Goal: Transaction & Acquisition: Purchase product/service

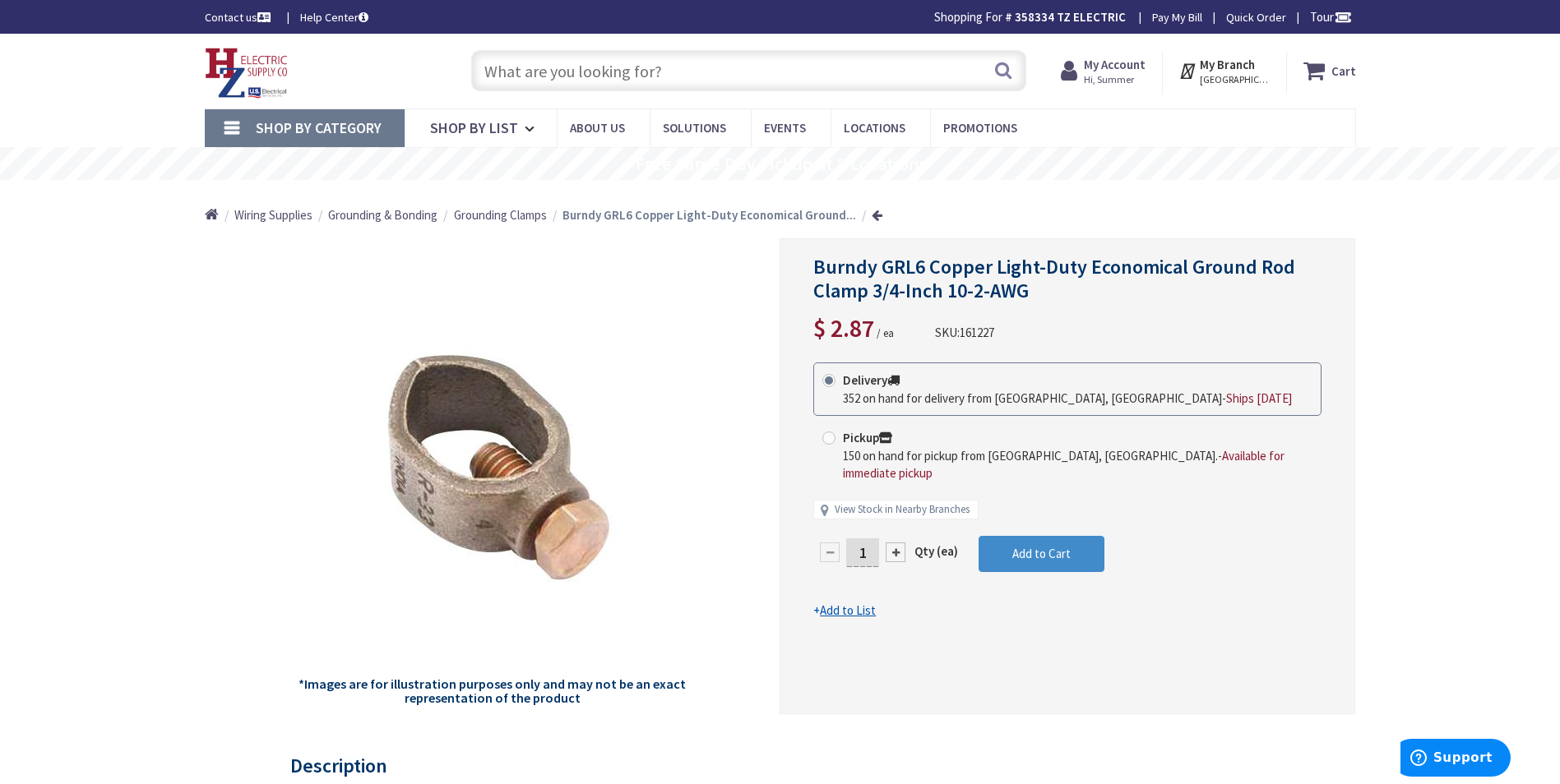
drag, startPoint x: 865, startPoint y: 536, endPoint x: 849, endPoint y: 537, distance: 16.0
click at [849, 538] on input "1" at bounding box center [863, 553] width 33 height 28
type input "20"
click at [1013, 548] on form "This product is Discontinued Delivery 352 on hand for delivery from Middletown,…" at bounding box center [1068, 491] width 508 height 257
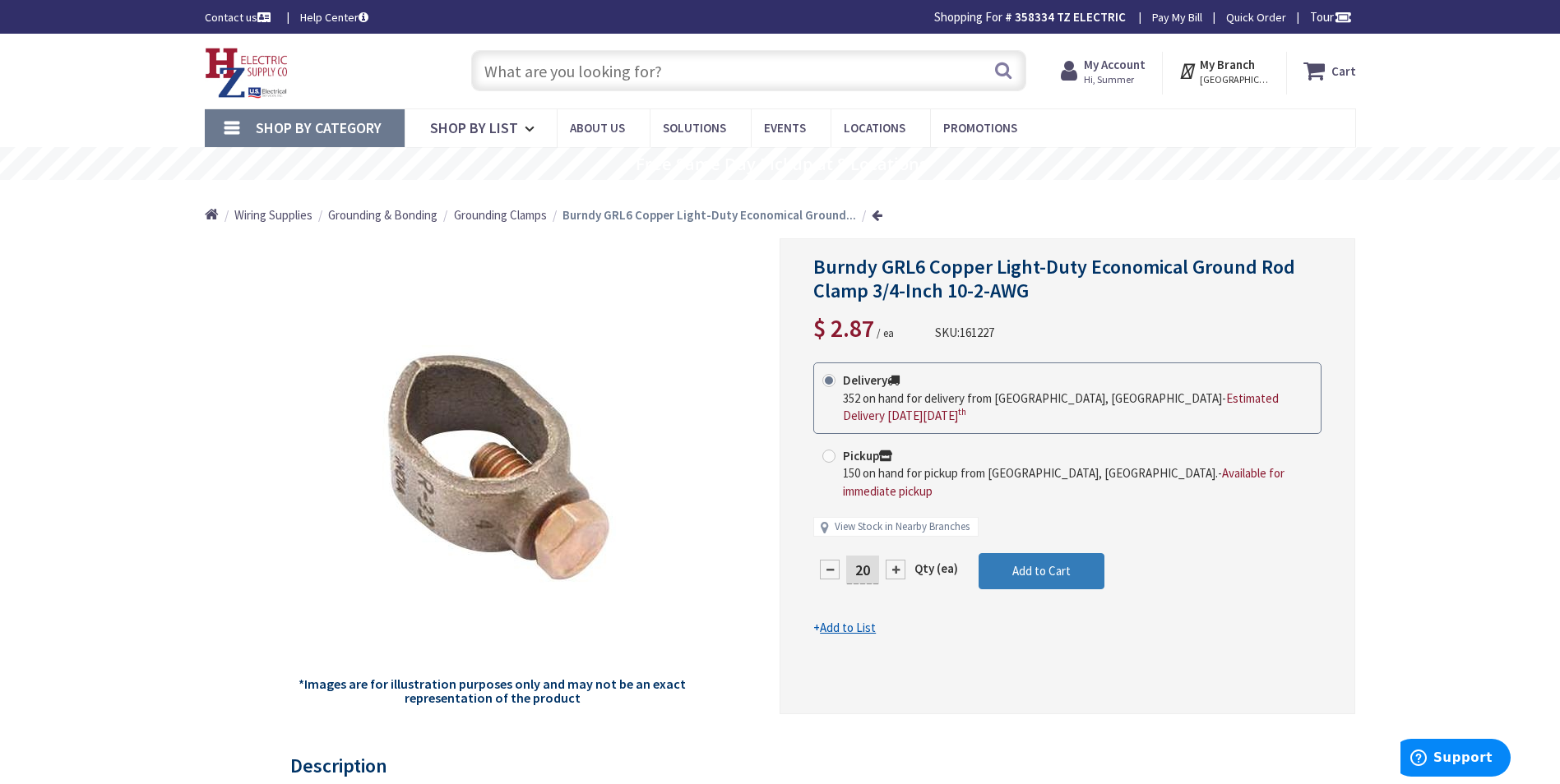
click at [1032, 563] on span "Add to Cart" at bounding box center [1042, 571] width 59 height 16
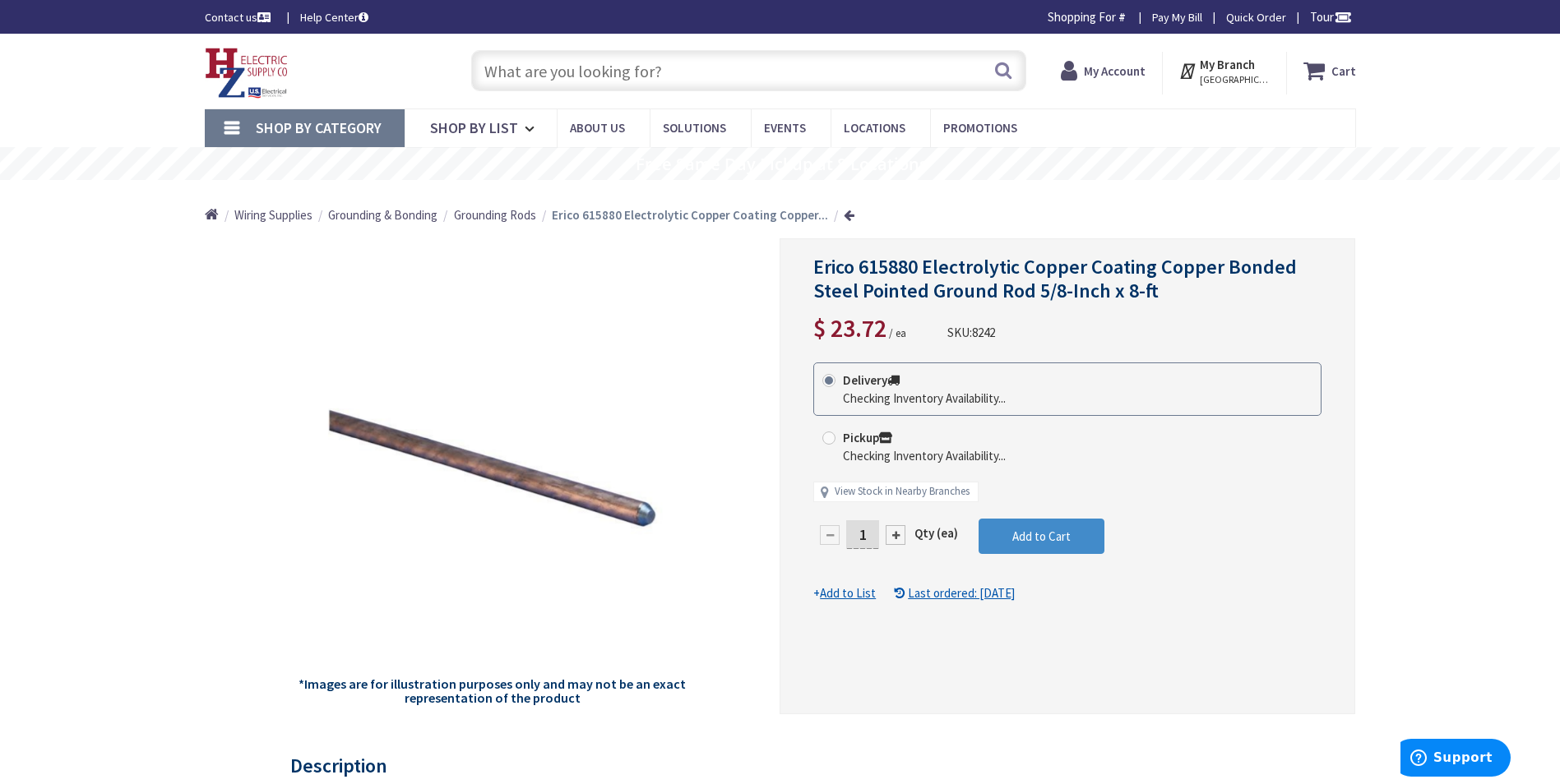
drag, startPoint x: 862, startPoint y: 531, endPoint x: 904, endPoint y: 531, distance: 42.0
click at [904, 531] on div "1" at bounding box center [863, 535] width 98 height 33
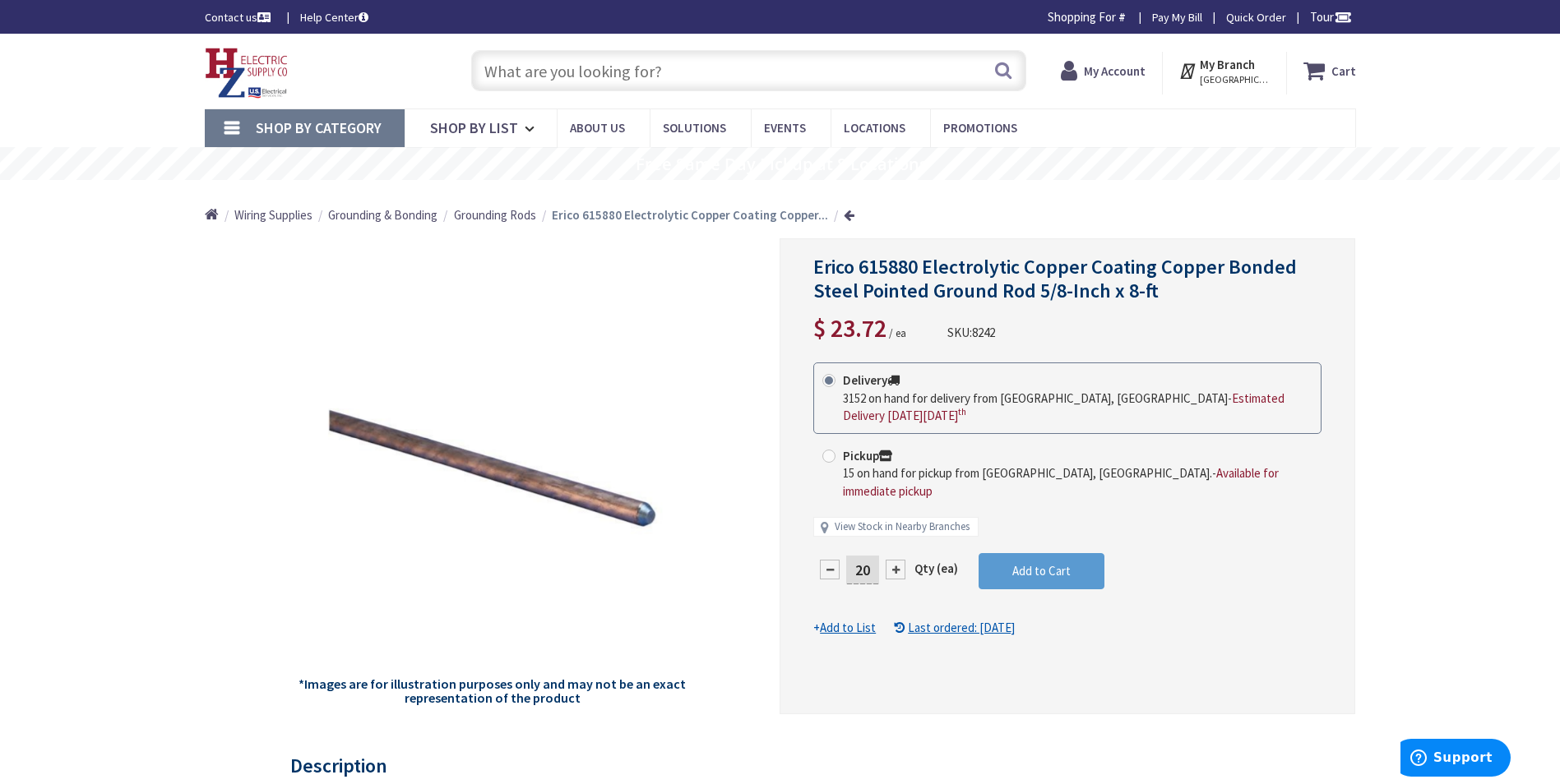
type input "20"
click at [998, 527] on form "This product is Discontinued Delivery 3152 on hand for delivery from [GEOGRAPHI…" at bounding box center [1068, 500] width 508 height 275
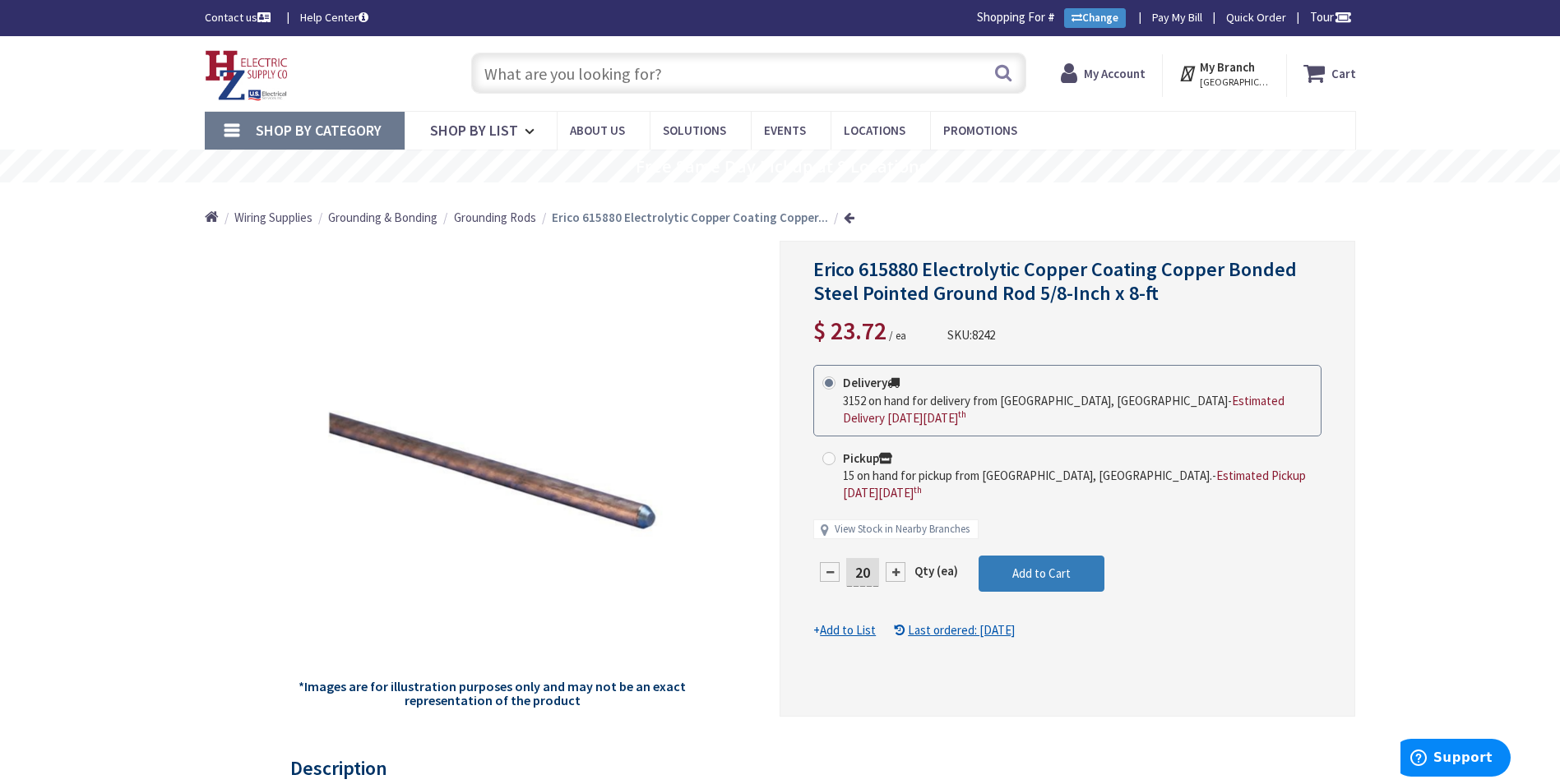
click at [1057, 555] on button "Add to Cart" at bounding box center [1041, 573] width 126 height 36
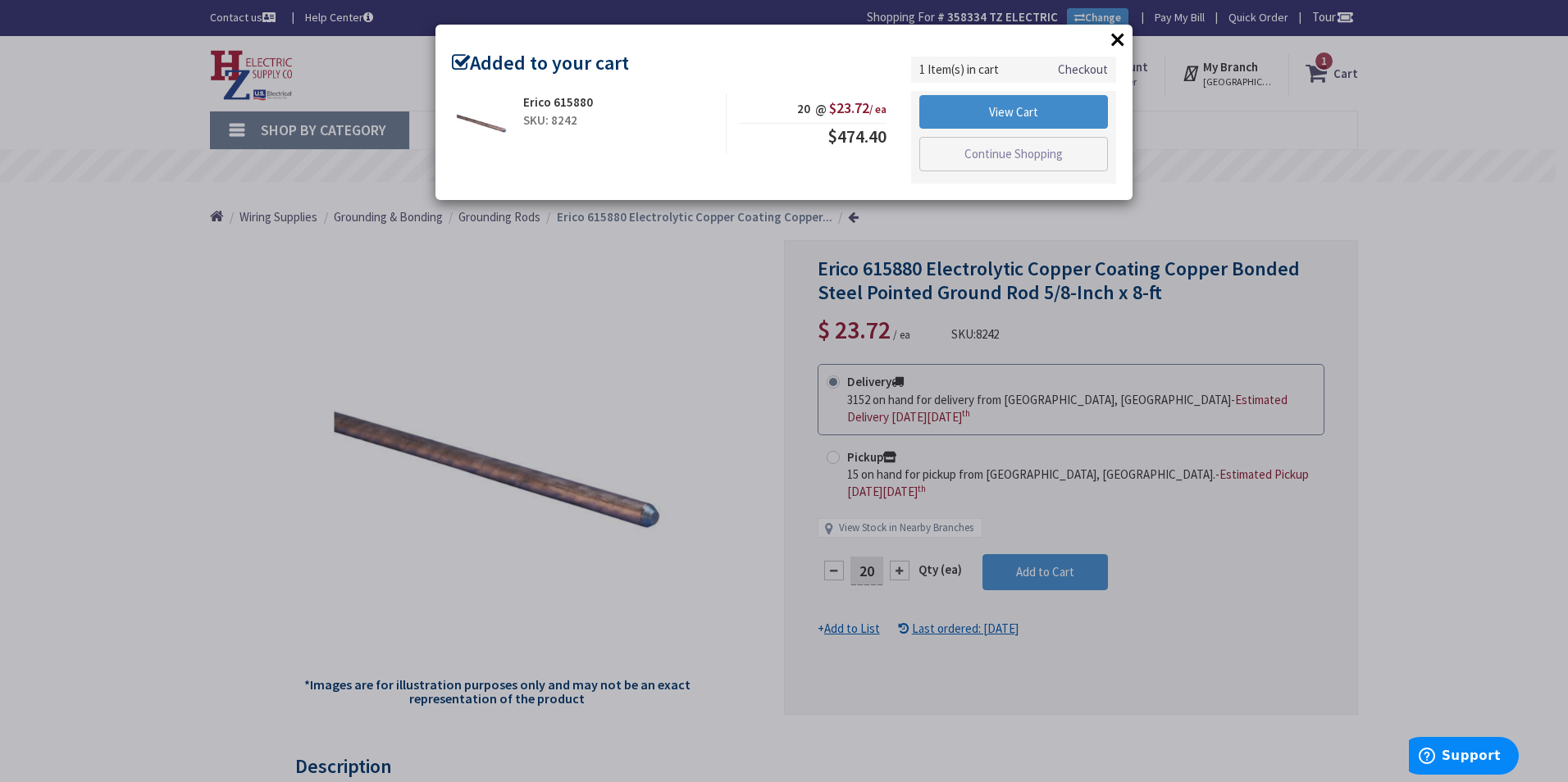
click at [1111, 36] on button "×" at bounding box center [1118, 40] width 24 height 24
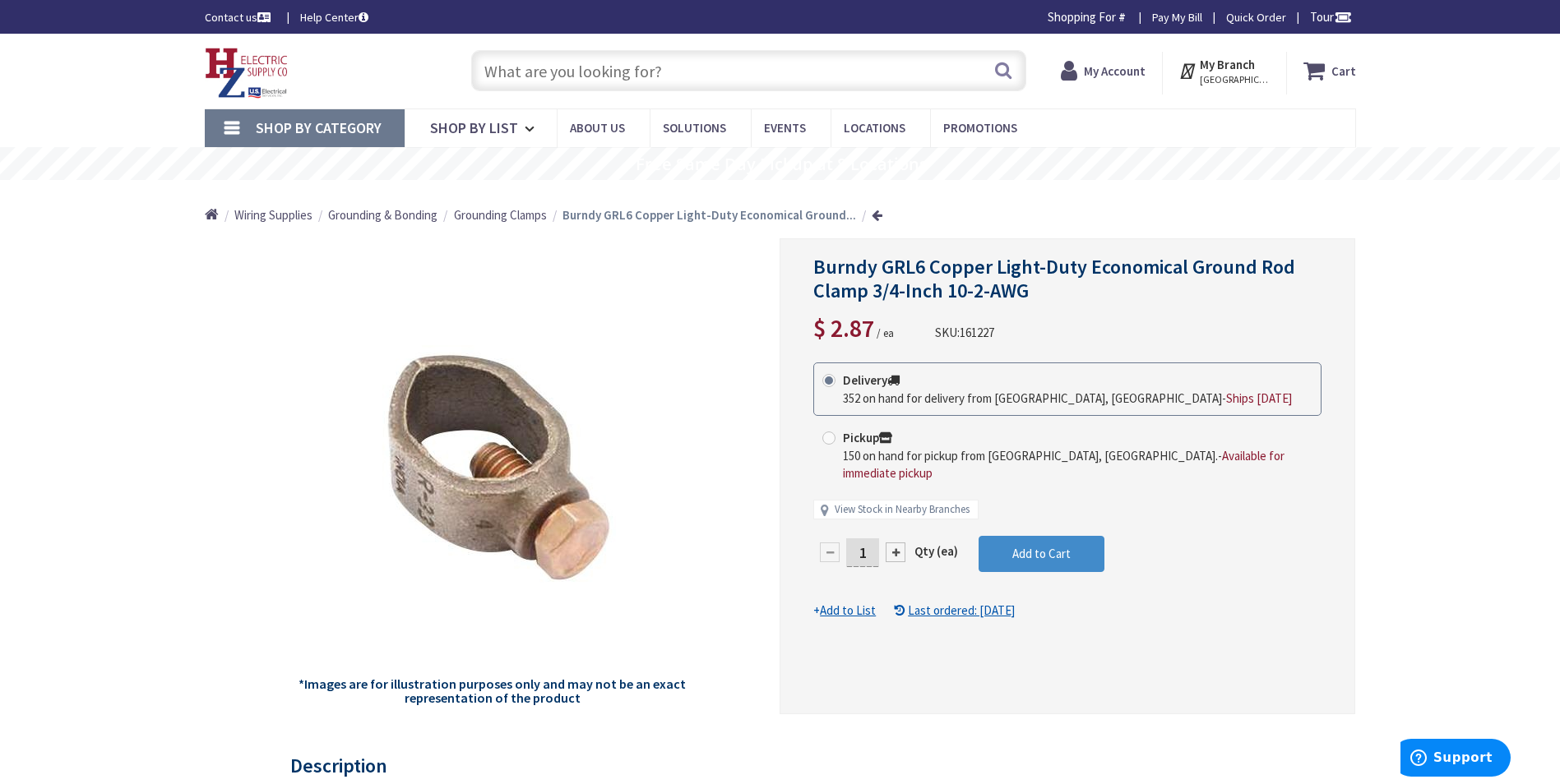
click at [867, 538] on input "1" at bounding box center [863, 553] width 33 height 28
drag, startPoint x: 867, startPoint y: 527, endPoint x: 831, endPoint y: 537, distance: 37.4
click at [831, 537] on div "1" at bounding box center [863, 553] width 98 height 33
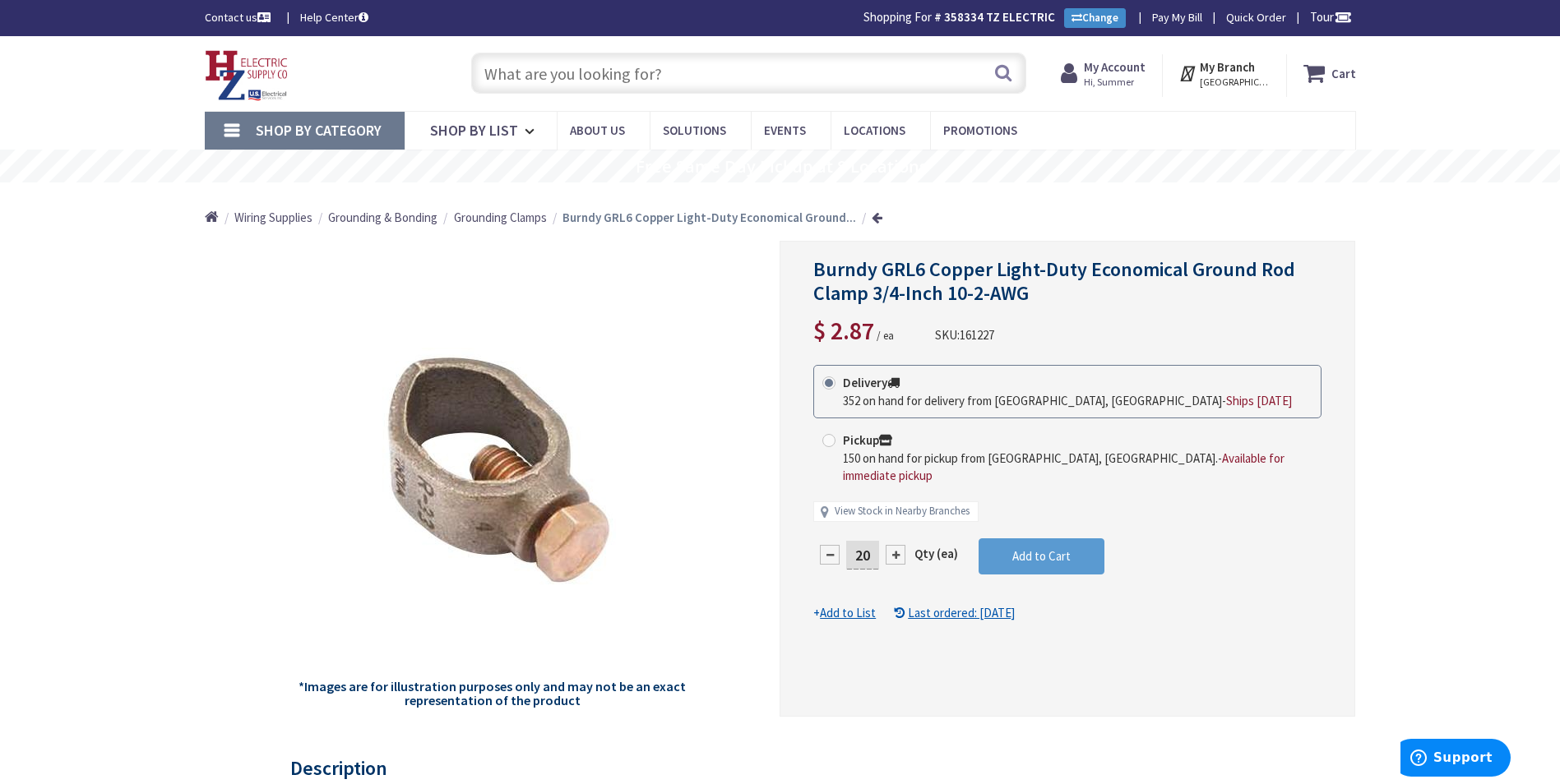
type input "20"
click at [1035, 550] on form "This product is Discontinued Delivery 352 on hand for delivery from Middletown,…" at bounding box center [1068, 494] width 508 height 257
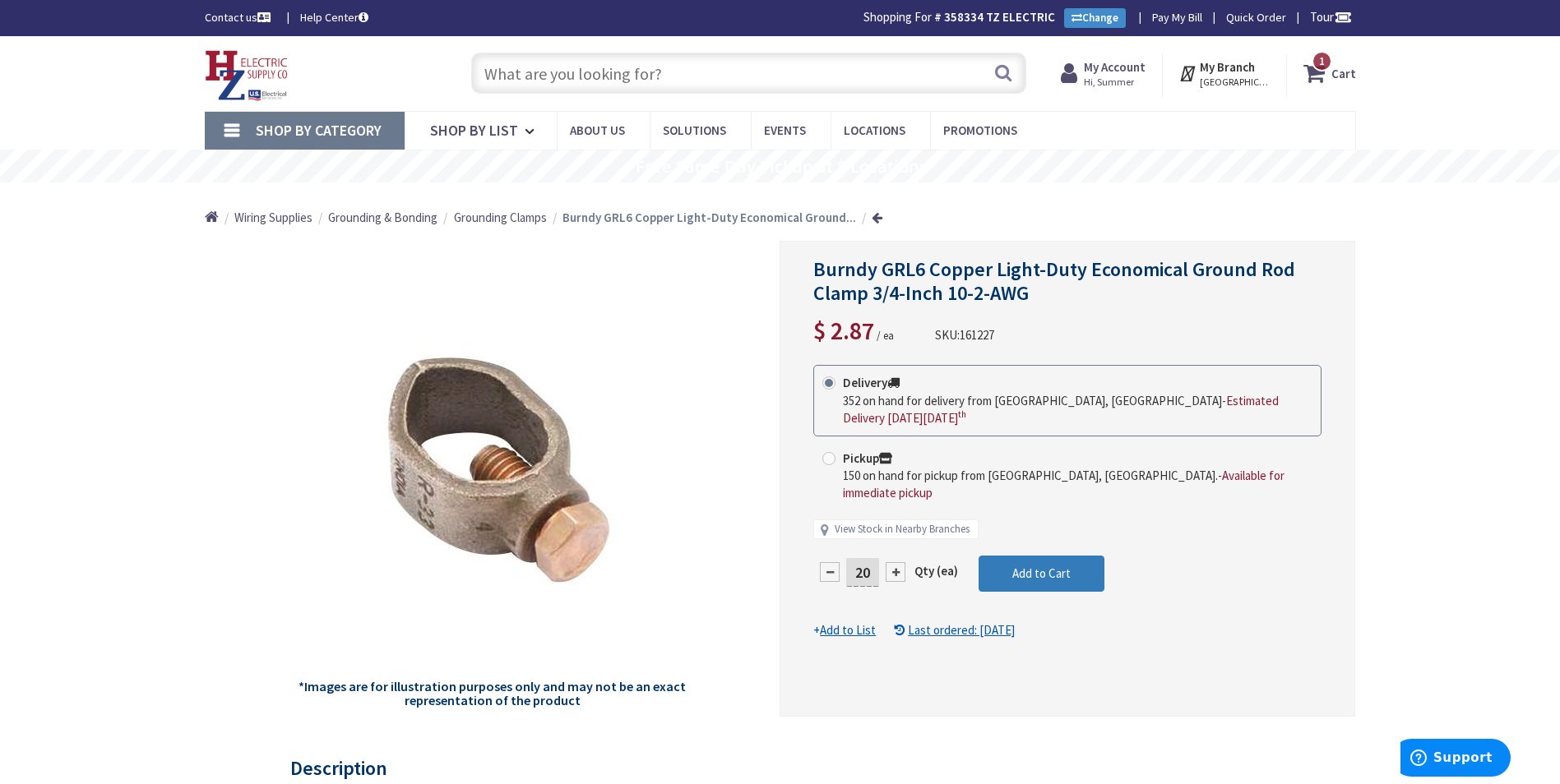
click at [1050, 566] on span "Add to Cart" at bounding box center [1042, 573] width 59 height 16
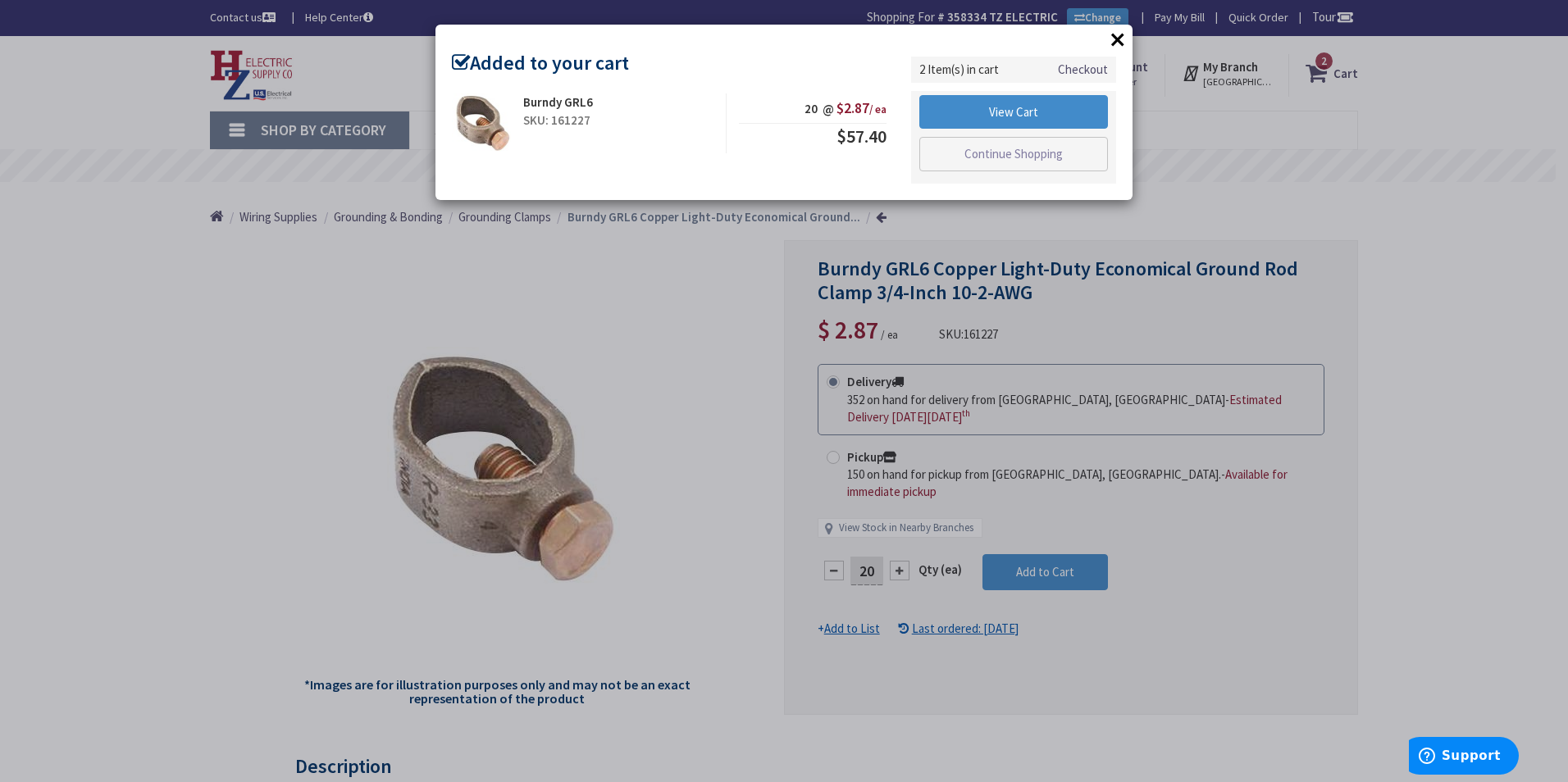
click at [1114, 34] on button "×" at bounding box center [1118, 40] width 24 height 24
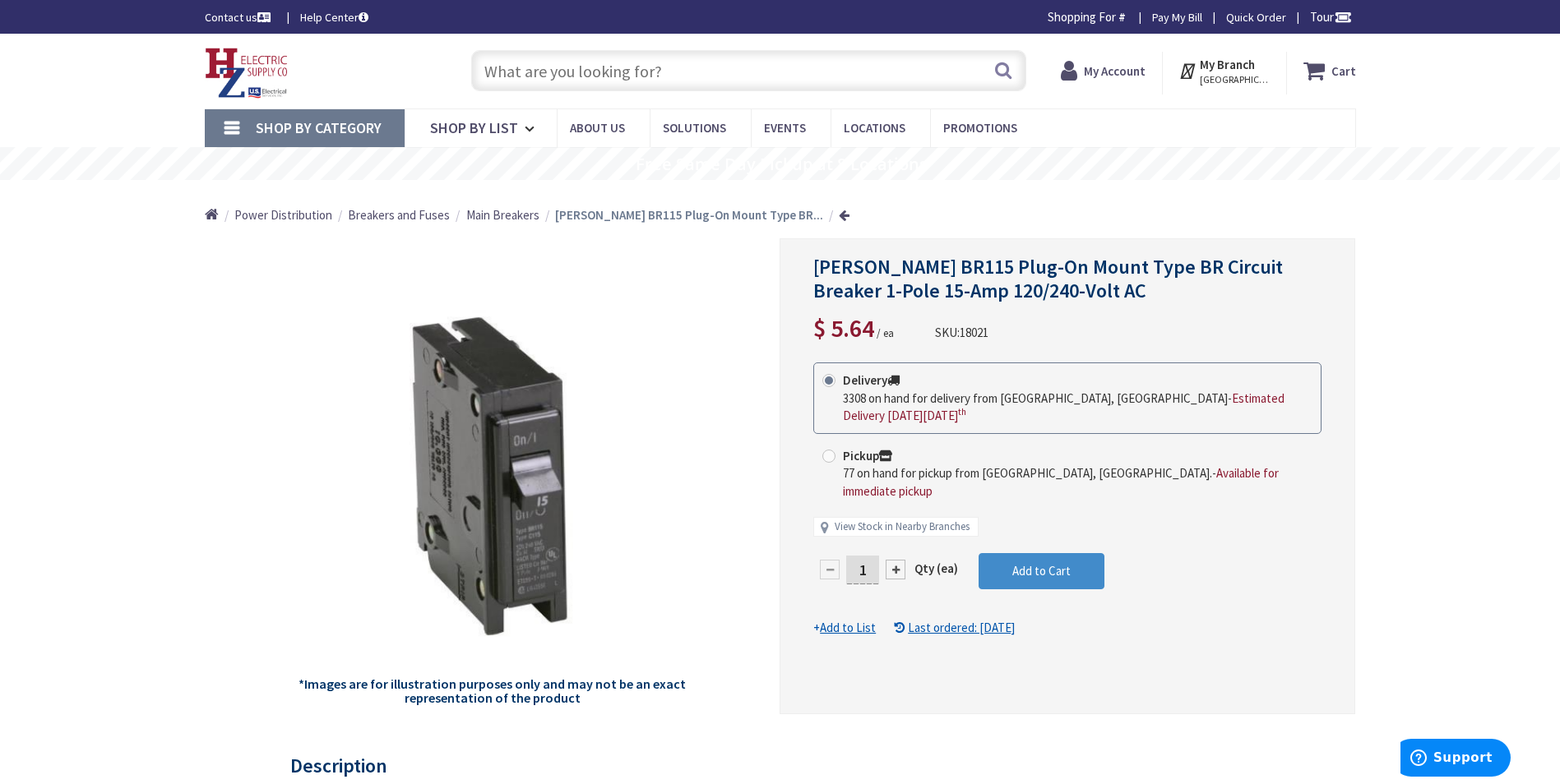
drag, startPoint x: 862, startPoint y: 526, endPoint x: 880, endPoint y: 537, distance: 21.1
click at [880, 555] on input "1" at bounding box center [863, 570] width 33 height 28
type input "30"
click at [984, 525] on form "This product is Discontinued Delivery 3308 on hand for delivery from Middletown…" at bounding box center [1068, 500] width 508 height 275
click at [997, 554] on button "Add to Cart" at bounding box center [1041, 571] width 126 height 36
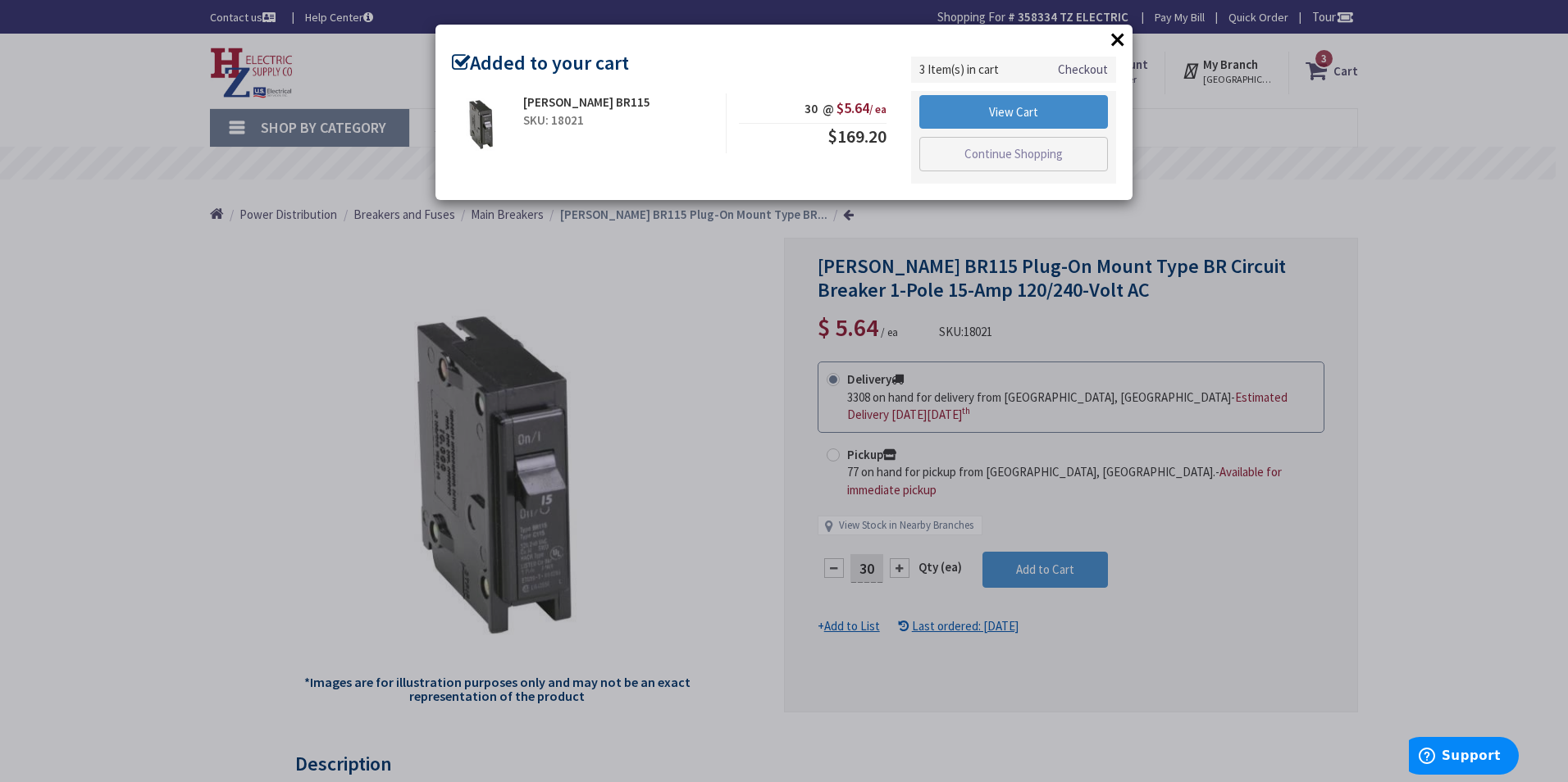
click at [1115, 40] on button "×" at bounding box center [1118, 40] width 24 height 24
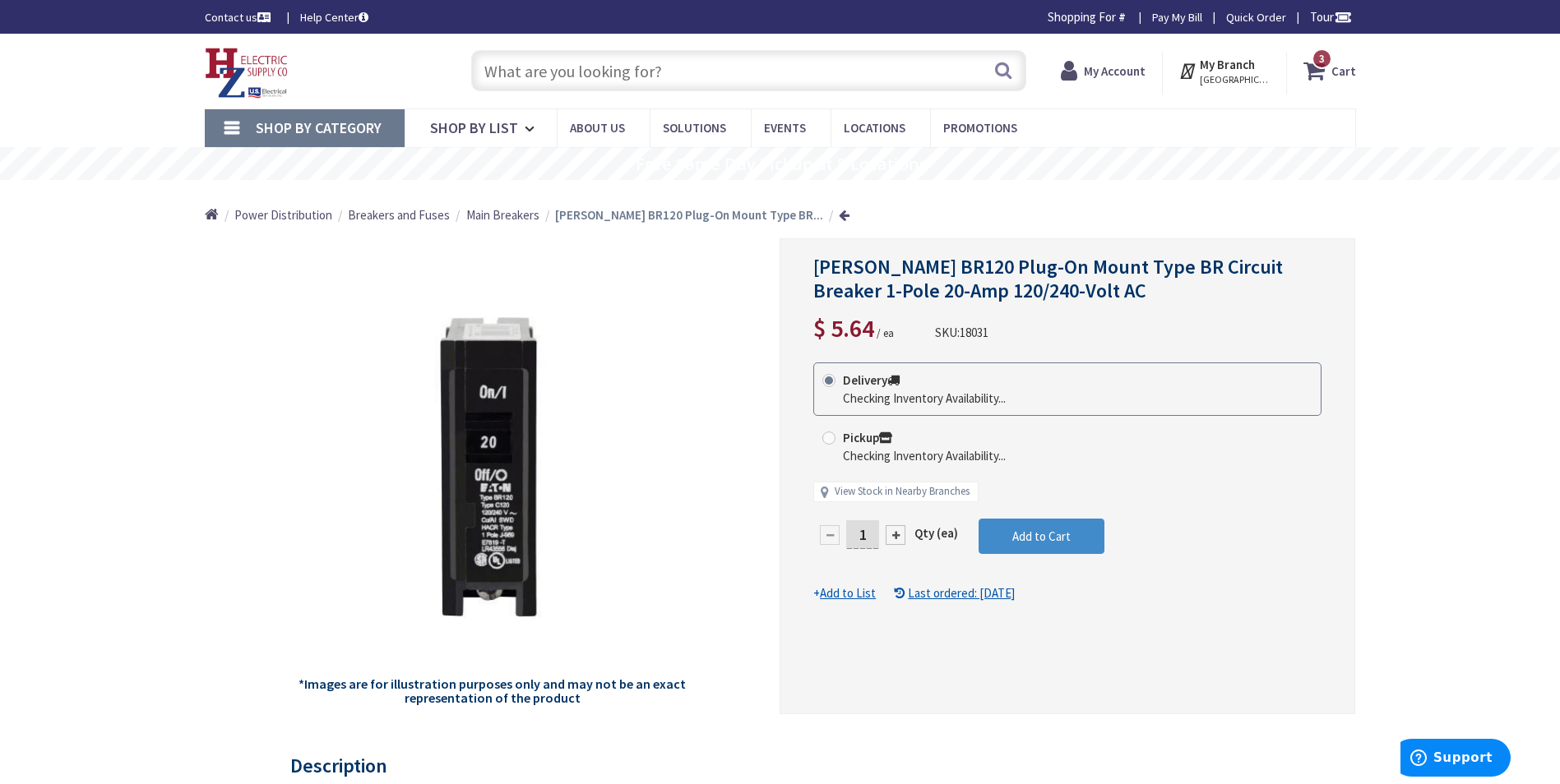
drag, startPoint x: 873, startPoint y: 542, endPoint x: 842, endPoint y: 543, distance: 31.0
click at [842, 543] on div "1" at bounding box center [863, 535] width 98 height 33
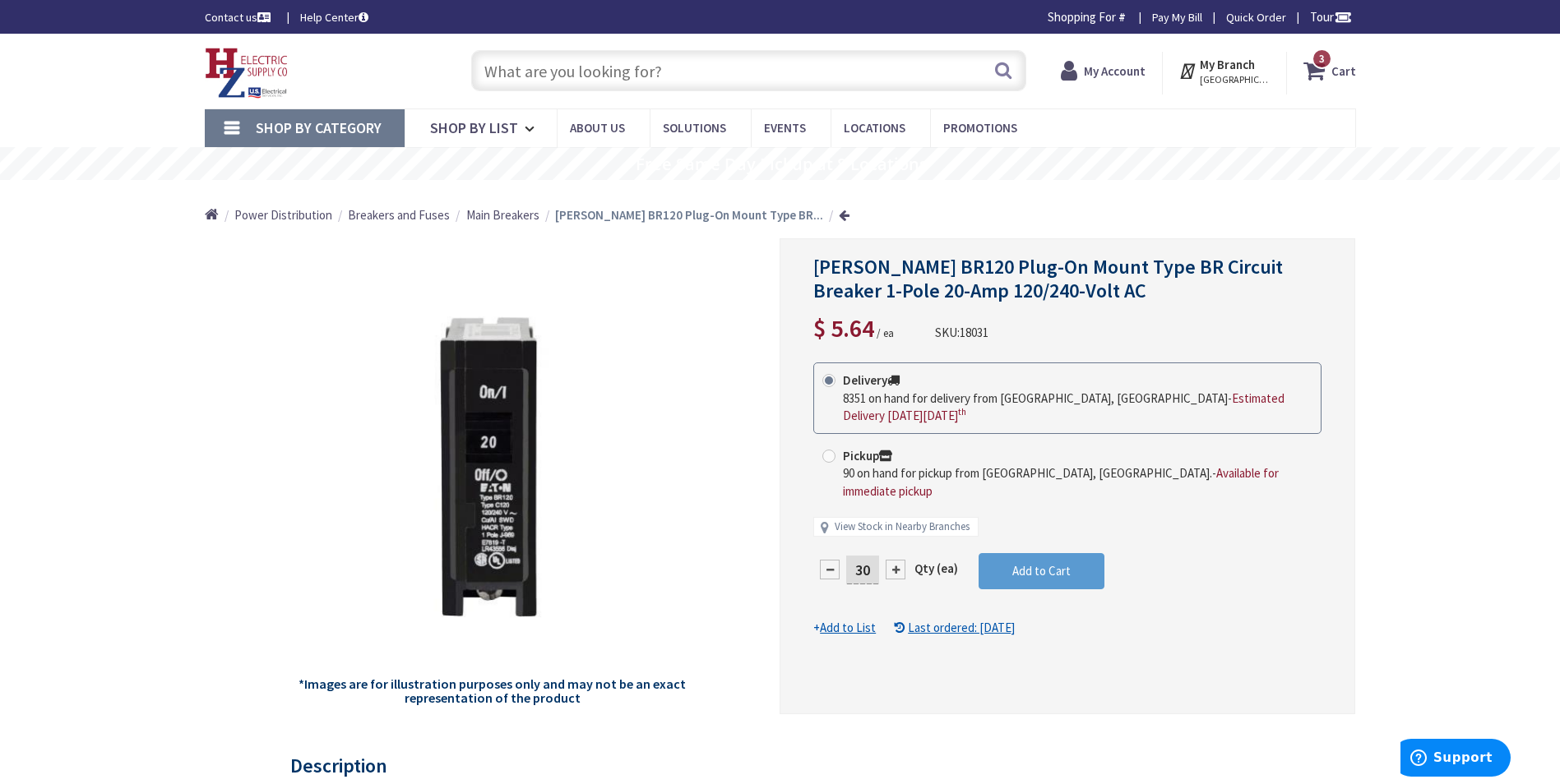
type input "30"
click at [1050, 534] on form "This product is Discontinued Delivery 8351 on hand for delivery from Middletown…" at bounding box center [1068, 500] width 508 height 275
click at [1052, 563] on span "Add to Cart" at bounding box center [1042, 571] width 59 height 16
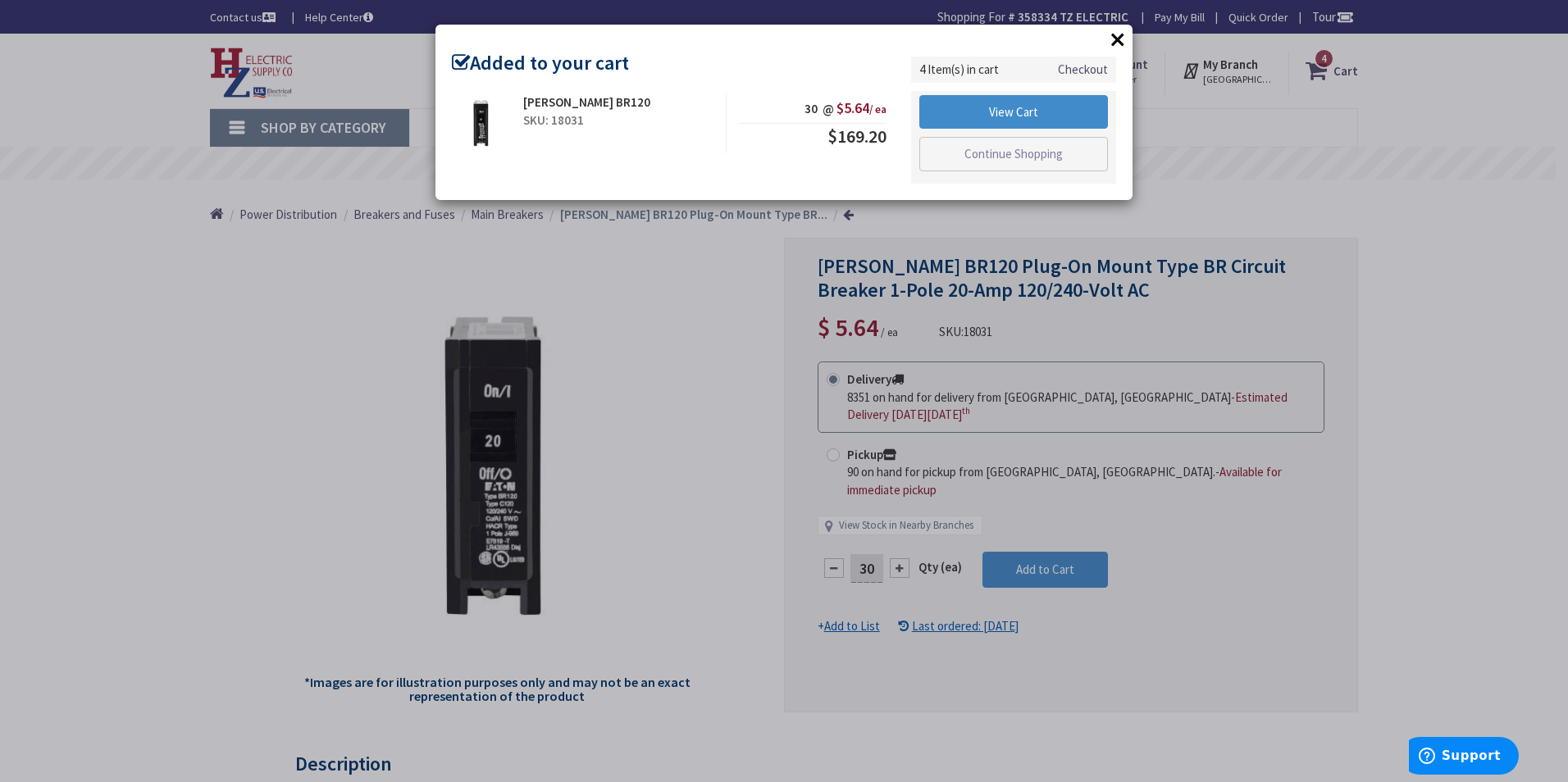
click at [1115, 36] on button "×" at bounding box center [1118, 40] width 24 height 24
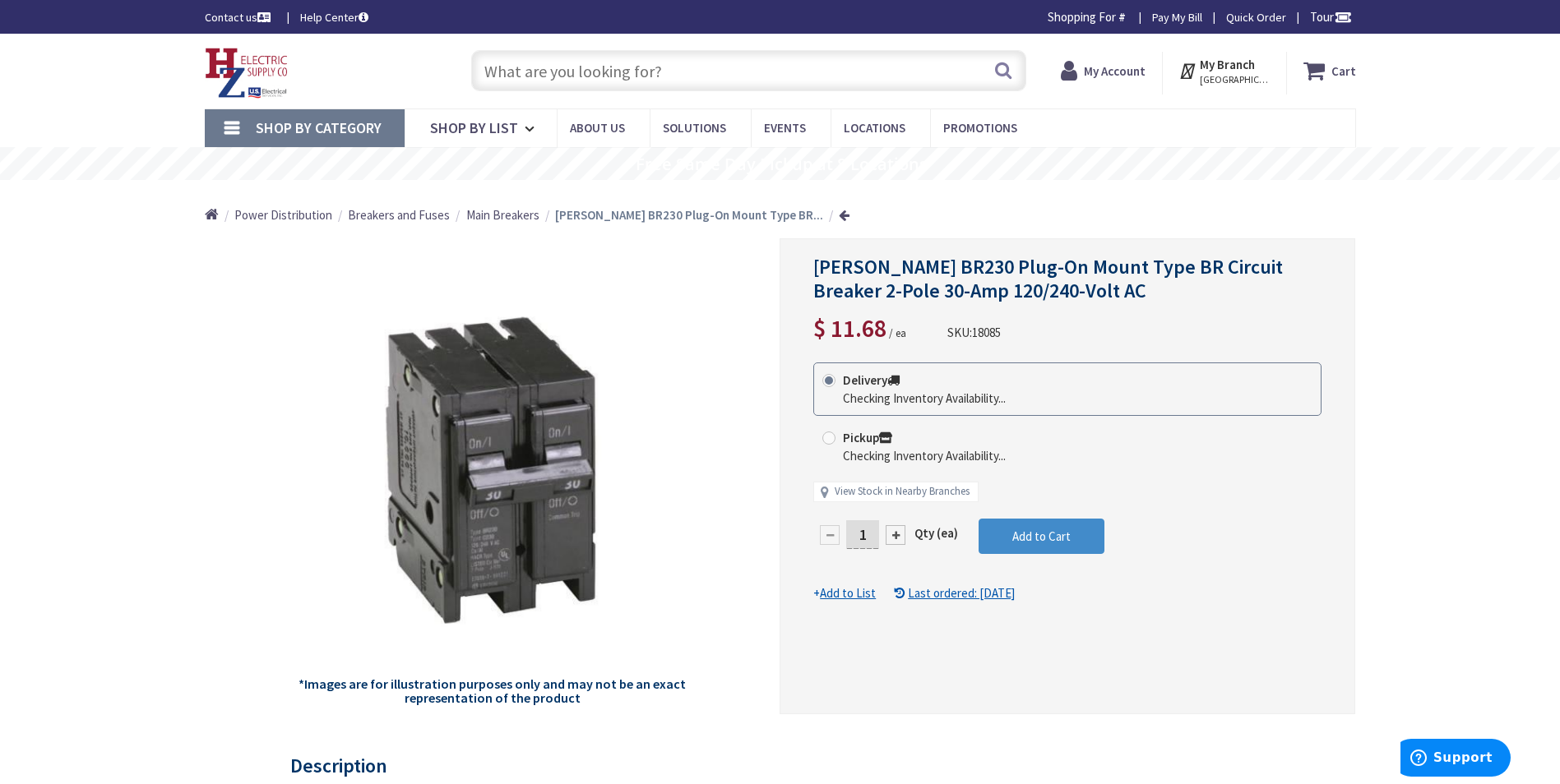
click at [873, 531] on input "1" at bounding box center [863, 535] width 33 height 28
type input "10"
click at [1030, 526] on form "This product is Discontinued Delivery Checking Inventory Availability... Pickup…" at bounding box center [1068, 482] width 508 height 239
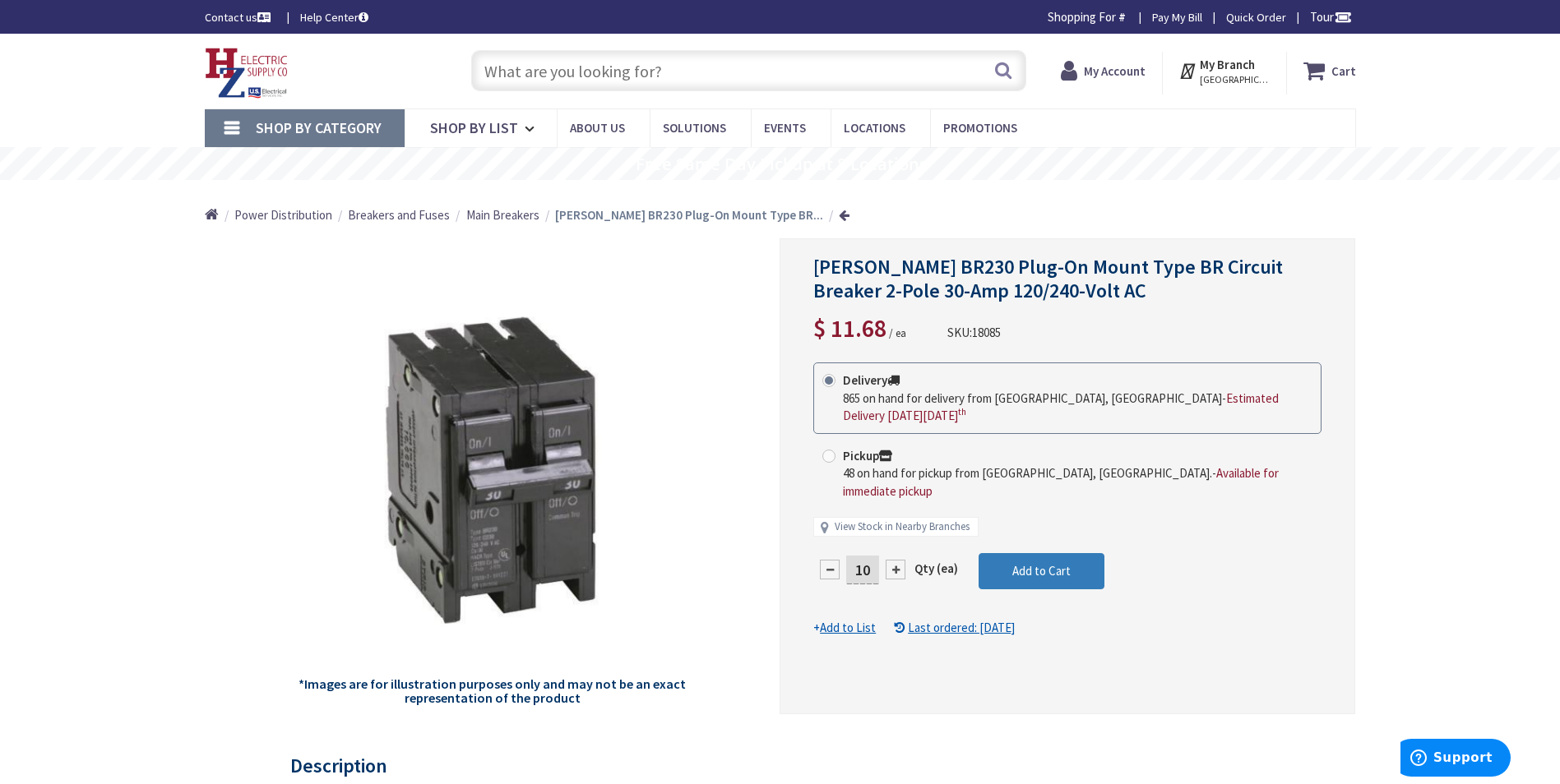
click at [1030, 554] on button "Add to Cart" at bounding box center [1041, 571] width 126 height 36
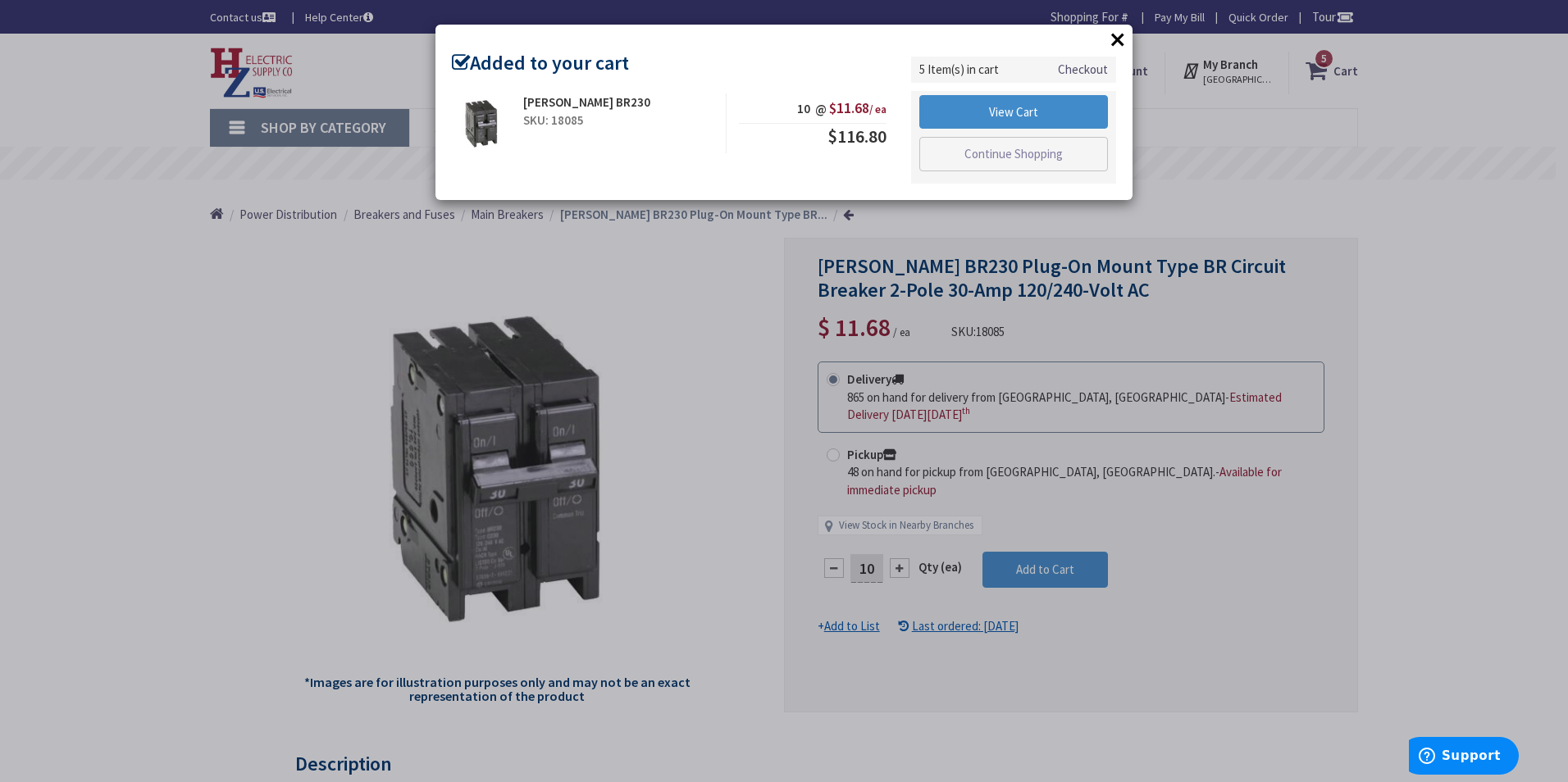
click at [1119, 37] on button "×" at bounding box center [1118, 40] width 24 height 24
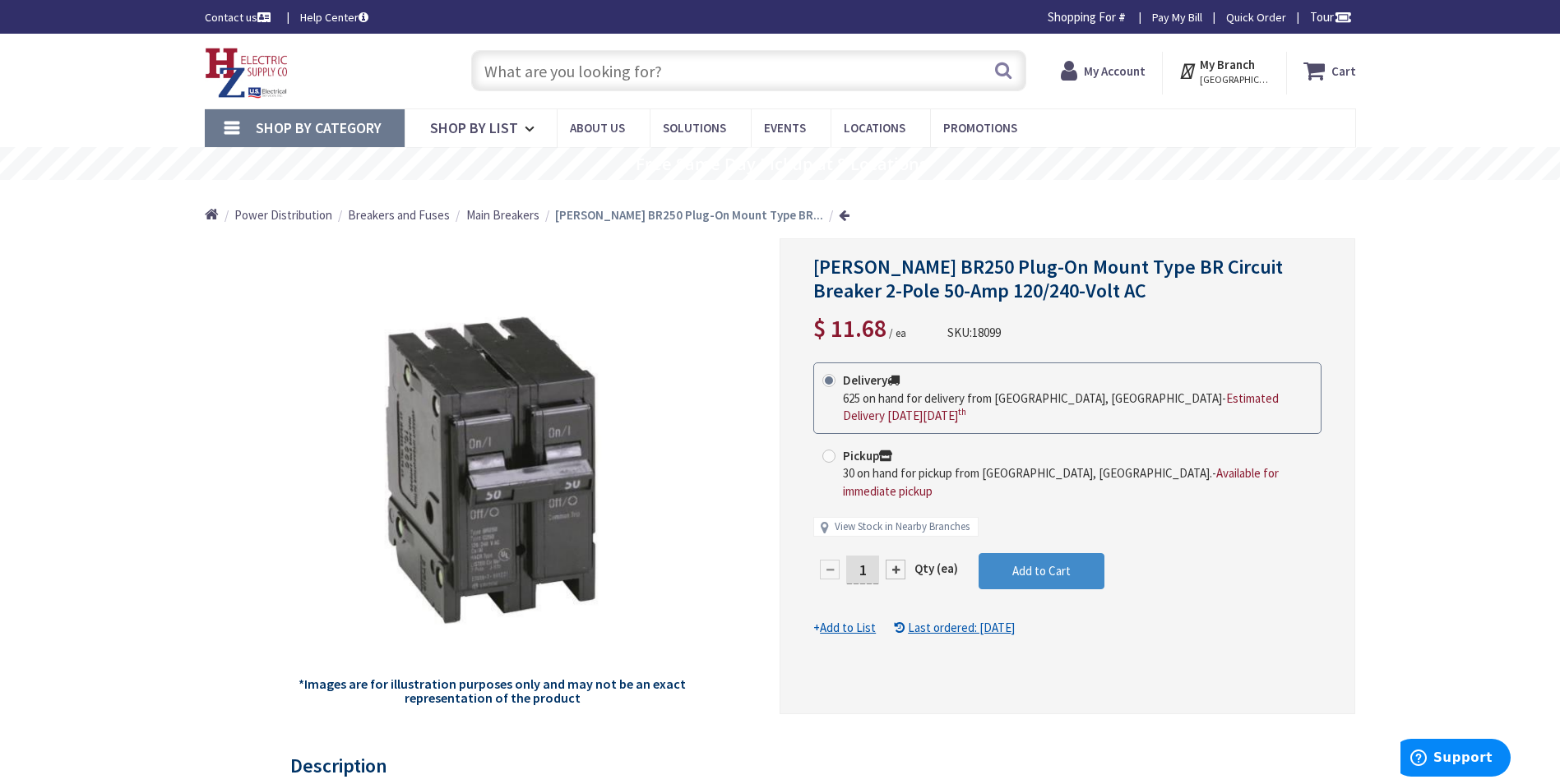
click at [868, 555] on input "1" at bounding box center [863, 570] width 33 height 28
drag, startPoint x: 868, startPoint y: 537, endPoint x: 820, endPoint y: 539, distance: 48.0
click at [820, 554] on div "1" at bounding box center [863, 570] width 98 height 33
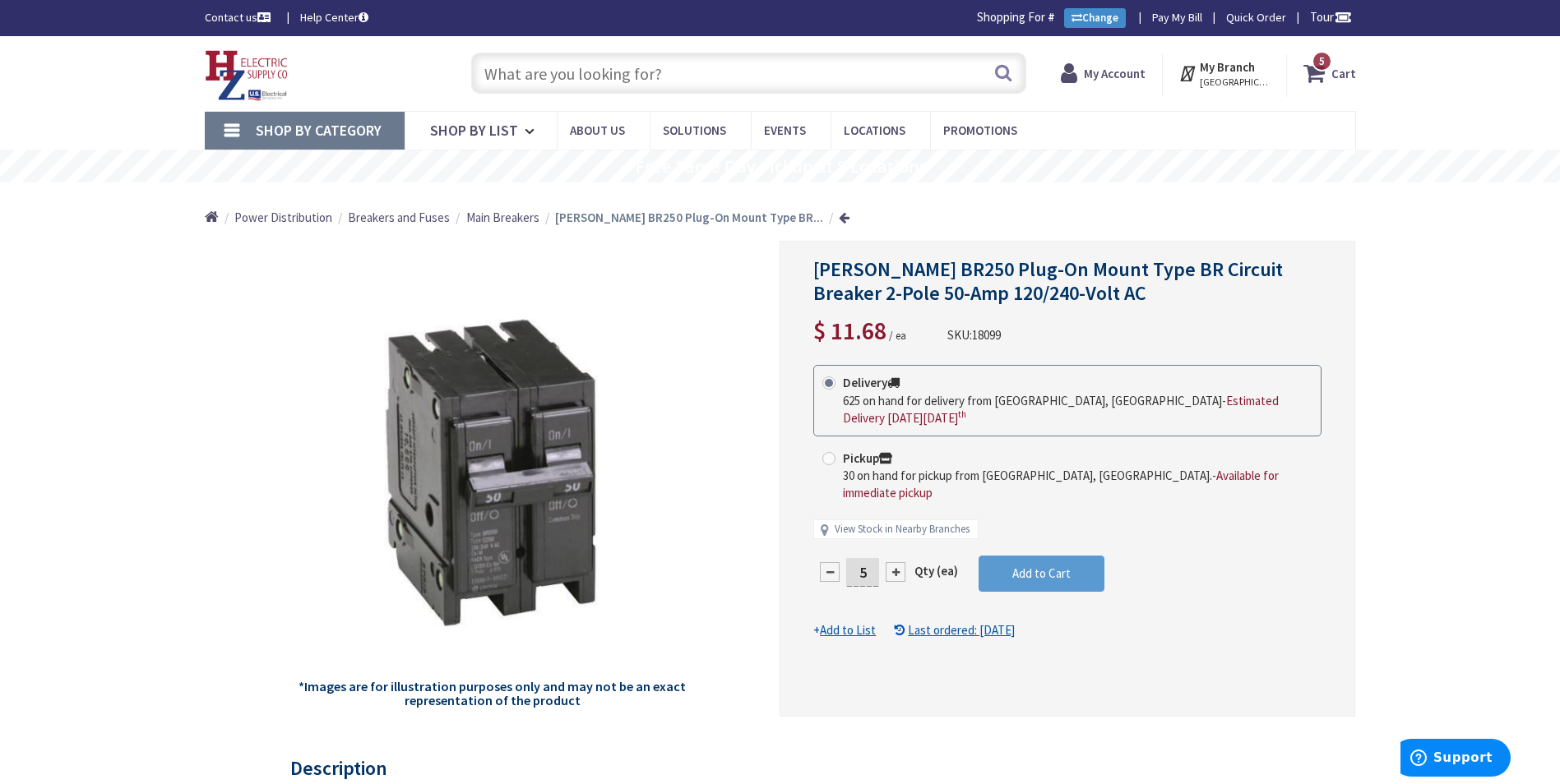
type input "5"
click at [1068, 523] on form "This product is Discontinued Delivery 625 on hand for delivery from [GEOGRAPHIC…" at bounding box center [1068, 503] width 508 height 275
click at [1046, 566] on span "Add to Cart" at bounding box center [1042, 573] width 59 height 16
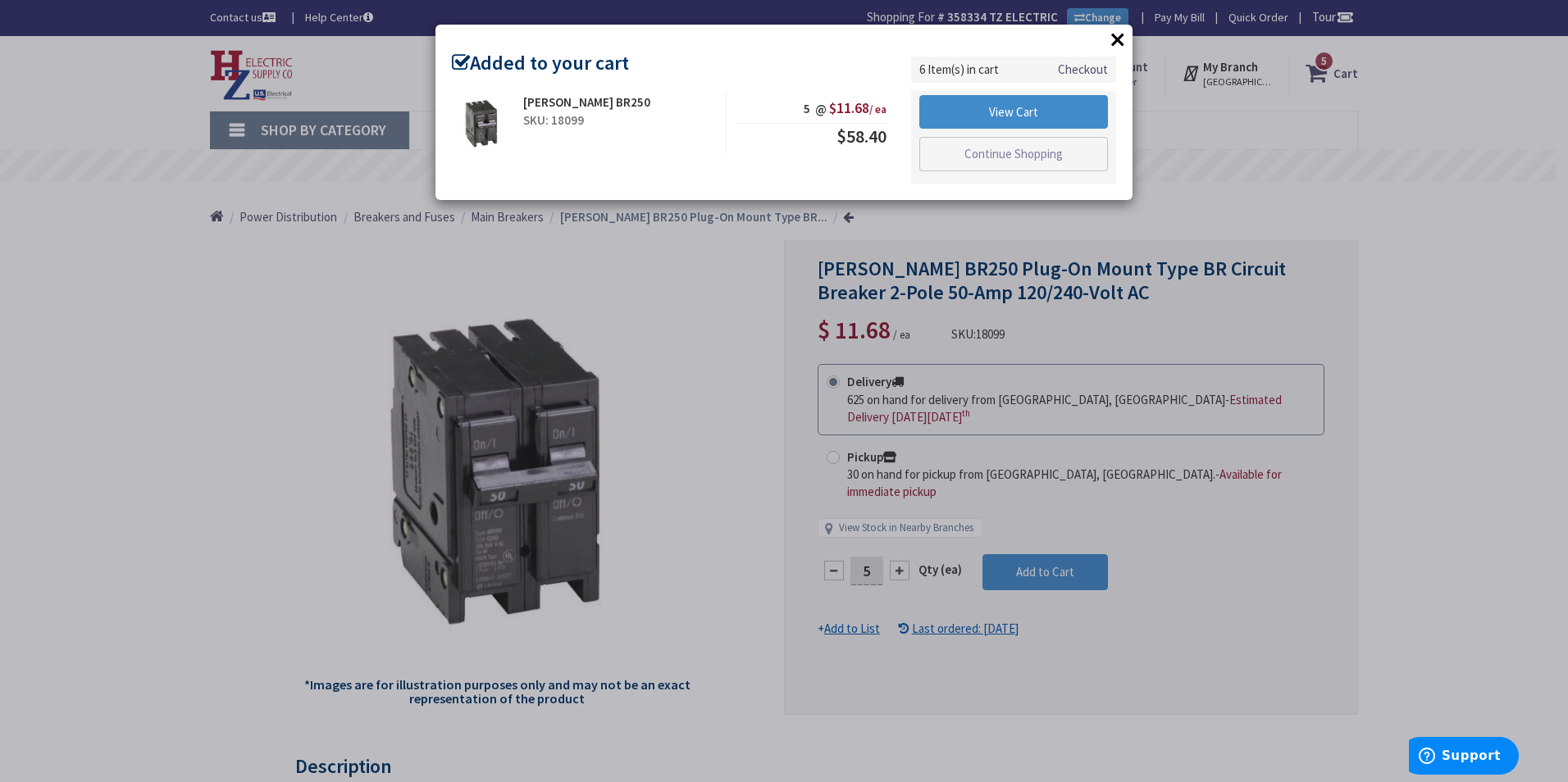
drag, startPoint x: 1102, startPoint y: 41, endPoint x: 1114, endPoint y: 42, distance: 12.0
click at [1104, 42] on div "× Added to your cart Eaton BR250 SKU: 18099 5 @ $11.68 / ea $58.40 Checkout" at bounding box center [784, 112] width 697 height 175
click at [1119, 42] on button "×" at bounding box center [1118, 40] width 24 height 24
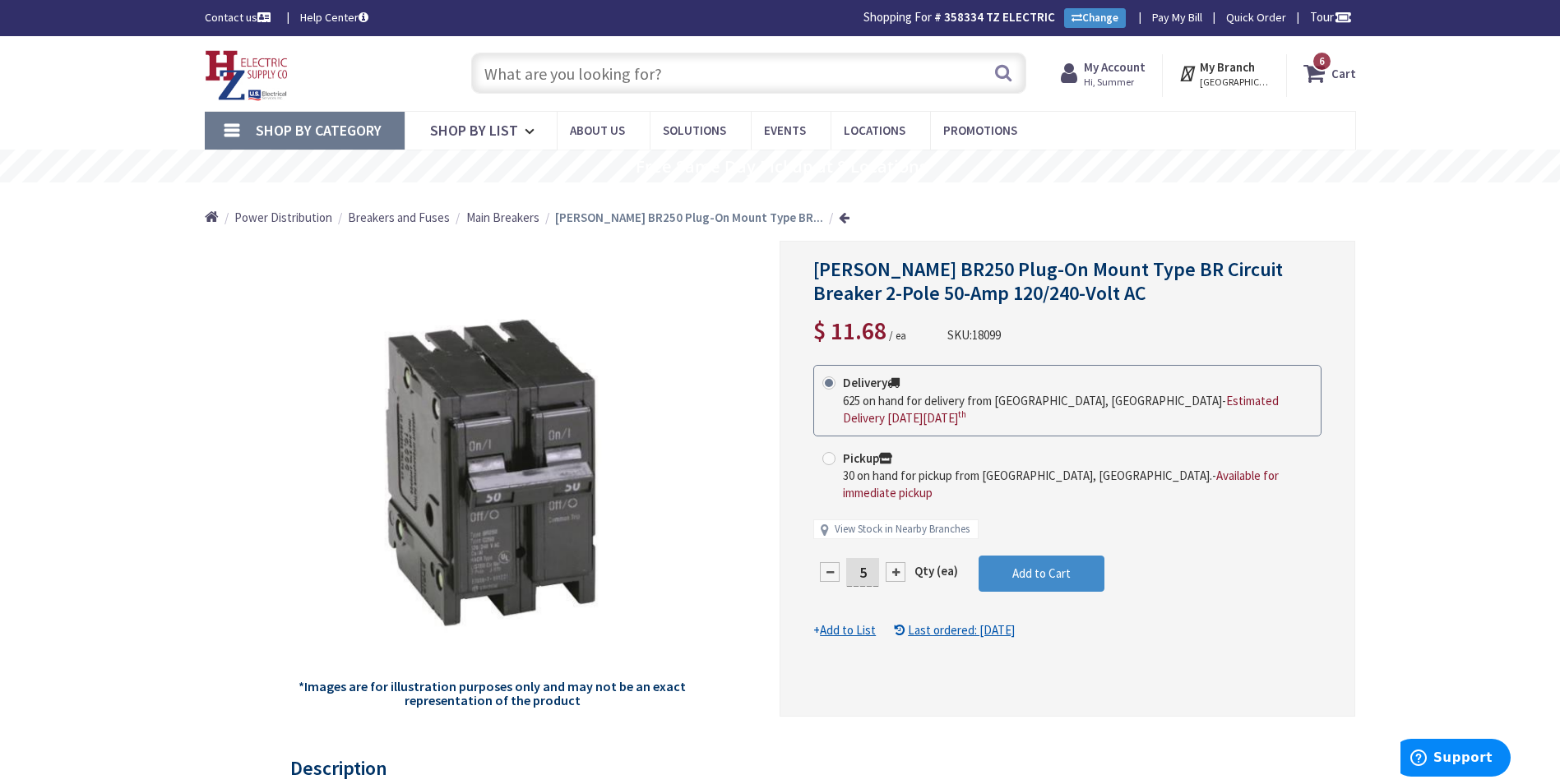
click at [558, 84] on input "text" at bounding box center [749, 74] width 556 height 42
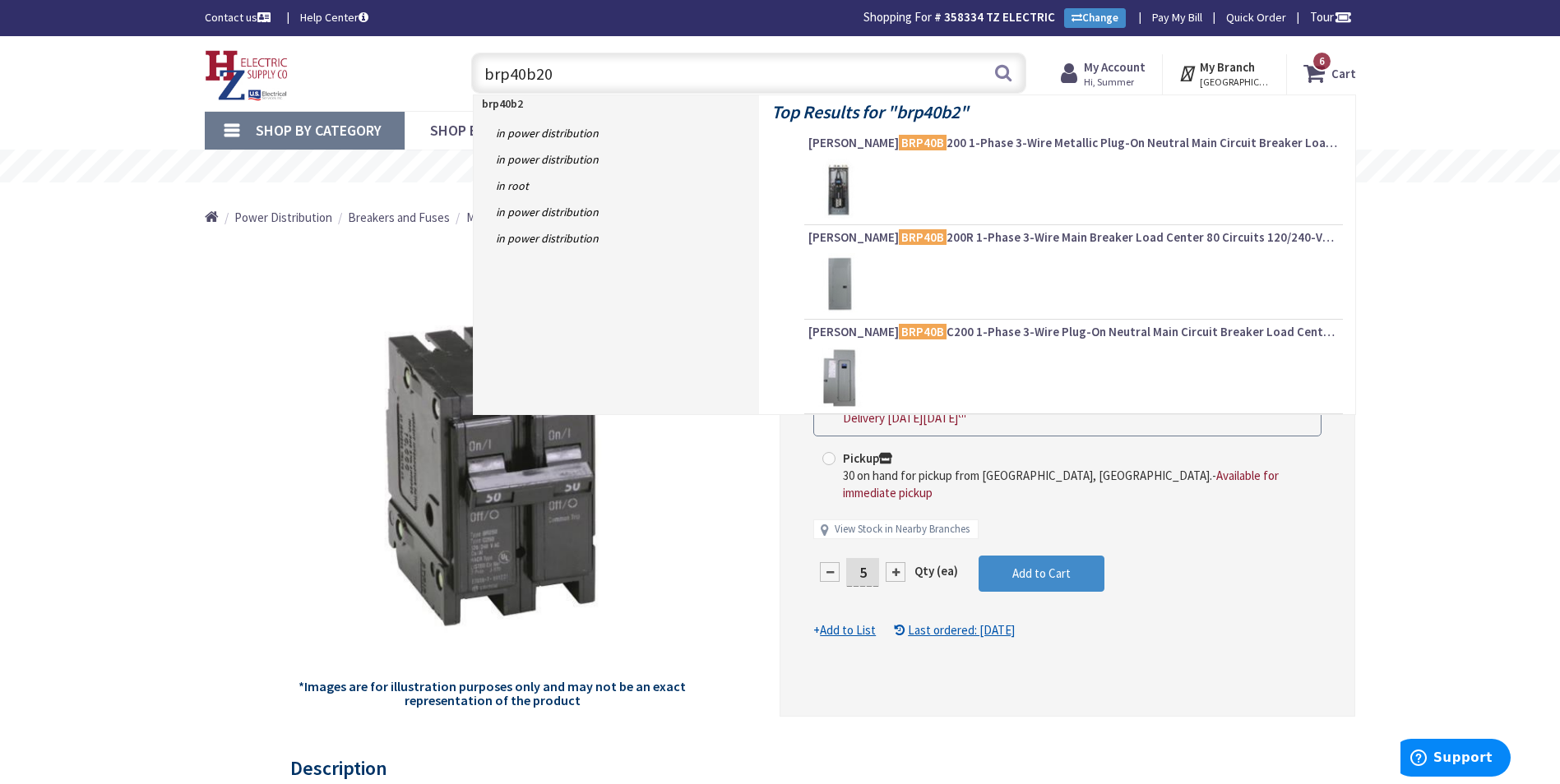
type input "brp40b200"
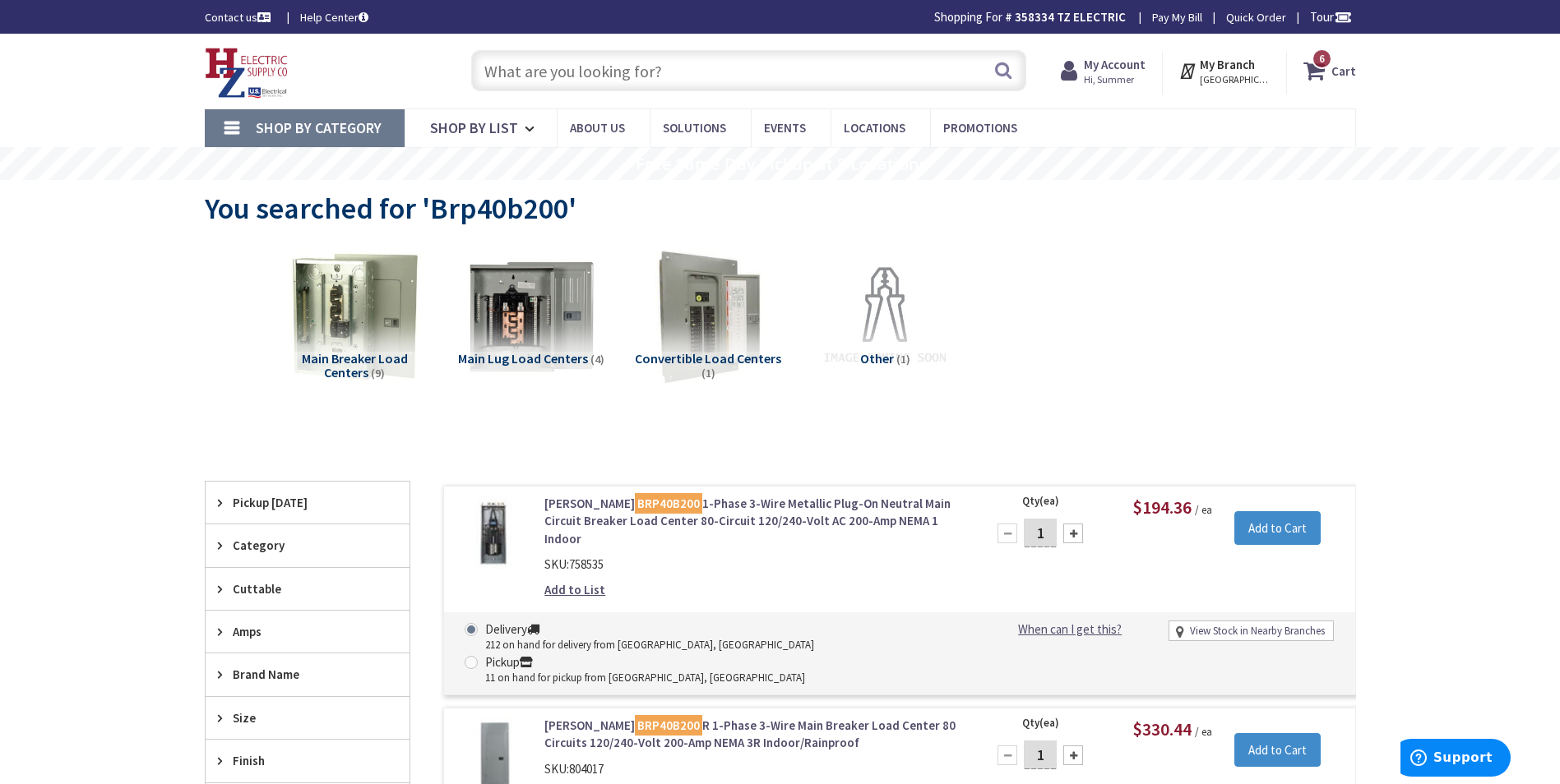
click at [1075, 539] on div at bounding box center [1073, 534] width 20 height 20
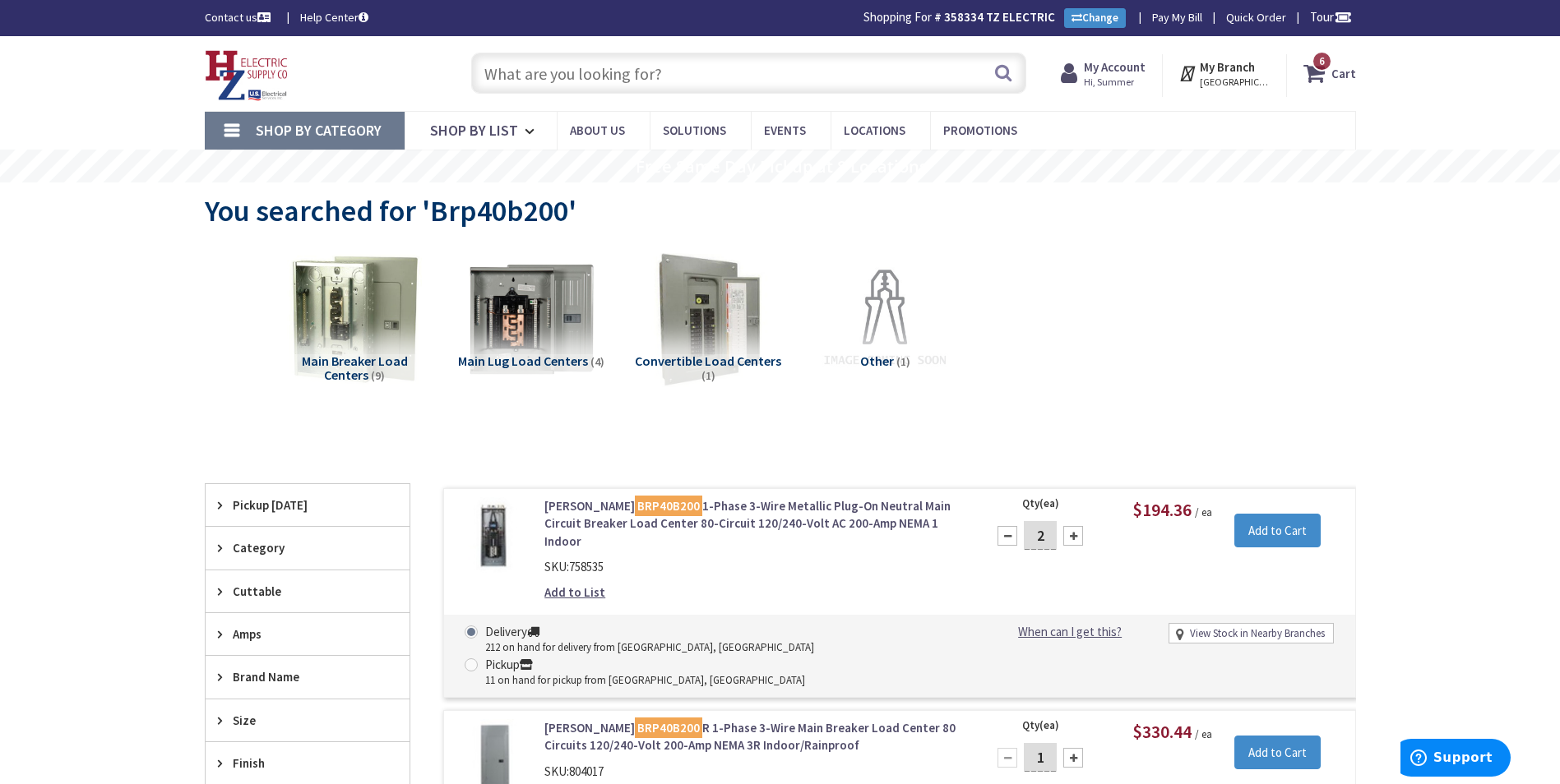
click at [1013, 529] on div at bounding box center [1007, 536] width 20 height 20
type input "1"
click at [1282, 541] on input "Add to Cart" at bounding box center [1277, 531] width 86 height 35
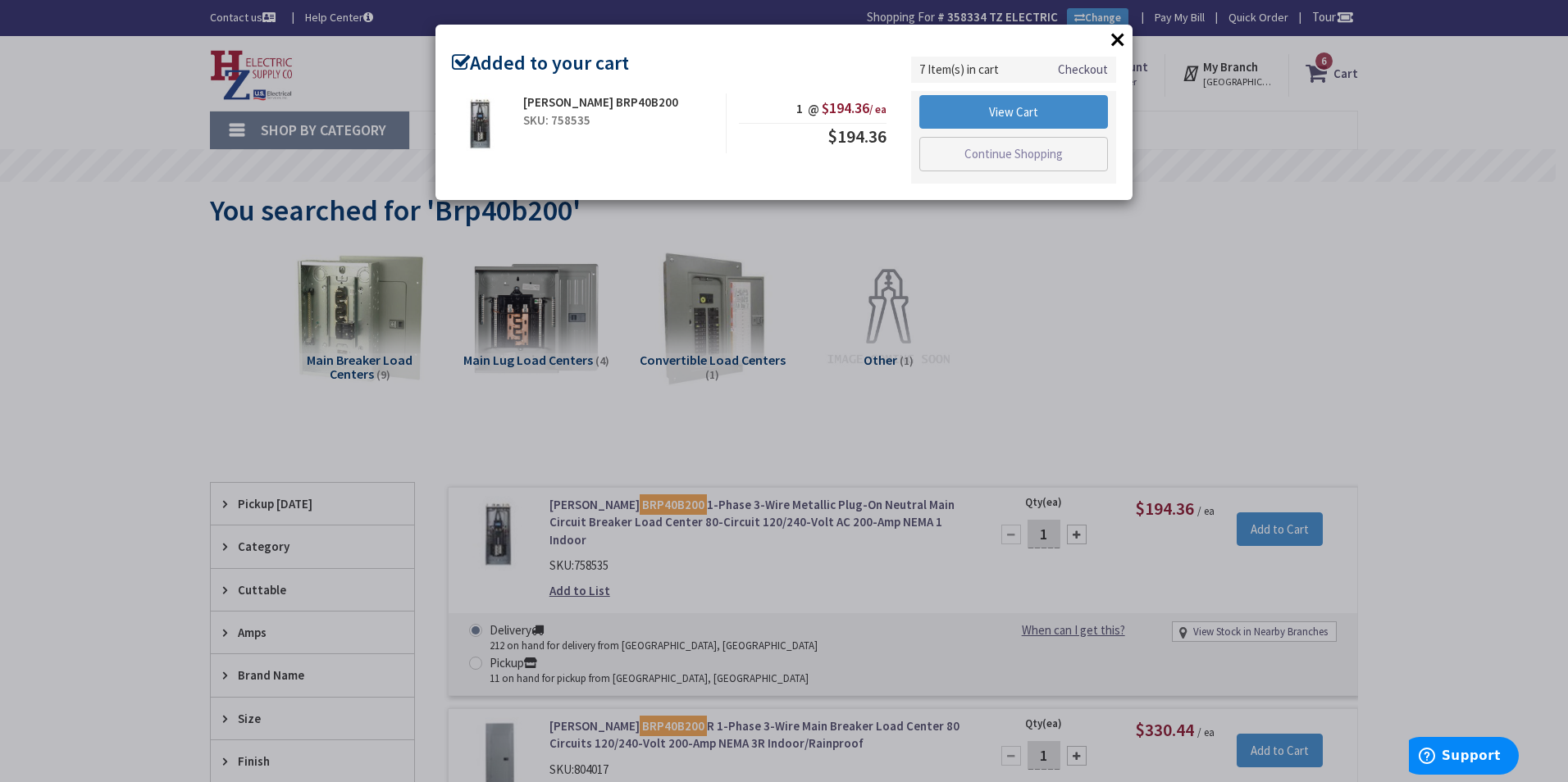
click at [1112, 33] on button "×" at bounding box center [1118, 40] width 24 height 24
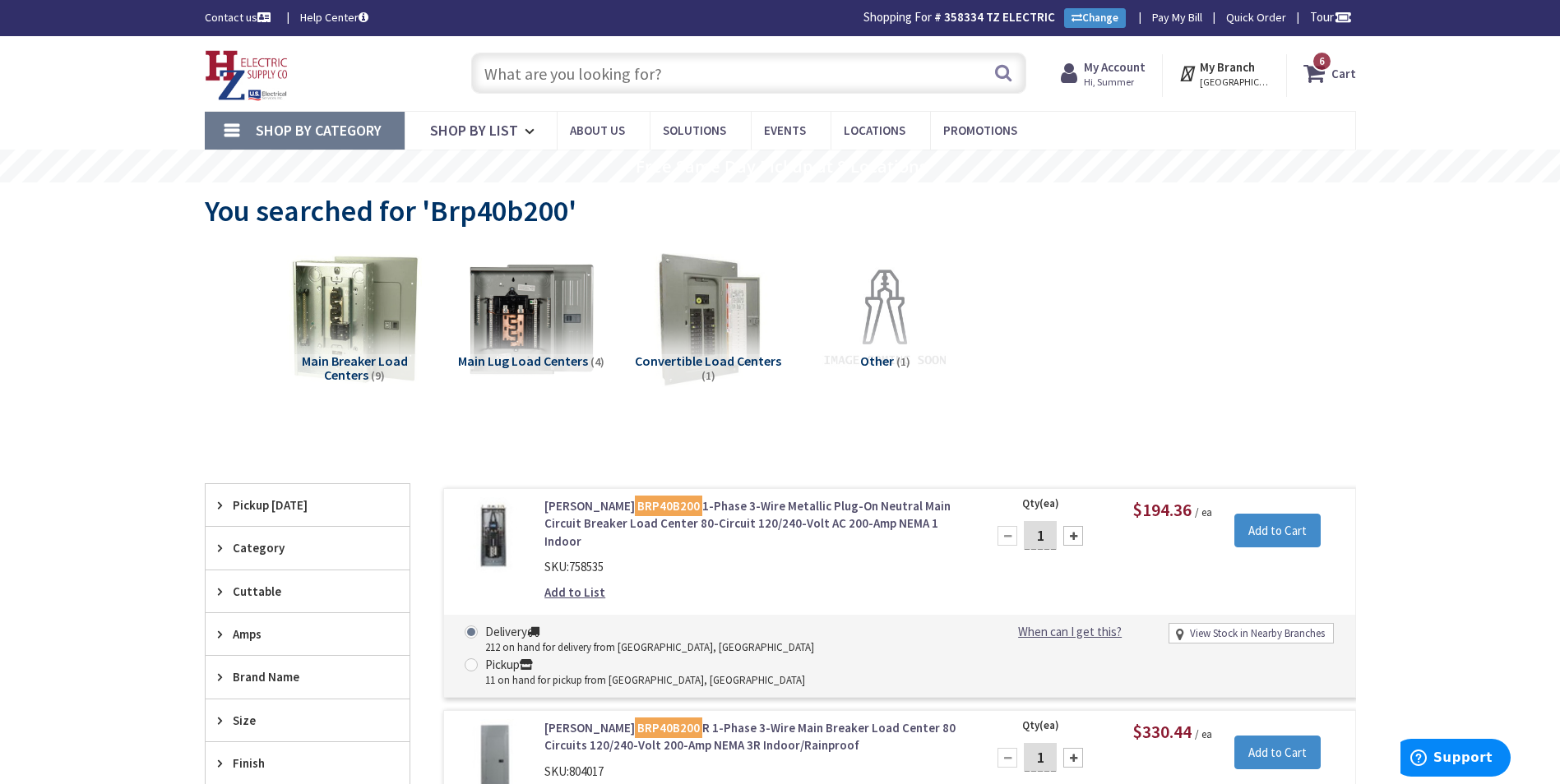
click at [654, 505] on link "Eaton BRP40B200 1-Phase 3-Wire Metallic Plug-On Neutral Main Circuit Breaker Lo…" at bounding box center [753, 524] width 419 height 53
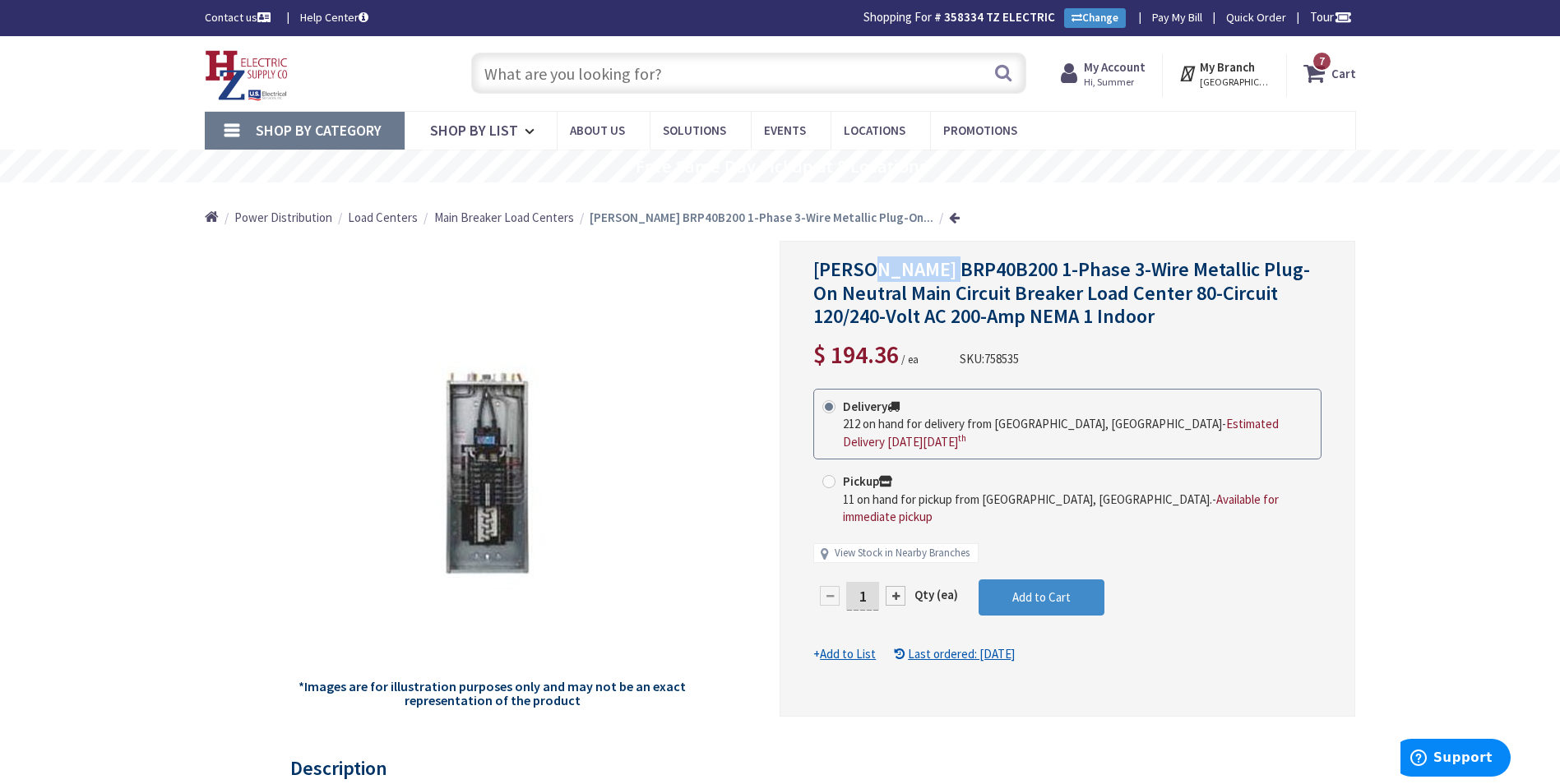
drag, startPoint x: 871, startPoint y: 269, endPoint x: 951, endPoint y: 270, distance: 80.0
click at [951, 270] on span "[PERSON_NAME] BRP40B200 1-Phase 3-Wire Metallic Plug-On Neutral Main Circuit Br…" at bounding box center [1062, 293] width 497 height 73
drag, startPoint x: 962, startPoint y: 269, endPoint x: 869, endPoint y: 280, distance: 93.6
click at [869, 280] on span "[PERSON_NAME] BRP40B200 1-Phase 3-Wire Metallic Plug-On Neutral Main Circuit Br…" at bounding box center [1062, 293] width 497 height 73
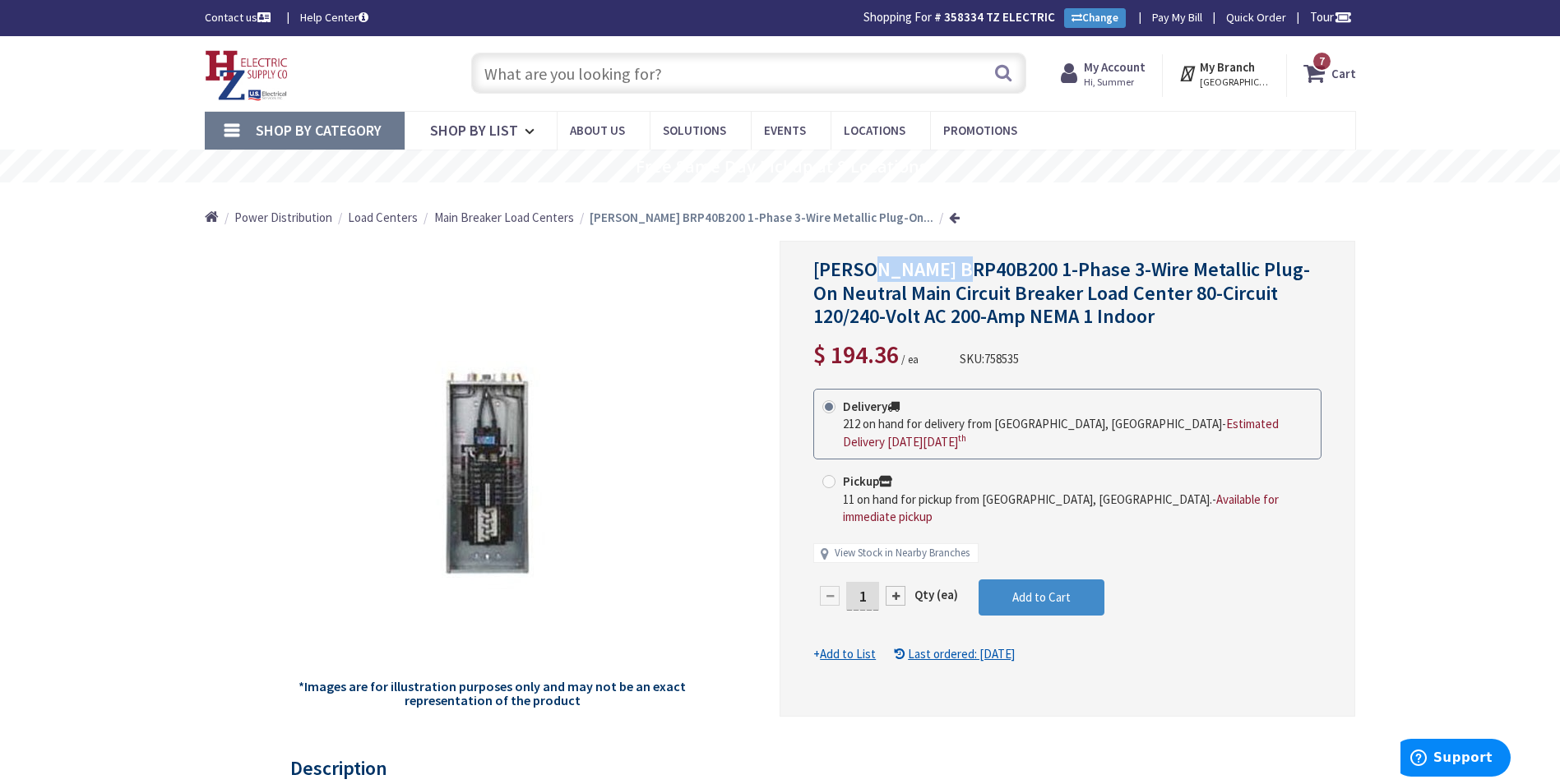
copy span "BRP40B200"
click at [562, 77] on input "text" at bounding box center [749, 74] width 556 height 42
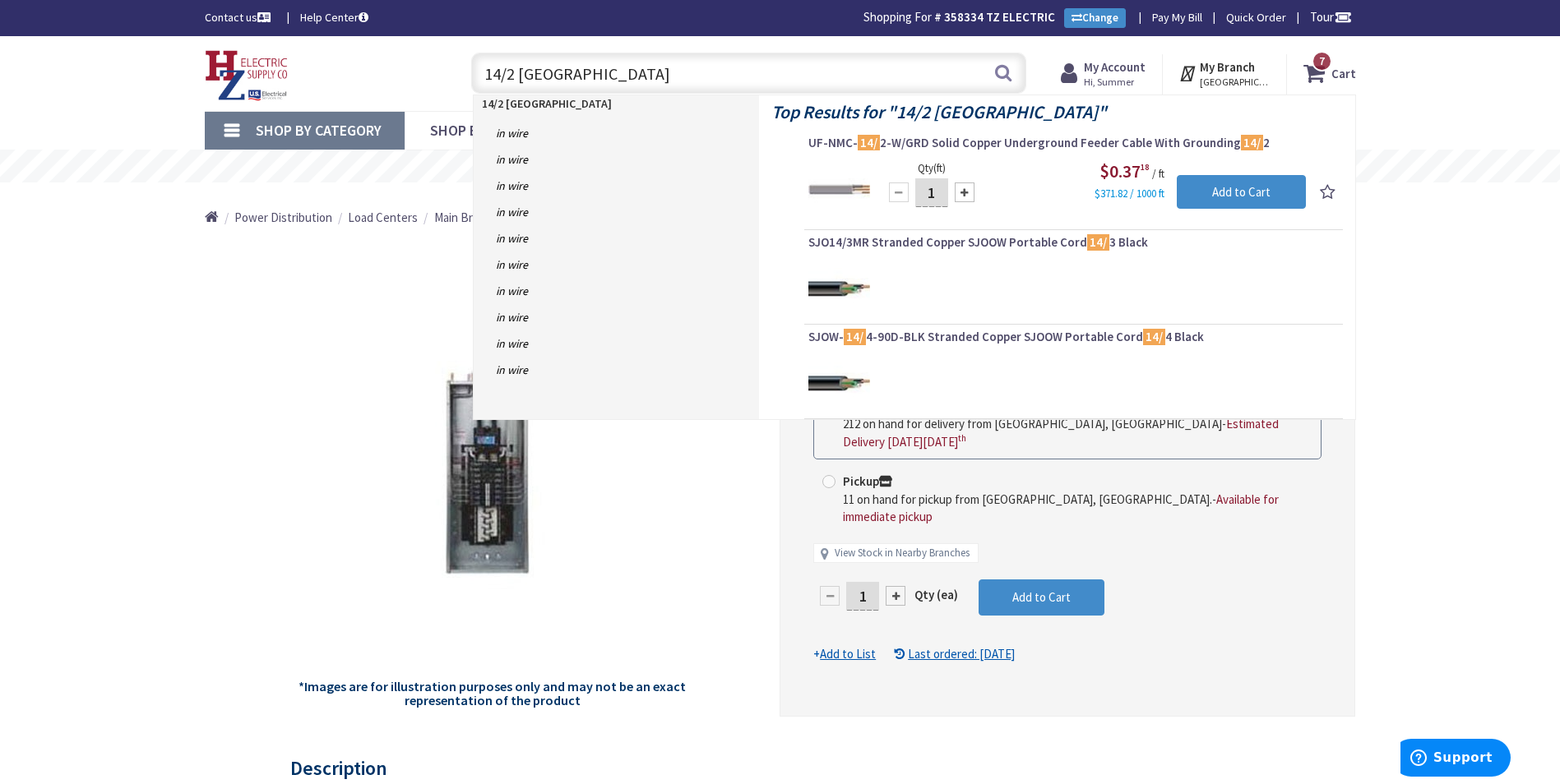
type input "14/2 romex"
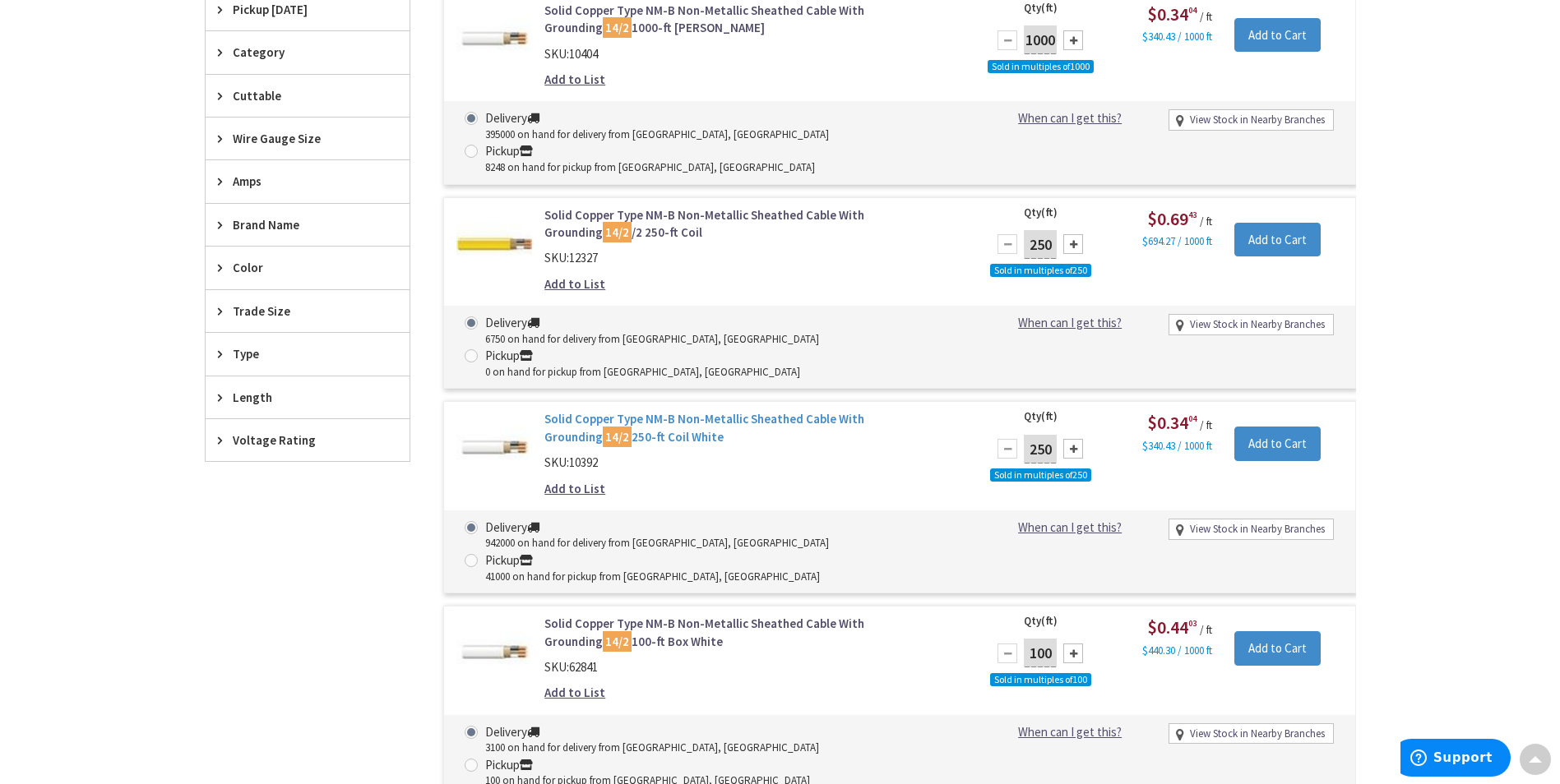
scroll to position [496, 0]
click at [1071, 439] on div at bounding box center [1073, 449] width 20 height 20
type input "1000"
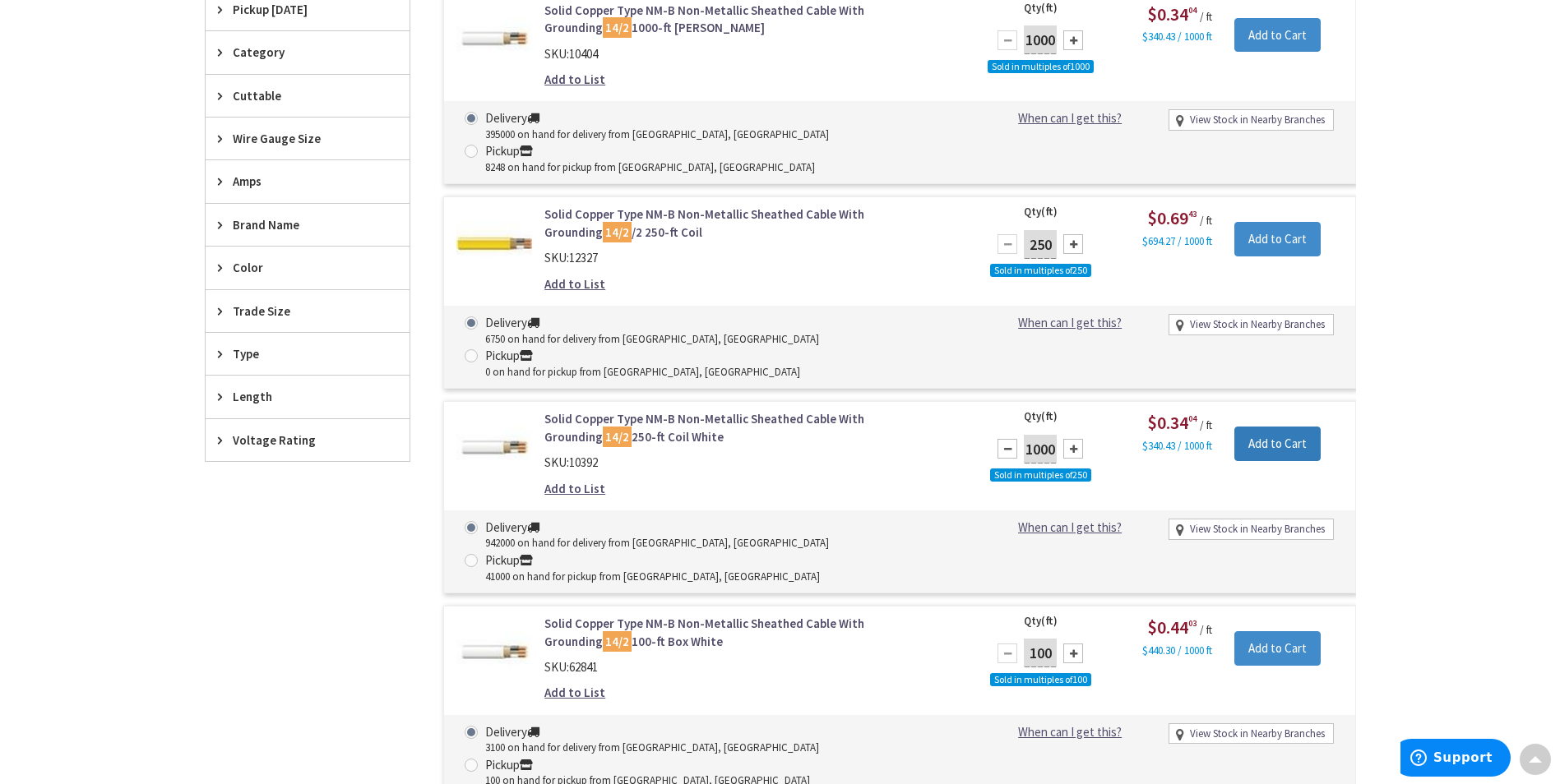
click at [1269, 427] on input "Add to Cart" at bounding box center [1277, 444] width 86 height 35
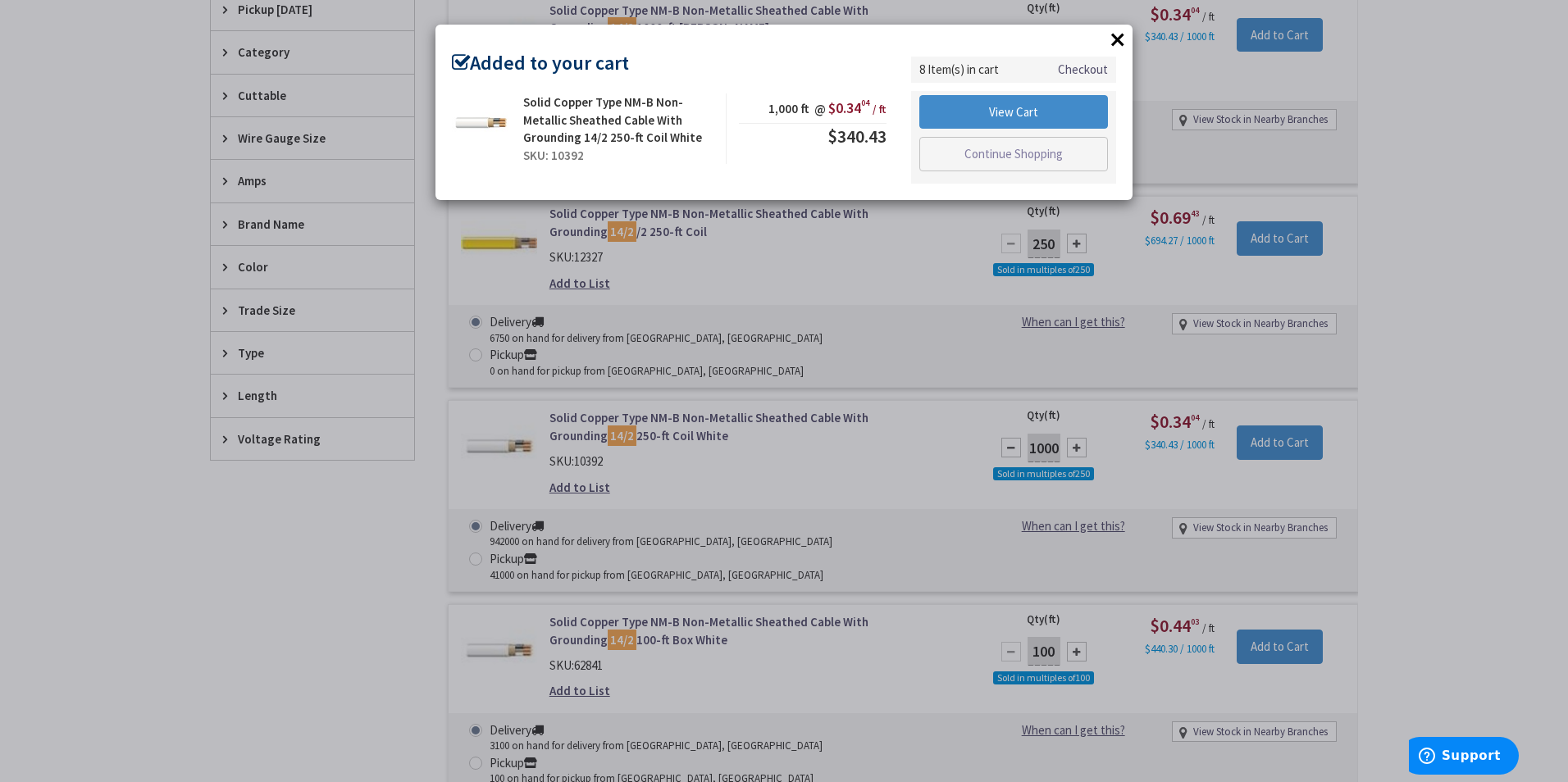
click at [1110, 45] on button "×" at bounding box center [1118, 40] width 24 height 24
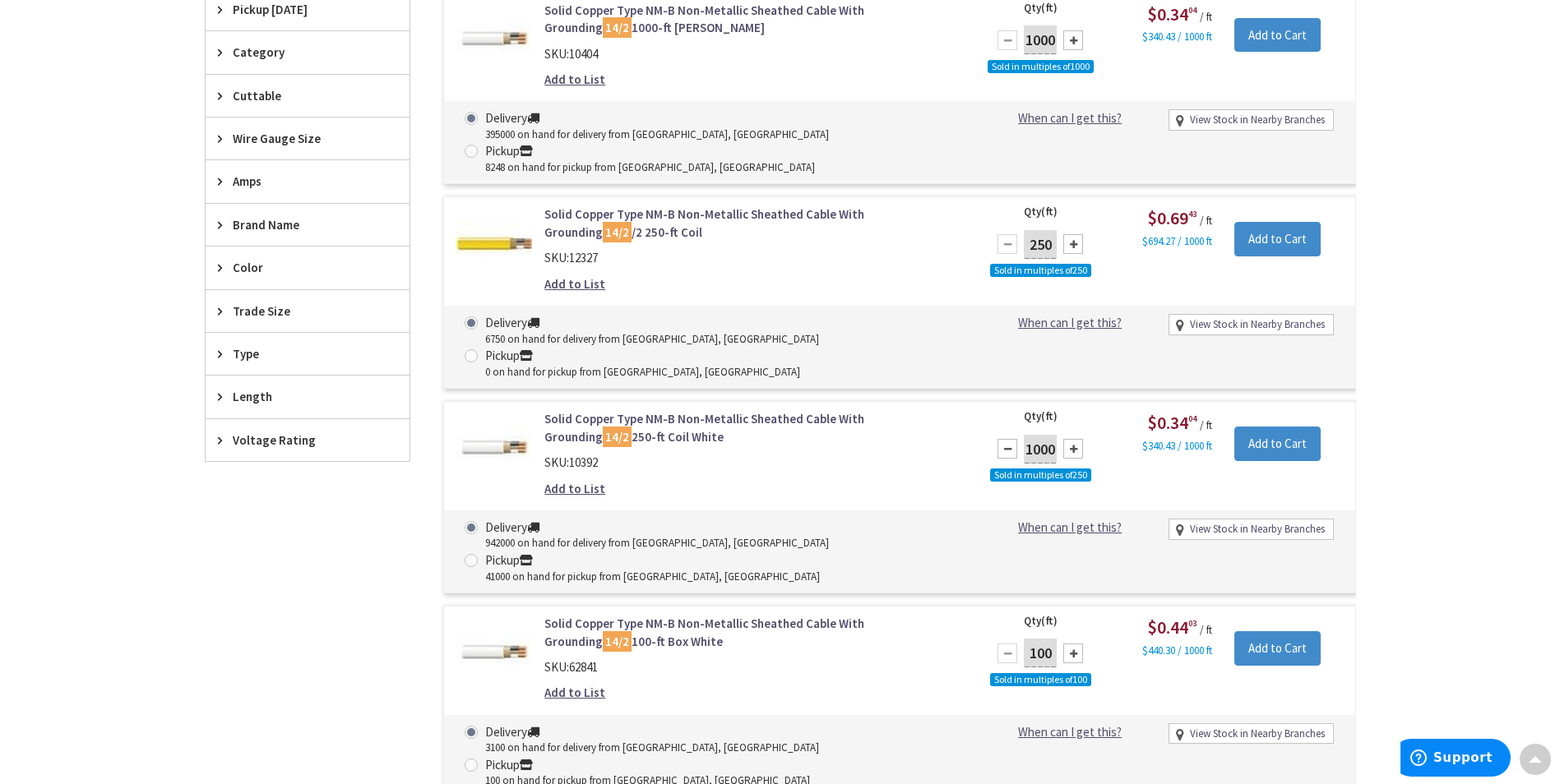
scroll to position [0, 0]
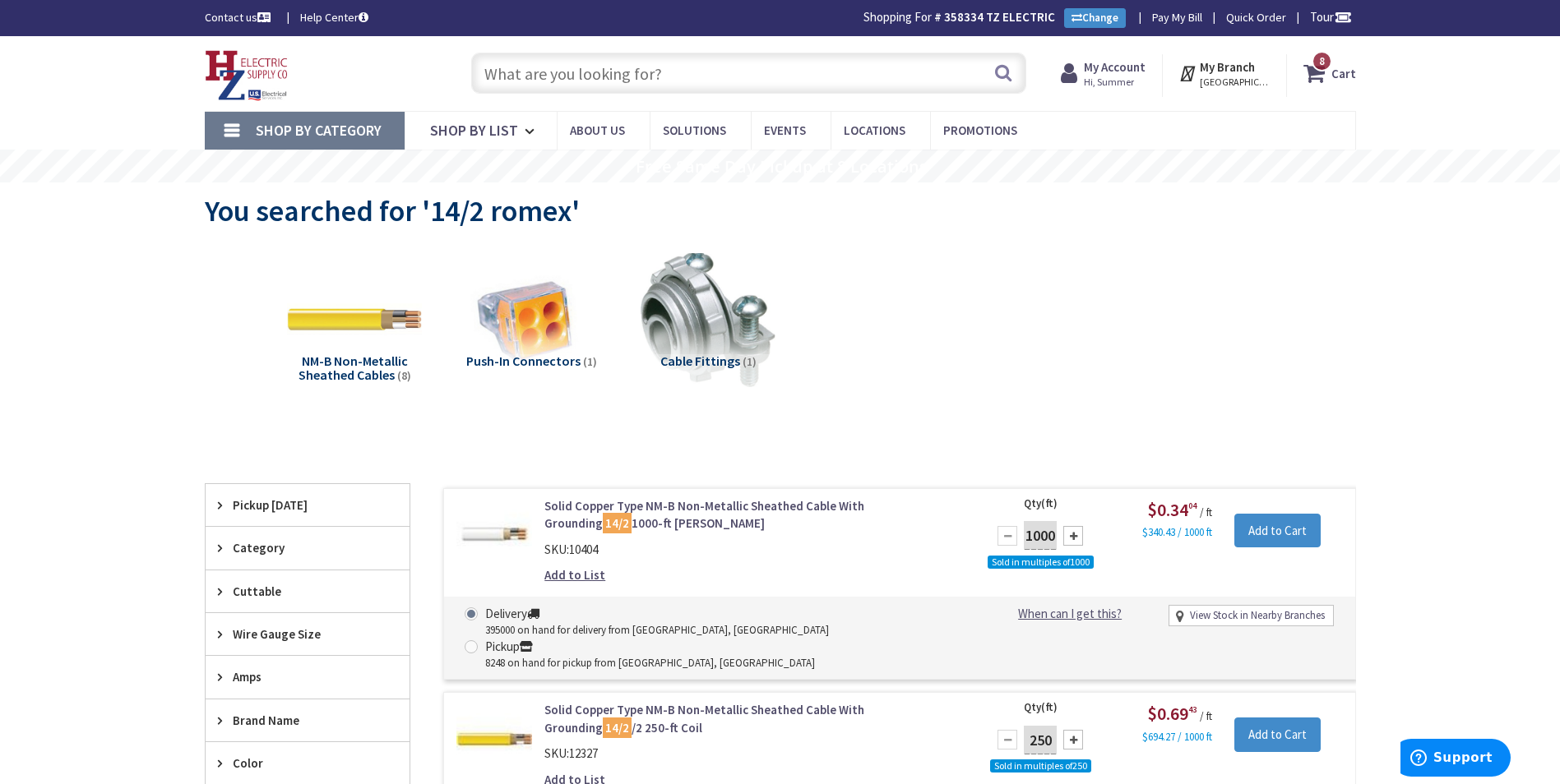
click at [631, 63] on input "text" at bounding box center [749, 74] width 556 height 42
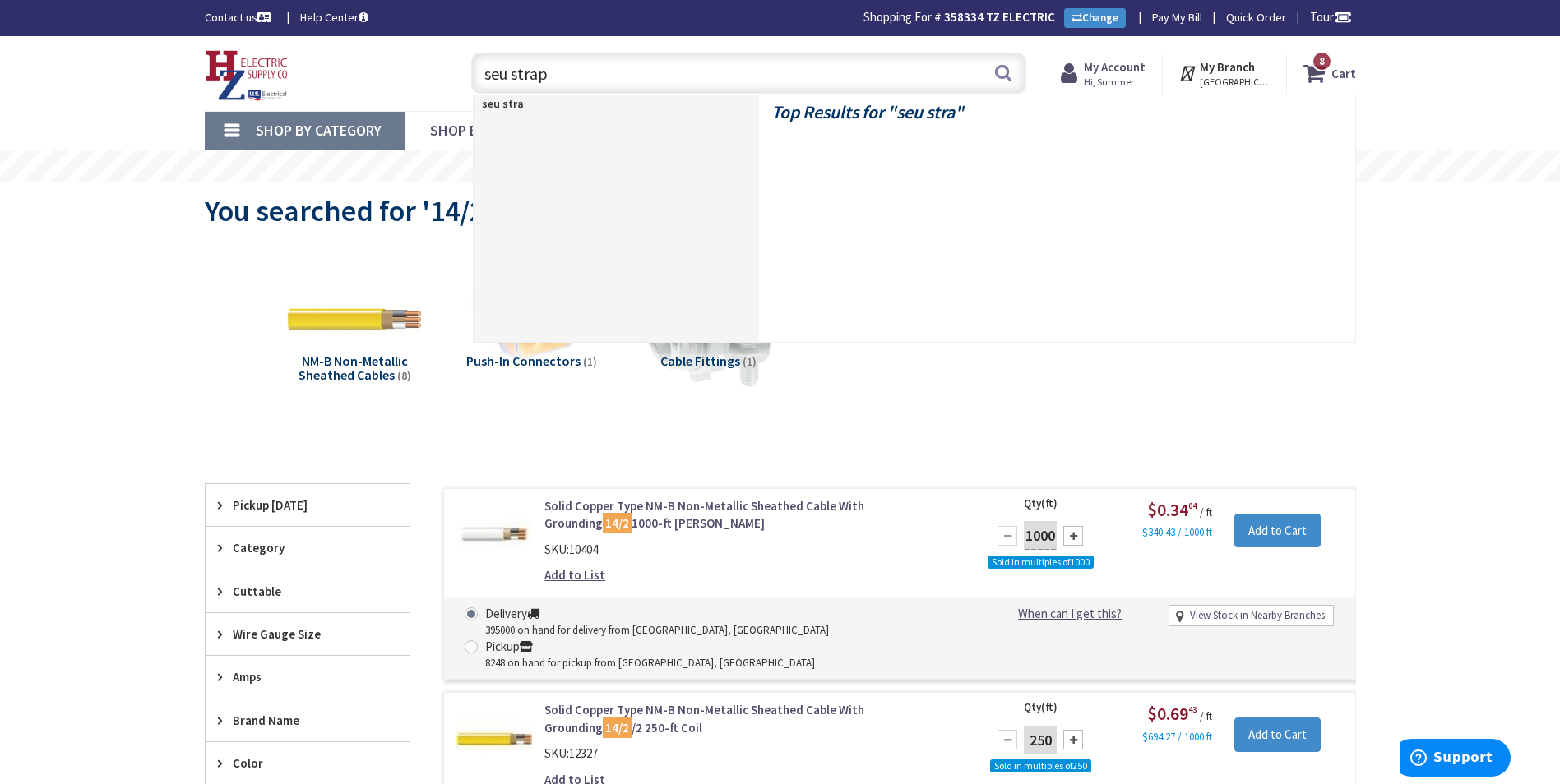
type input "seu straps"
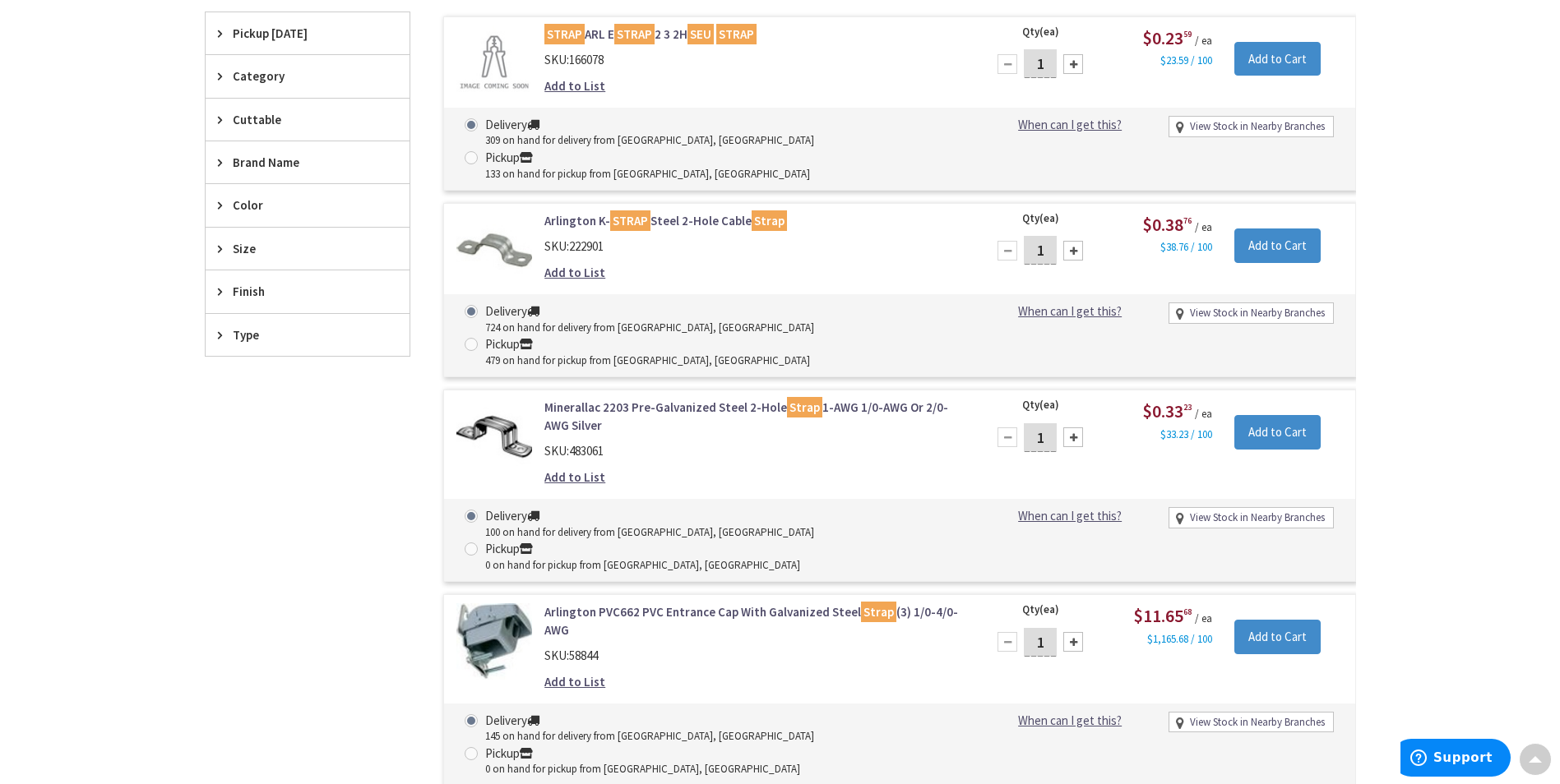
scroll to position [496, 0]
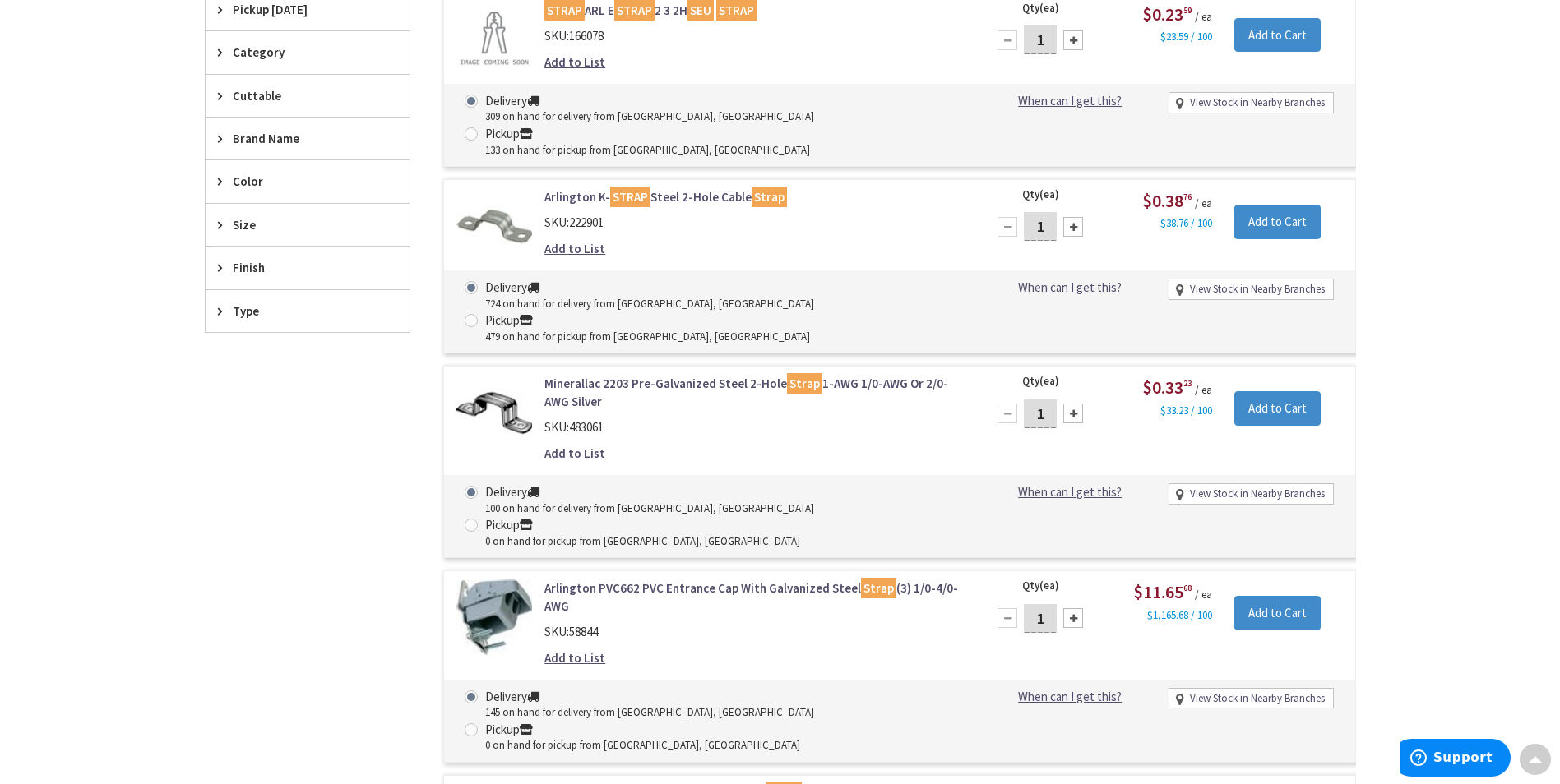
click at [649, 375] on link "Minerallac 2203 Pre-Galvanized Steel 2-Hole Strap 1-AWG 1/0-AWG Or 2/0-AWG Silv…" at bounding box center [753, 392] width 419 height 35
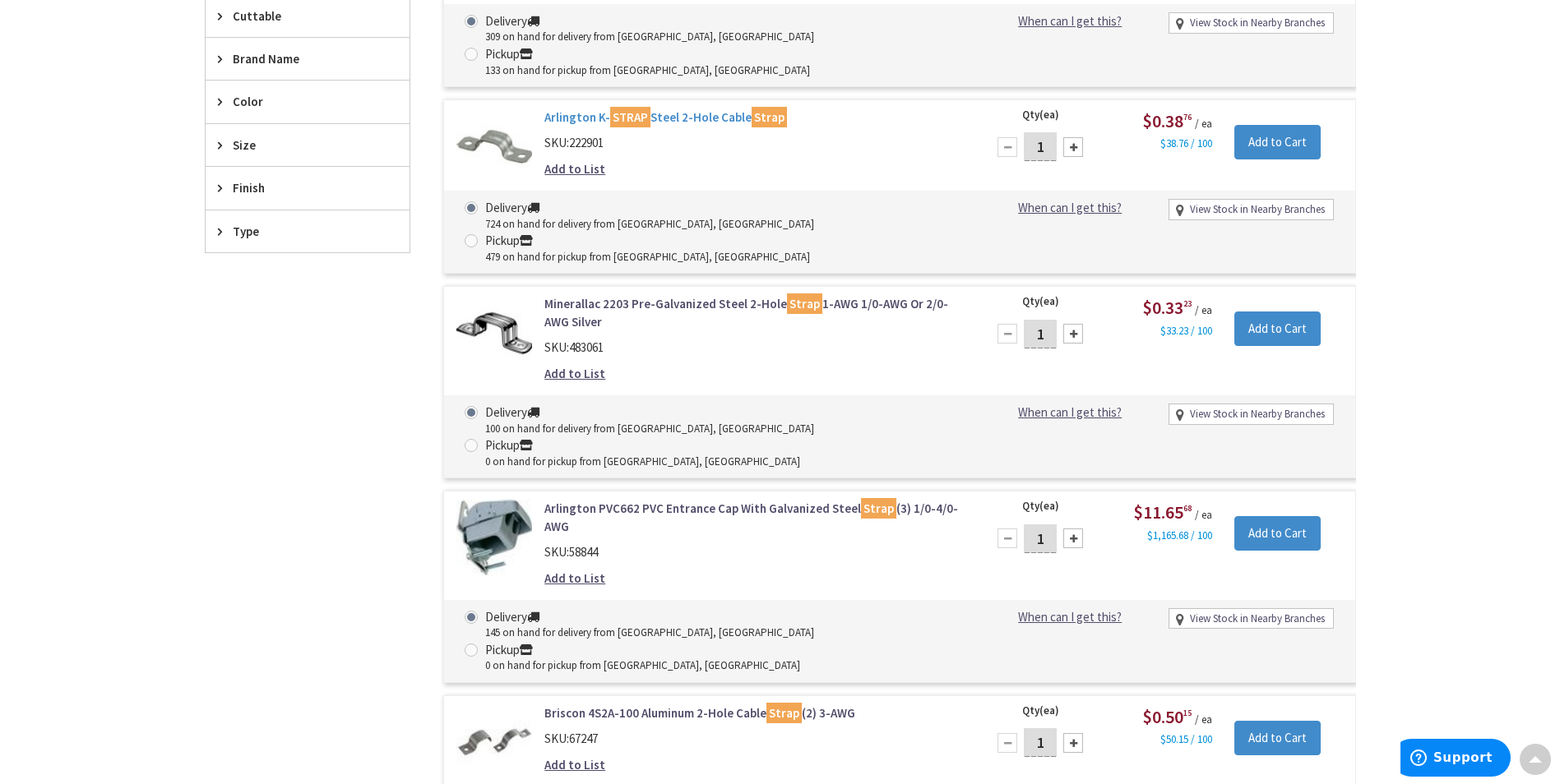
scroll to position [578, 0]
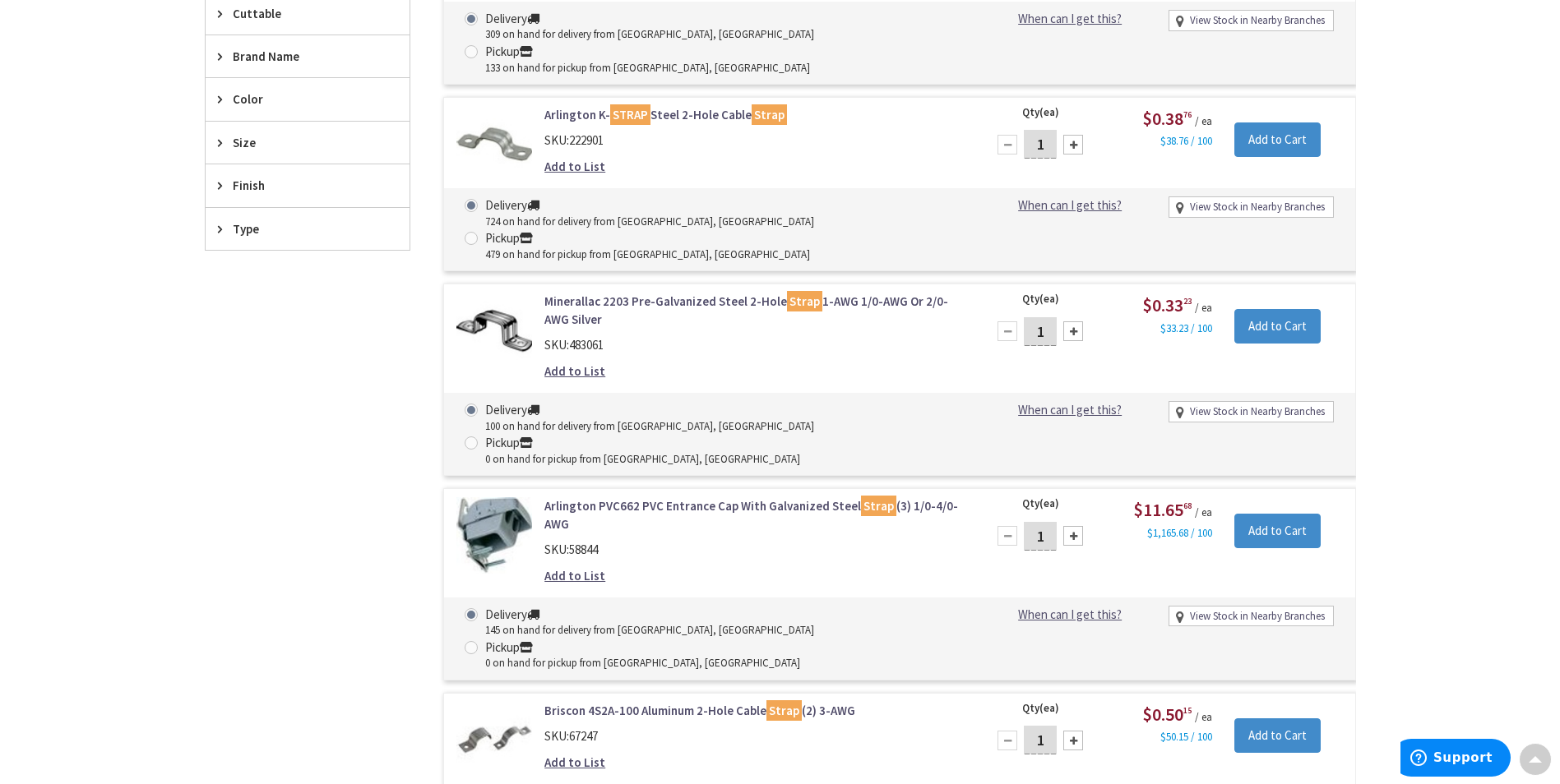
click at [724, 106] on link "Arlington K- STRAP Steel 2-Hole Cable Strap" at bounding box center [753, 114] width 419 height 17
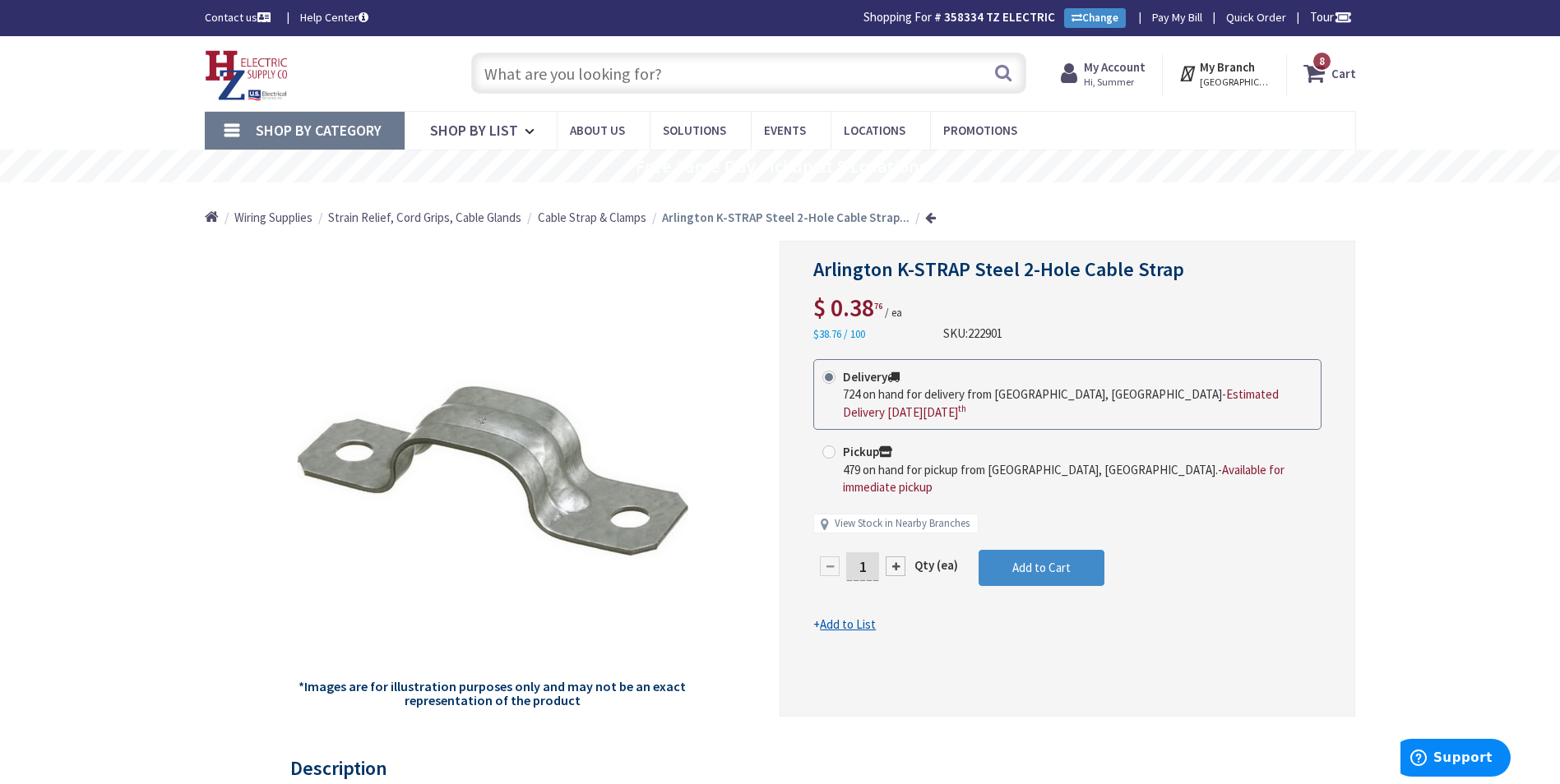
drag, startPoint x: 868, startPoint y: 541, endPoint x: 825, endPoint y: 541, distance: 43.0
click at [825, 550] on div "1" at bounding box center [863, 566] width 98 height 33
type input "50"
click at [1054, 528] on form "This product is Discontinued Delivery 724 on hand for delivery from Middletown,…" at bounding box center [1068, 496] width 508 height 275
click at [1057, 560] on span "Add to Cart" at bounding box center [1042, 568] width 59 height 16
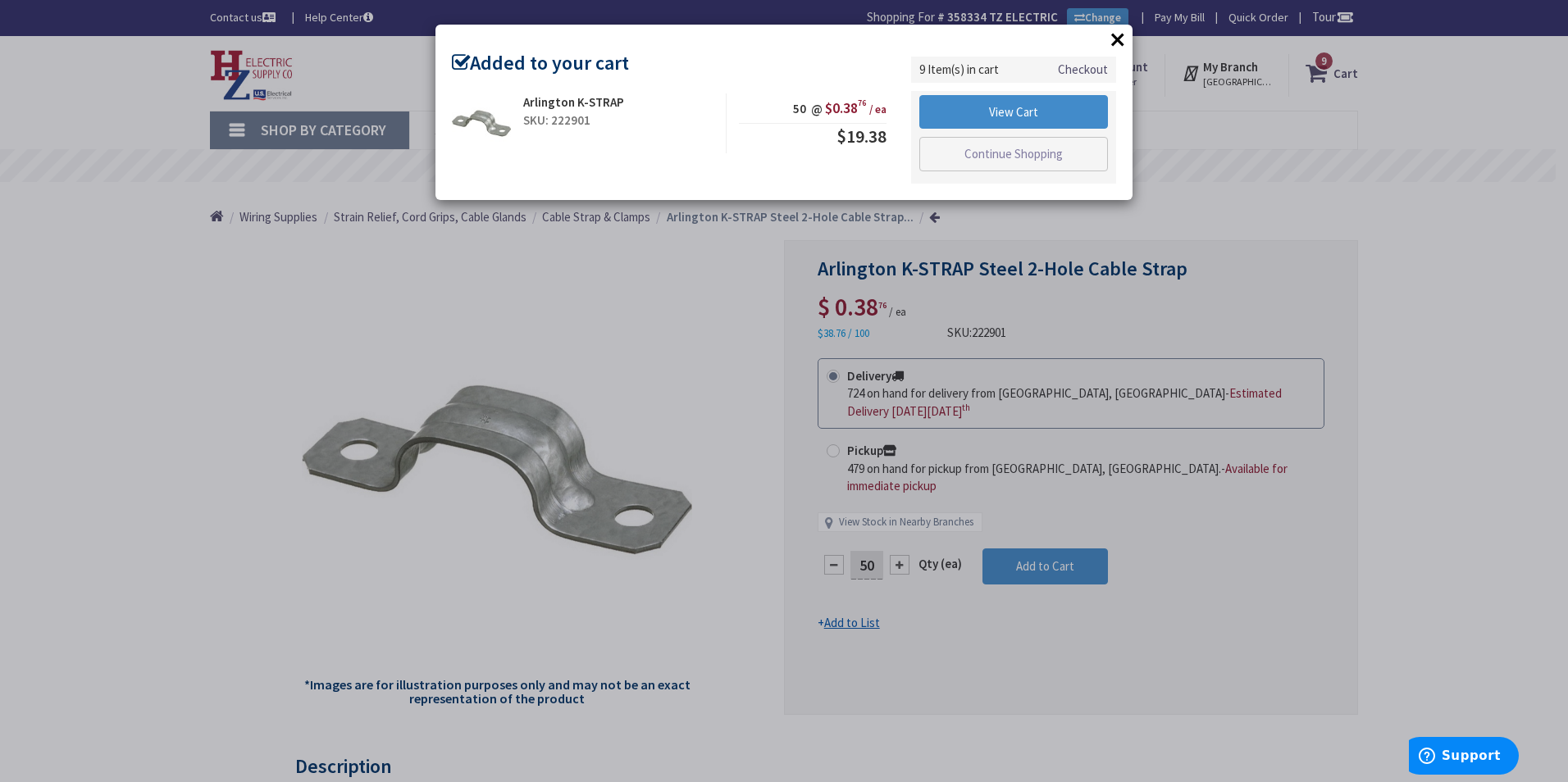
click at [1115, 44] on button "×" at bounding box center [1118, 40] width 24 height 24
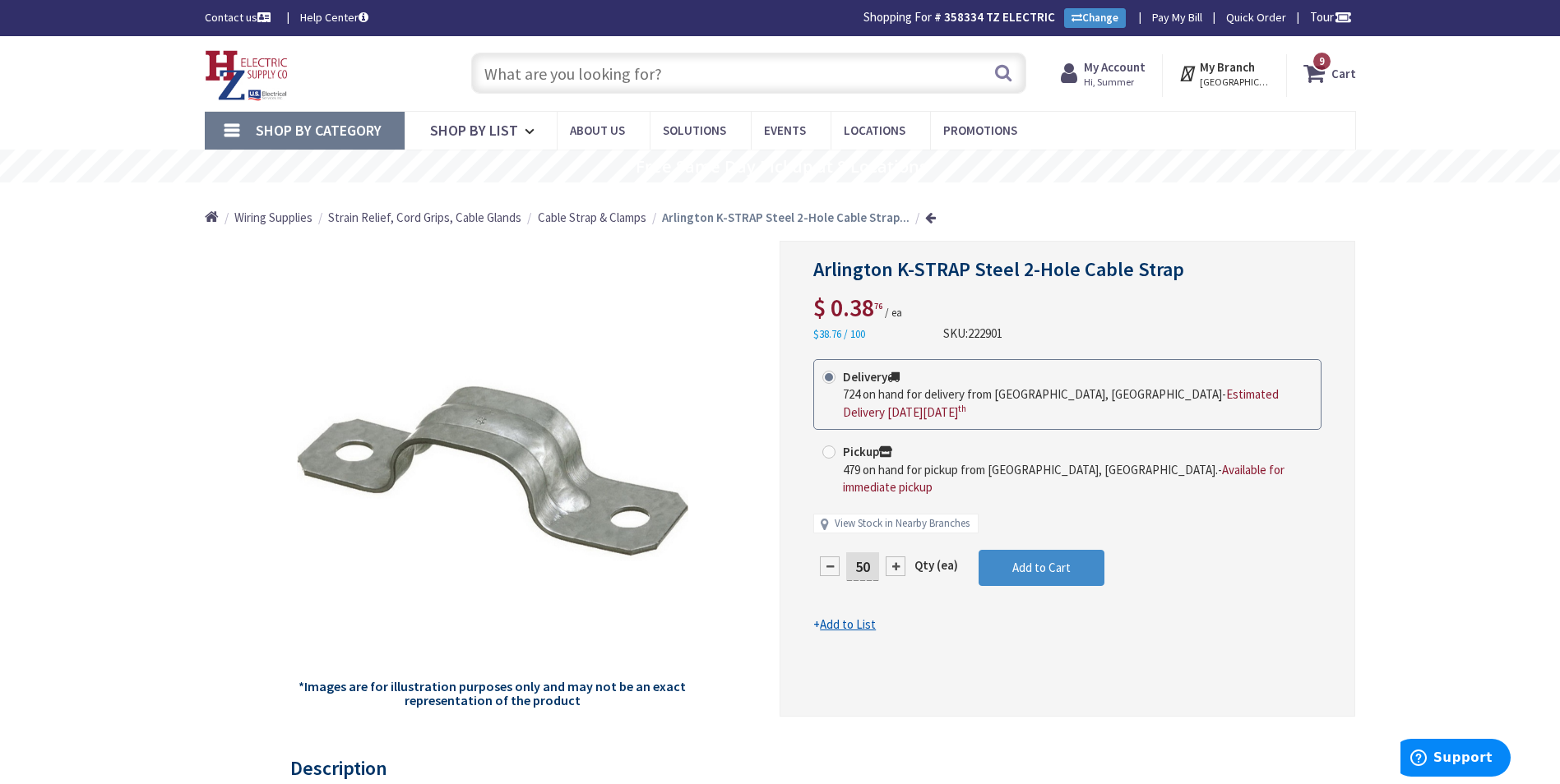
click at [1321, 52] on span "9 9 items" at bounding box center [1322, 61] width 21 height 21
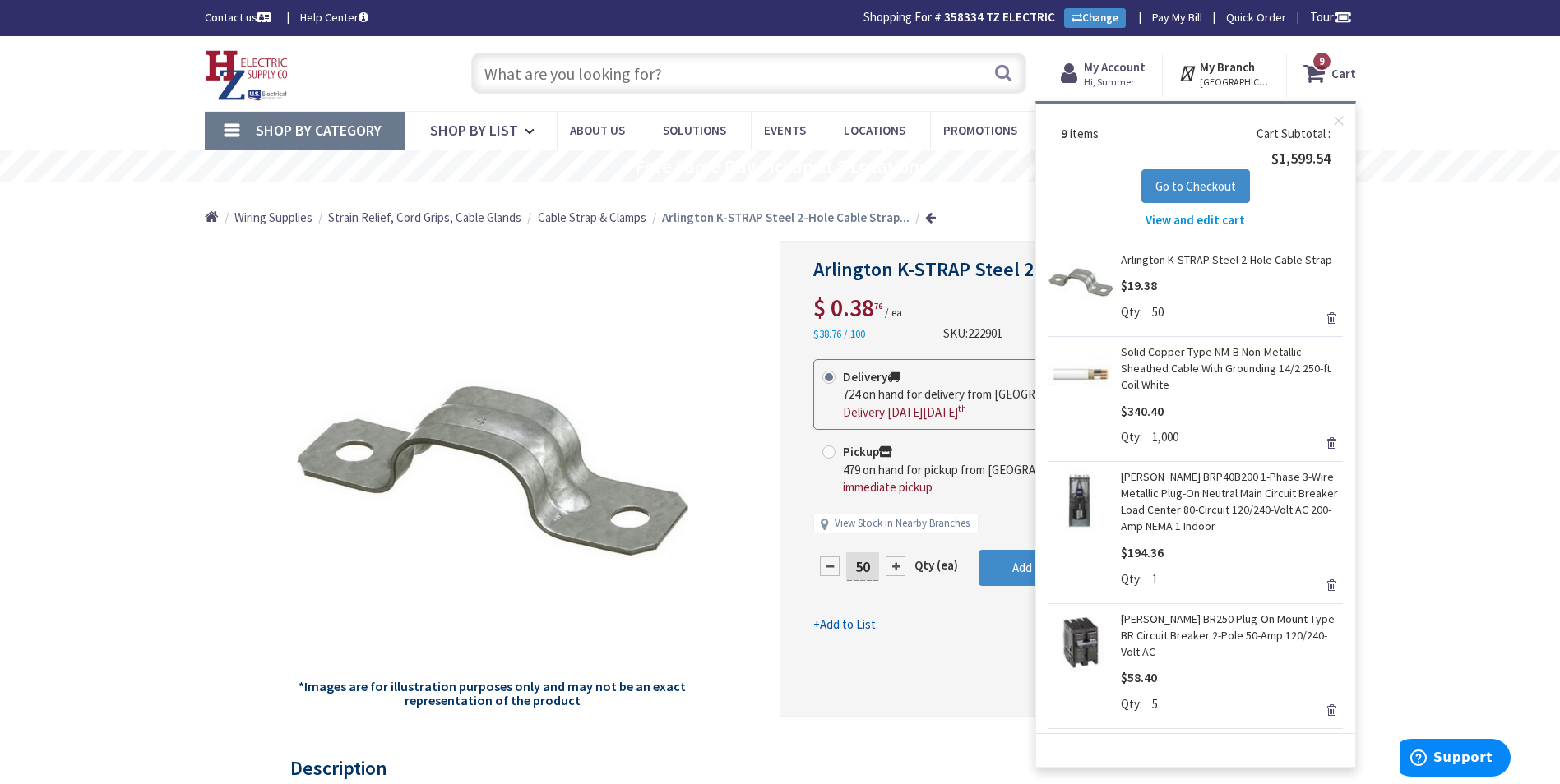
click at [1213, 218] on span "View and edit cart" at bounding box center [1195, 220] width 99 height 16
click at [718, 68] on input "text" at bounding box center [749, 74] width 556 height 42
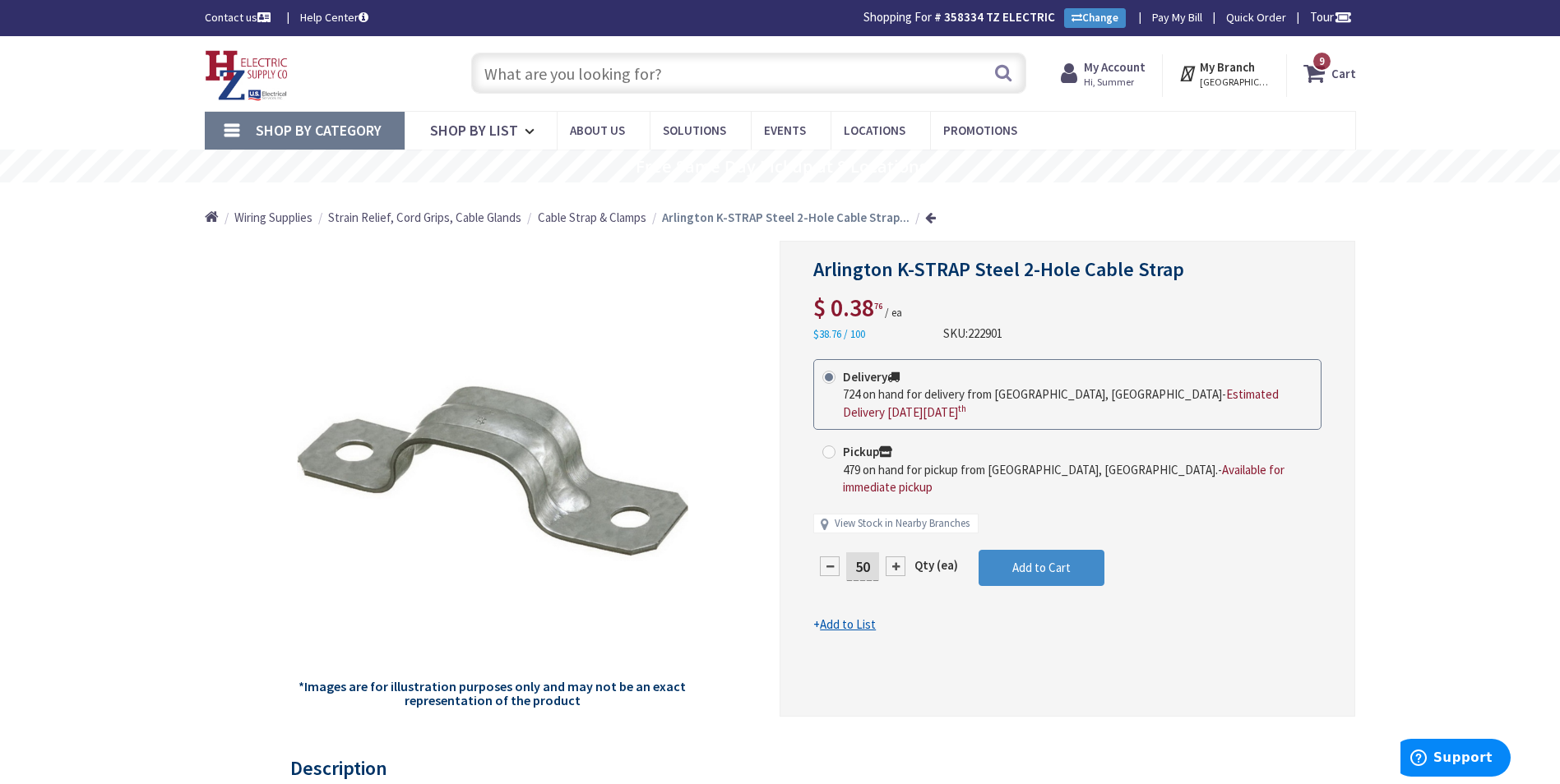
click at [702, 72] on input "text" at bounding box center [749, 74] width 556 height 42
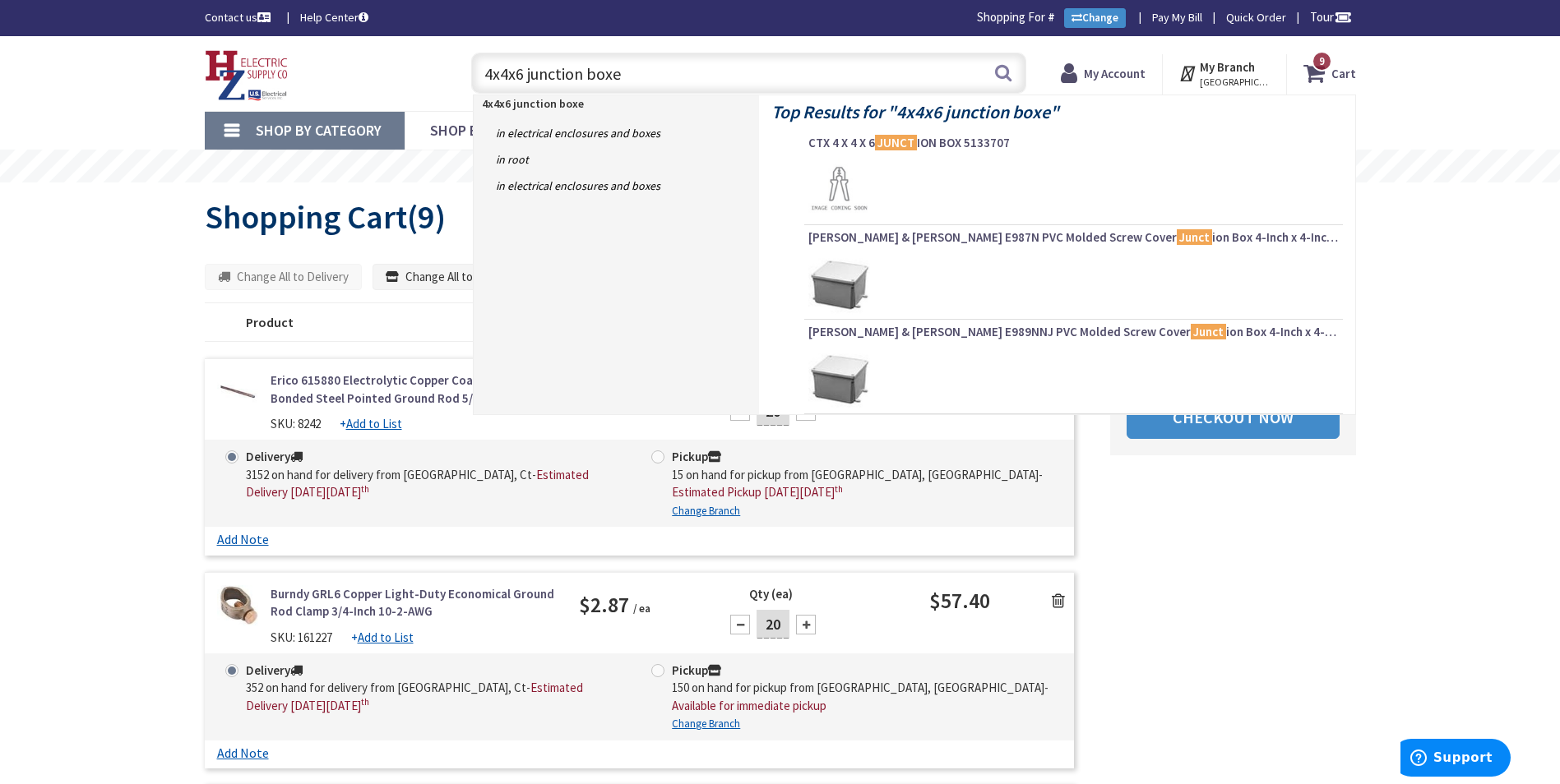
type input "4x4x6 junction boxes"
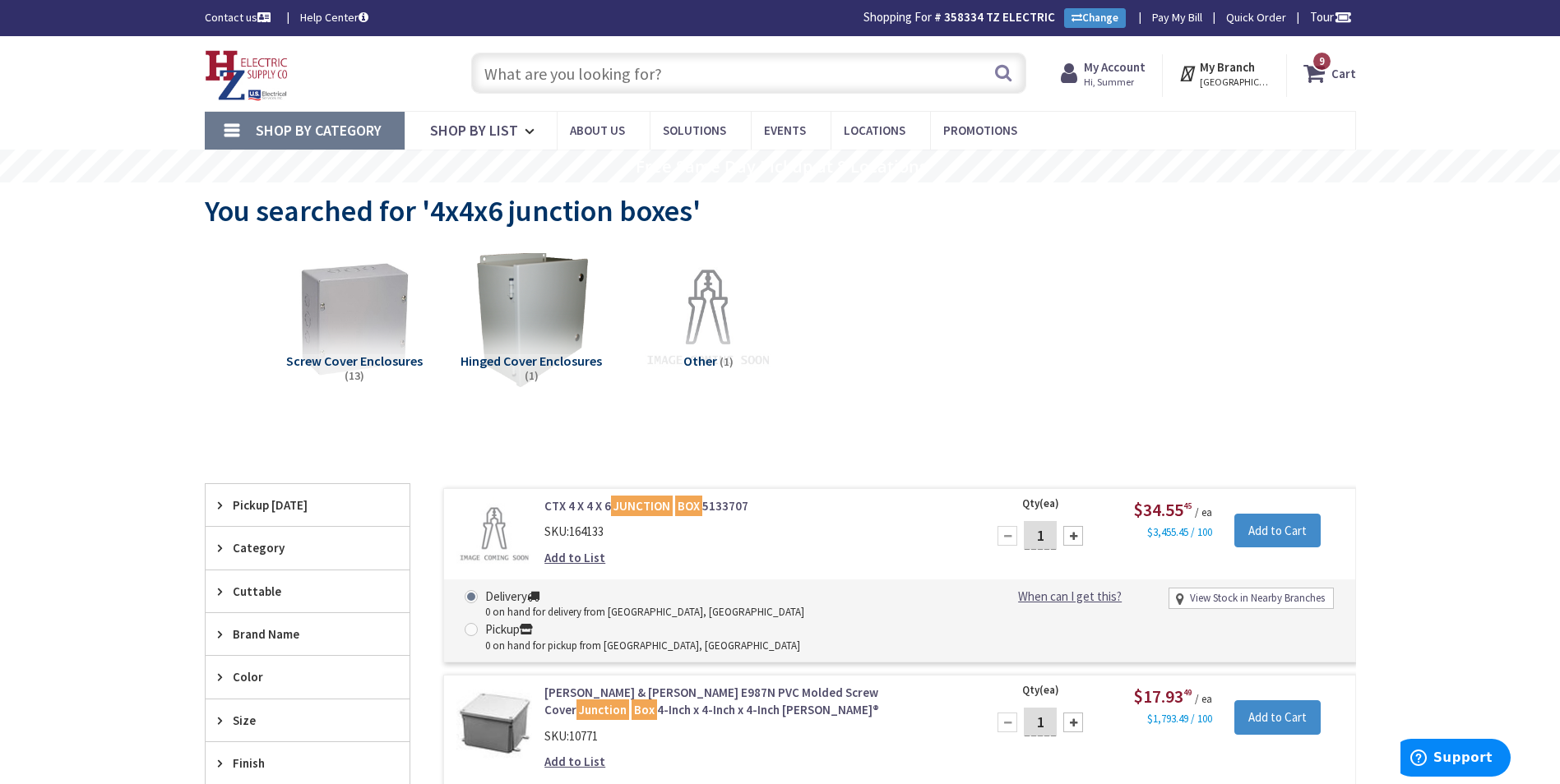
click at [602, 87] on input "text" at bounding box center [749, 74] width 556 height 42
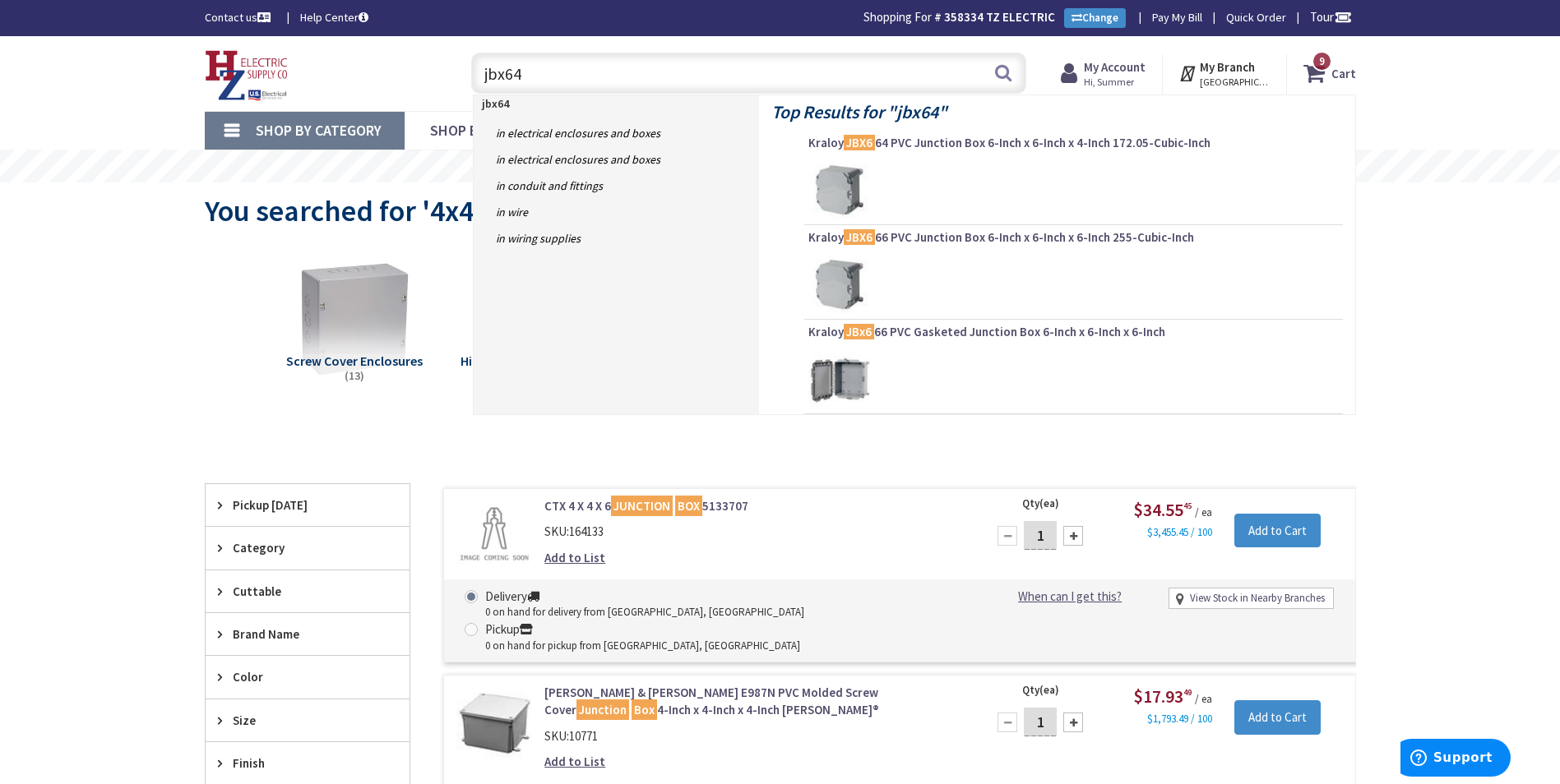
type input "jbx644"
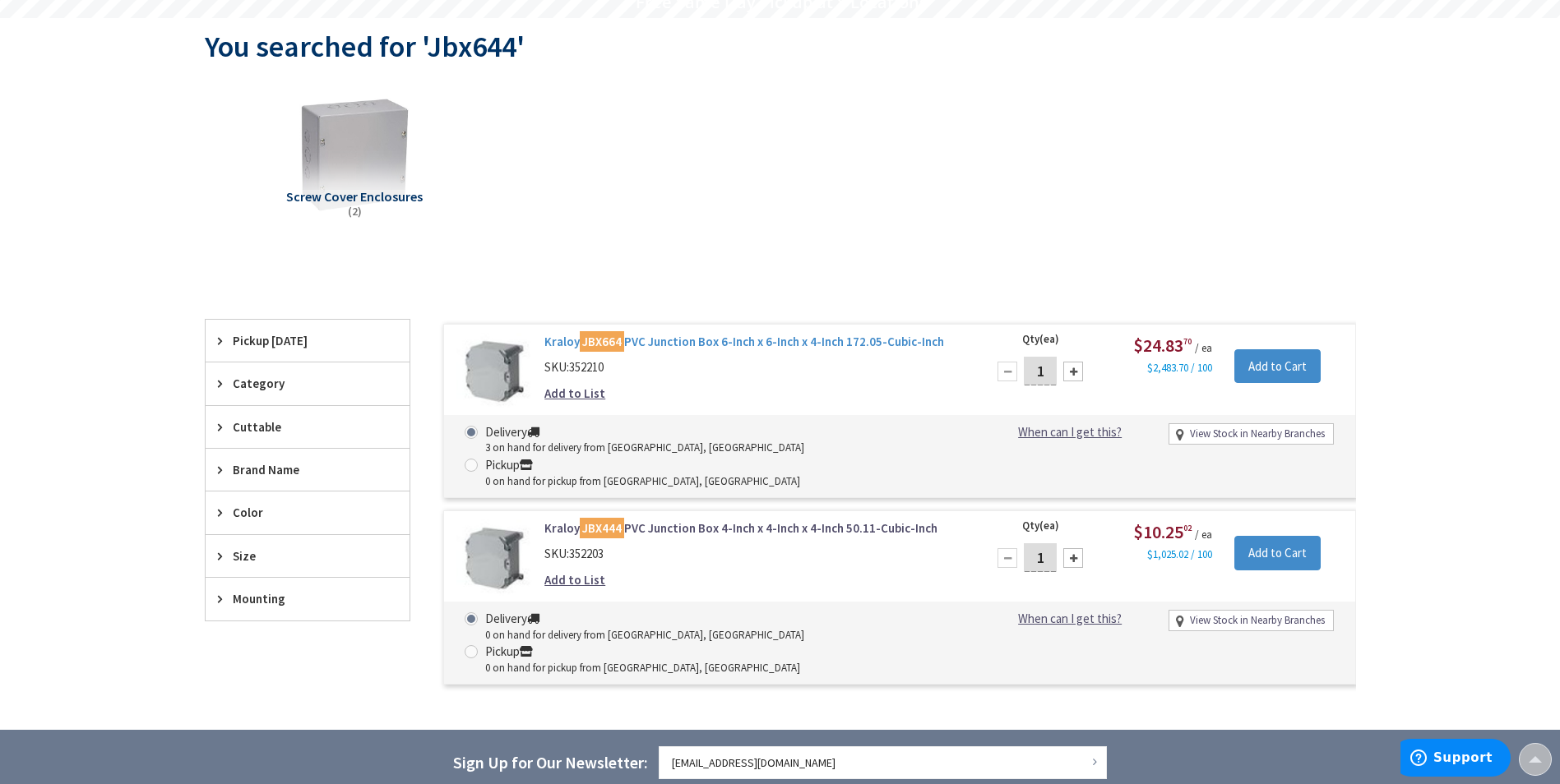
scroll to position [167, 0]
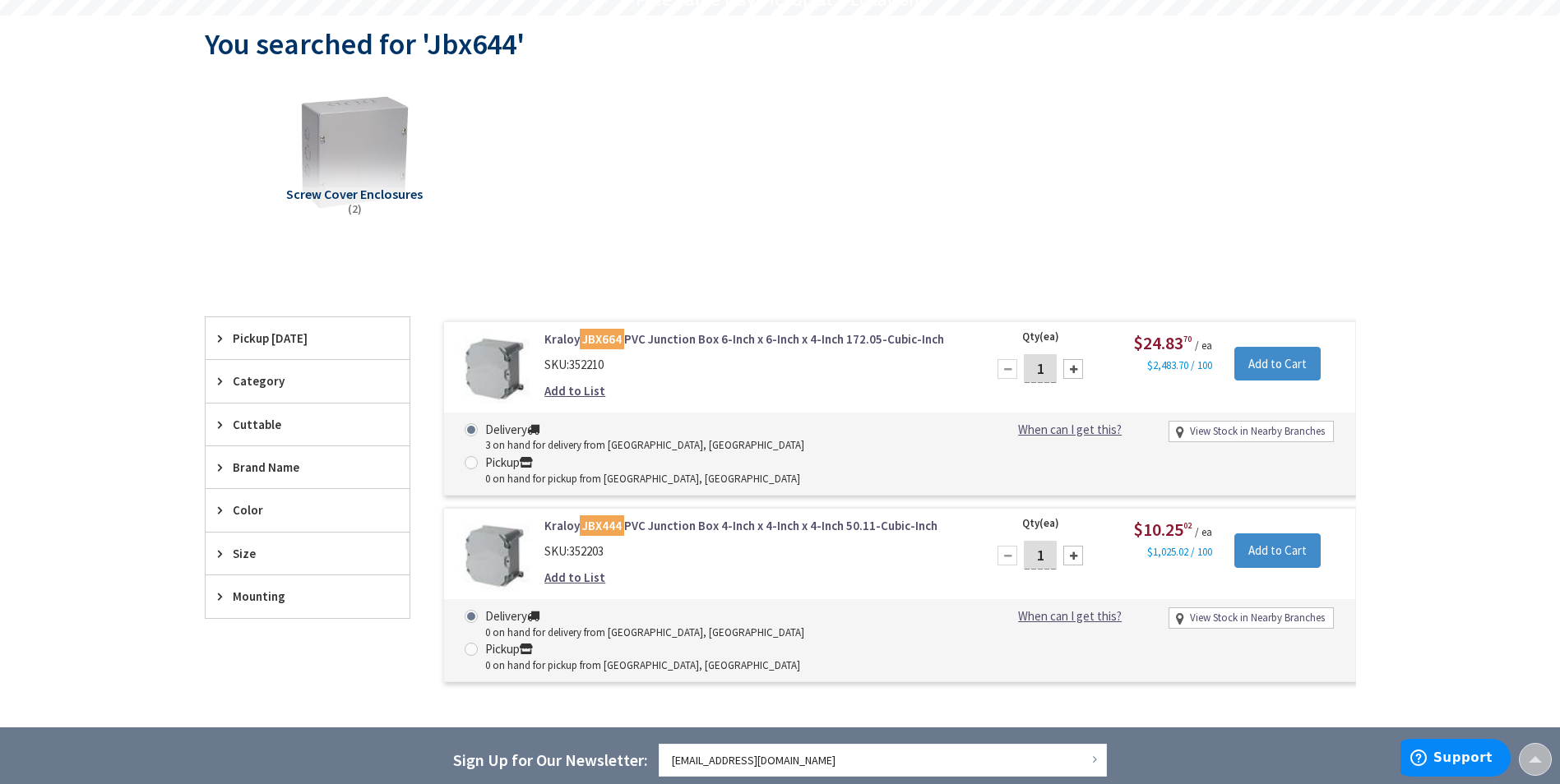
click at [644, 342] on link "Kraloy JBX664 PVC Junction Box 6-Inch x 6-Inch x 4-Inch 172.05-Cubic-Inch" at bounding box center [753, 339] width 419 height 17
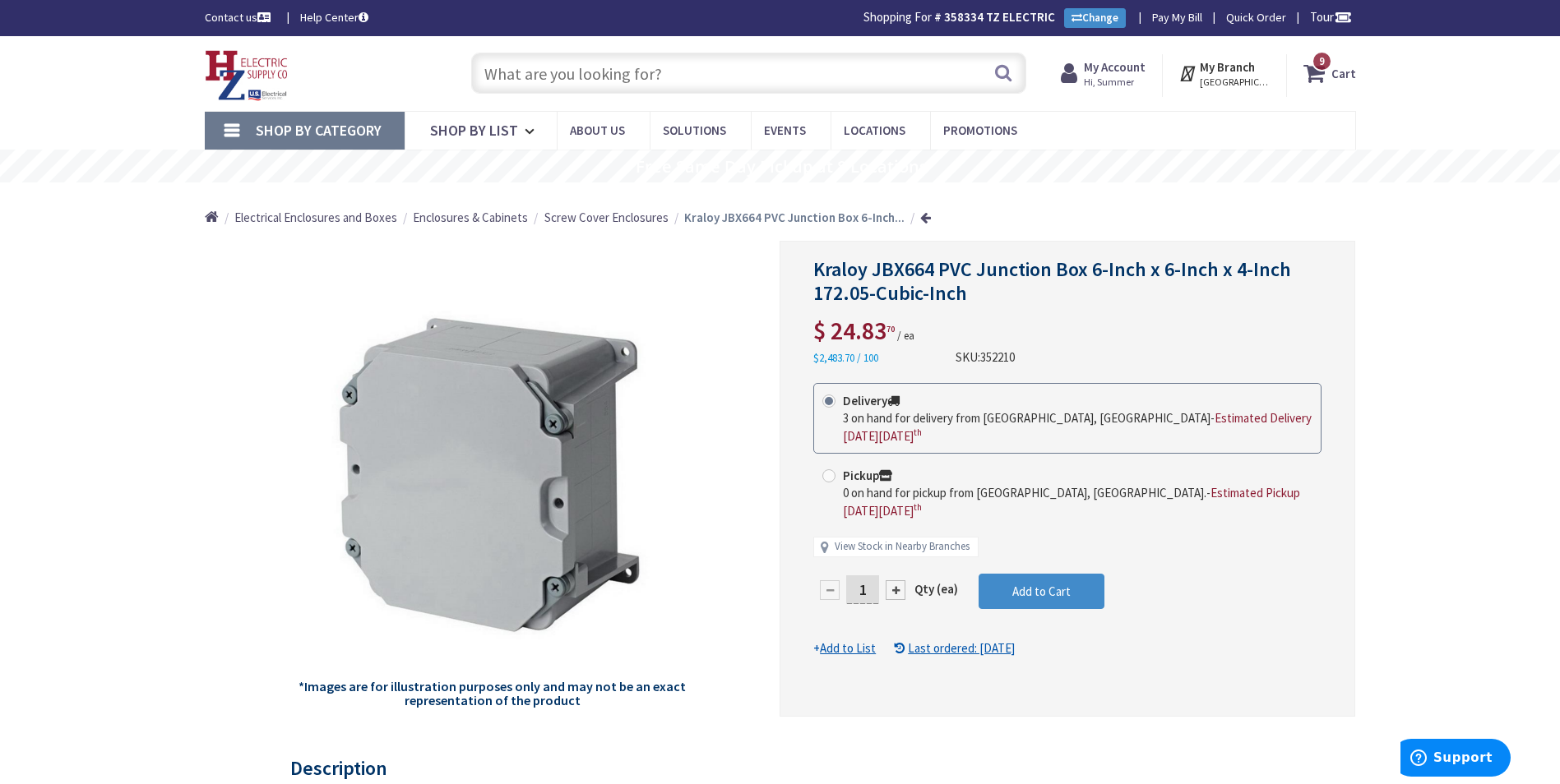
click at [900, 581] on div at bounding box center [896, 590] width 20 height 20
click at [900, 564] on div at bounding box center [1068, 479] width 574 height 474
click at [899, 581] on div at bounding box center [896, 590] width 20 height 20
type input "3"
click at [997, 574] on button "Add to Cart" at bounding box center [1041, 592] width 126 height 36
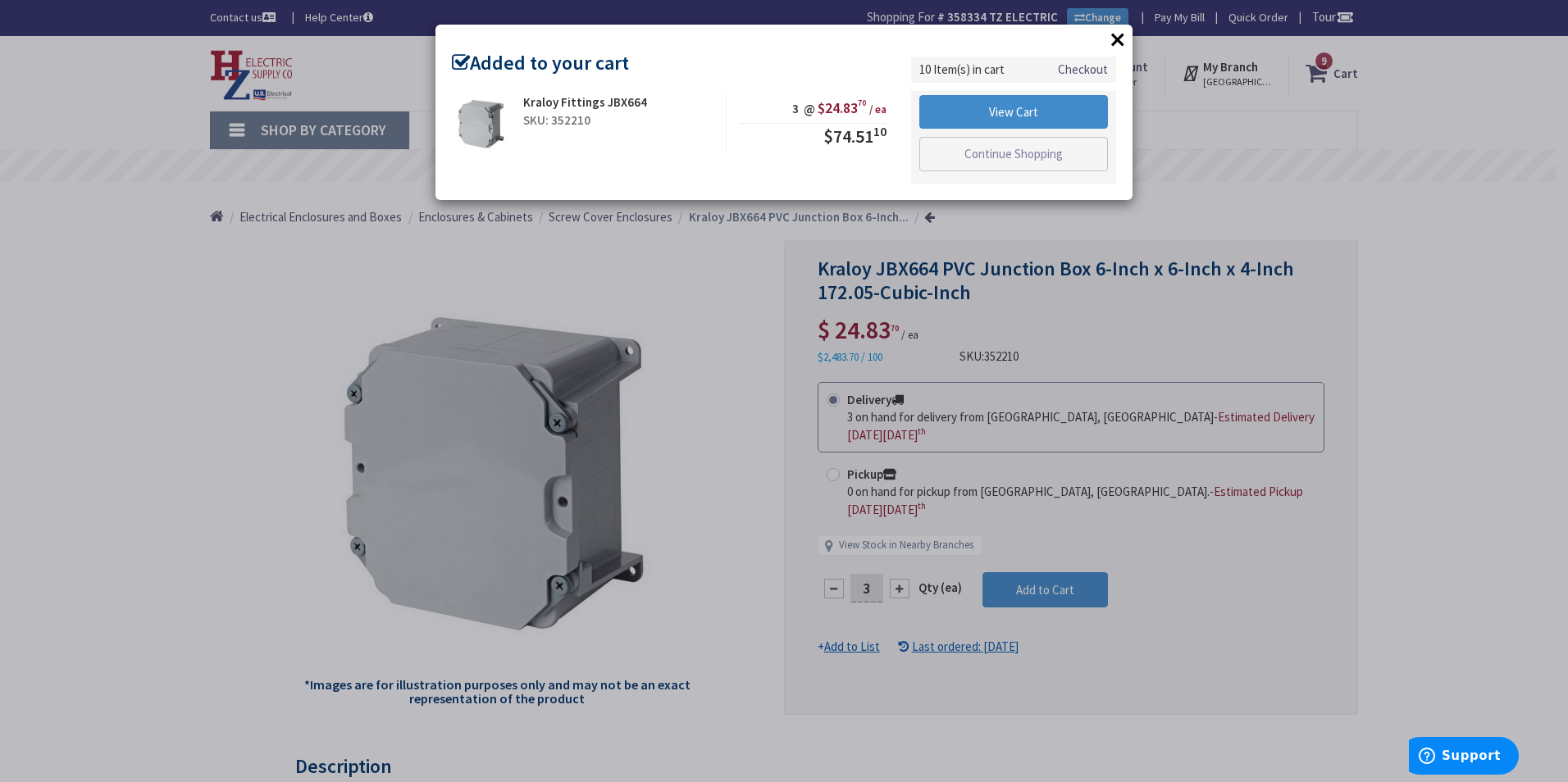
click at [1112, 35] on button "×" at bounding box center [1118, 40] width 24 height 24
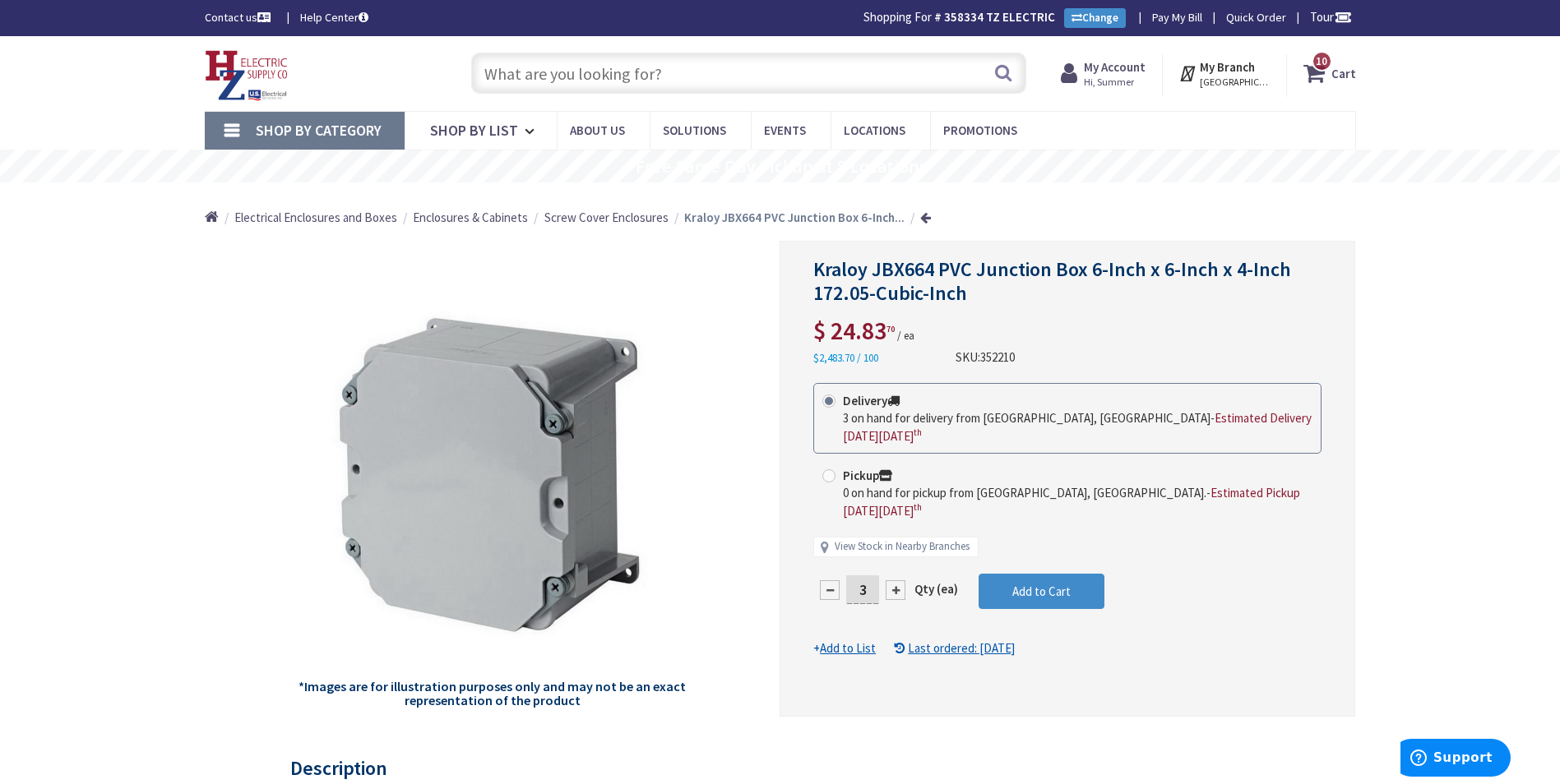
click at [1320, 68] on span "10" at bounding box center [1322, 60] width 11 height 14
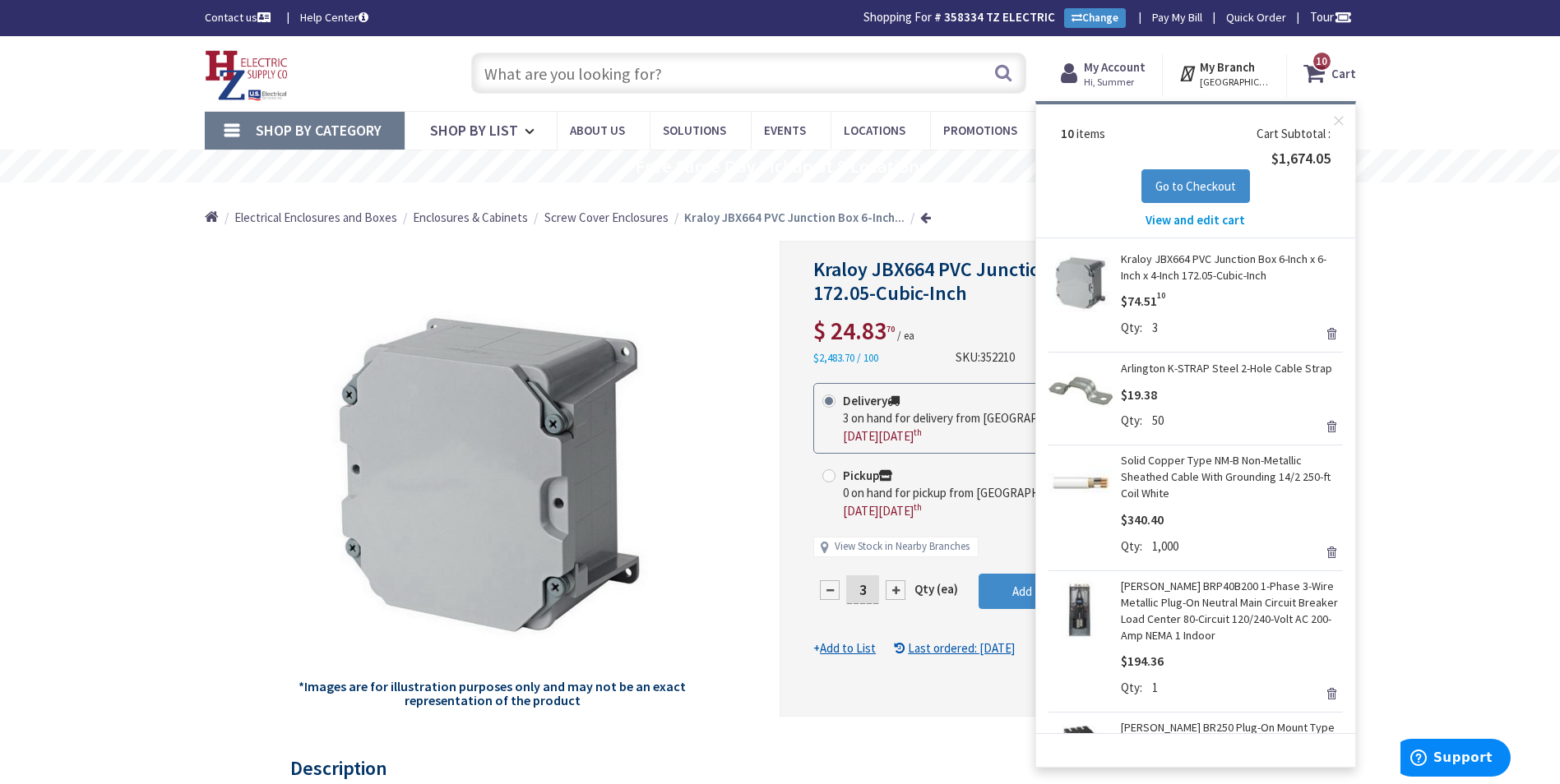
click at [1192, 219] on span "View and edit cart" at bounding box center [1195, 220] width 99 height 16
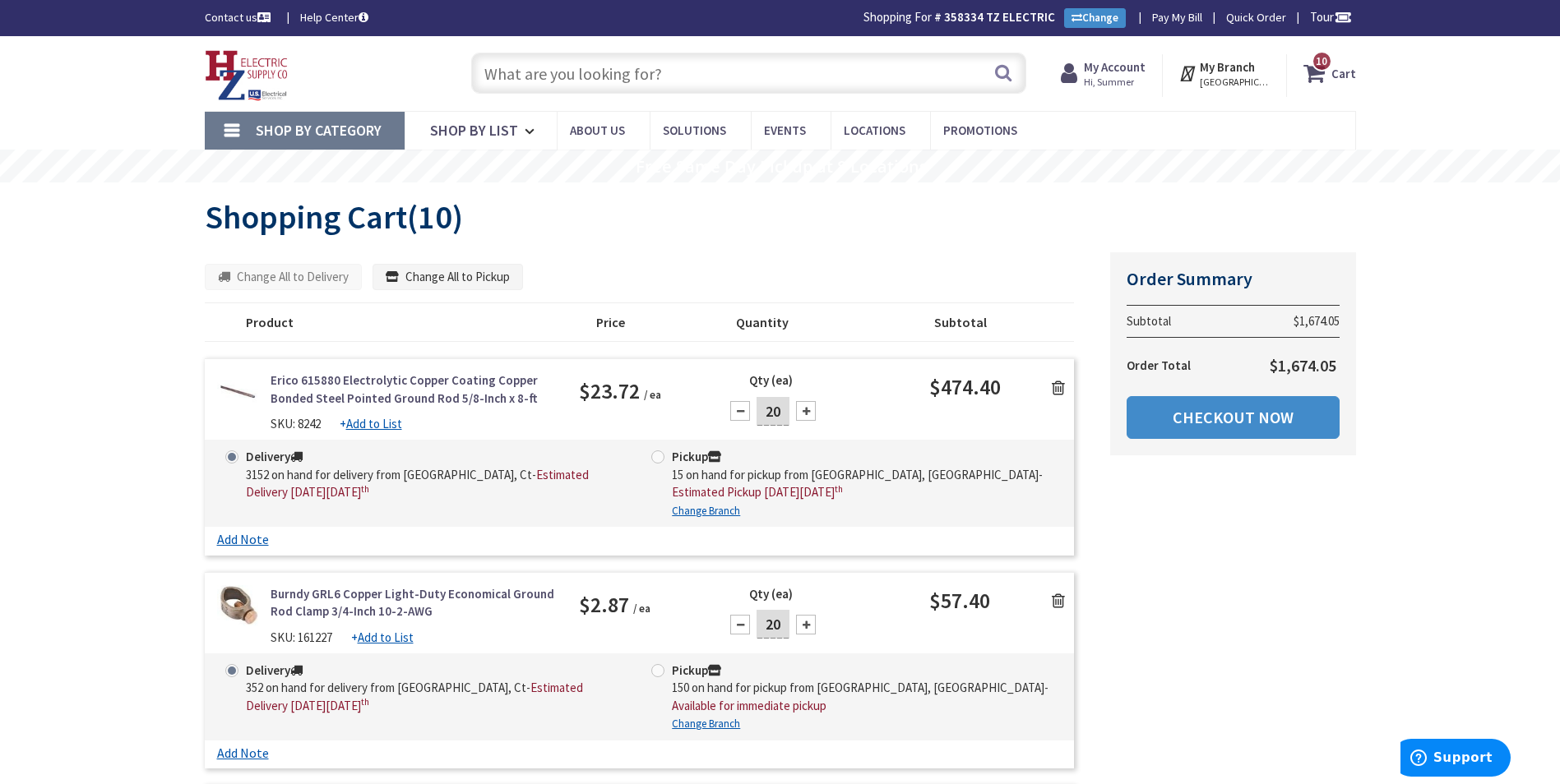
drag, startPoint x: 632, startPoint y: 44, endPoint x: 627, endPoint y: 69, distance: 25.5
click at [632, 47] on div "Skip to Content Toggle Nav Search 10 10 10 items Cart 10" at bounding box center [780, 73] width 1234 height 75
click at [627, 77] on input "text" at bounding box center [749, 74] width 556 height 42
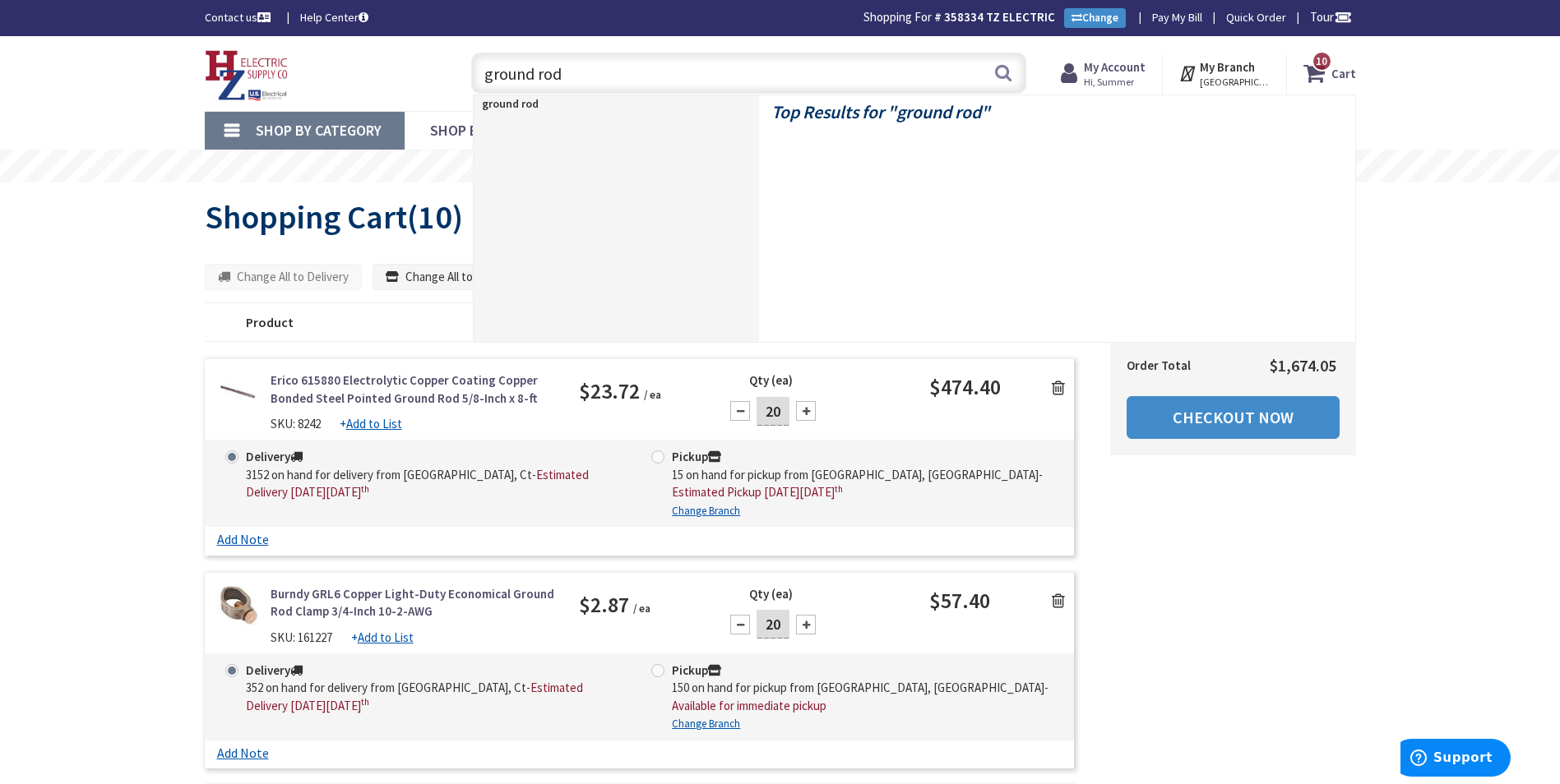
type input "ground rods"
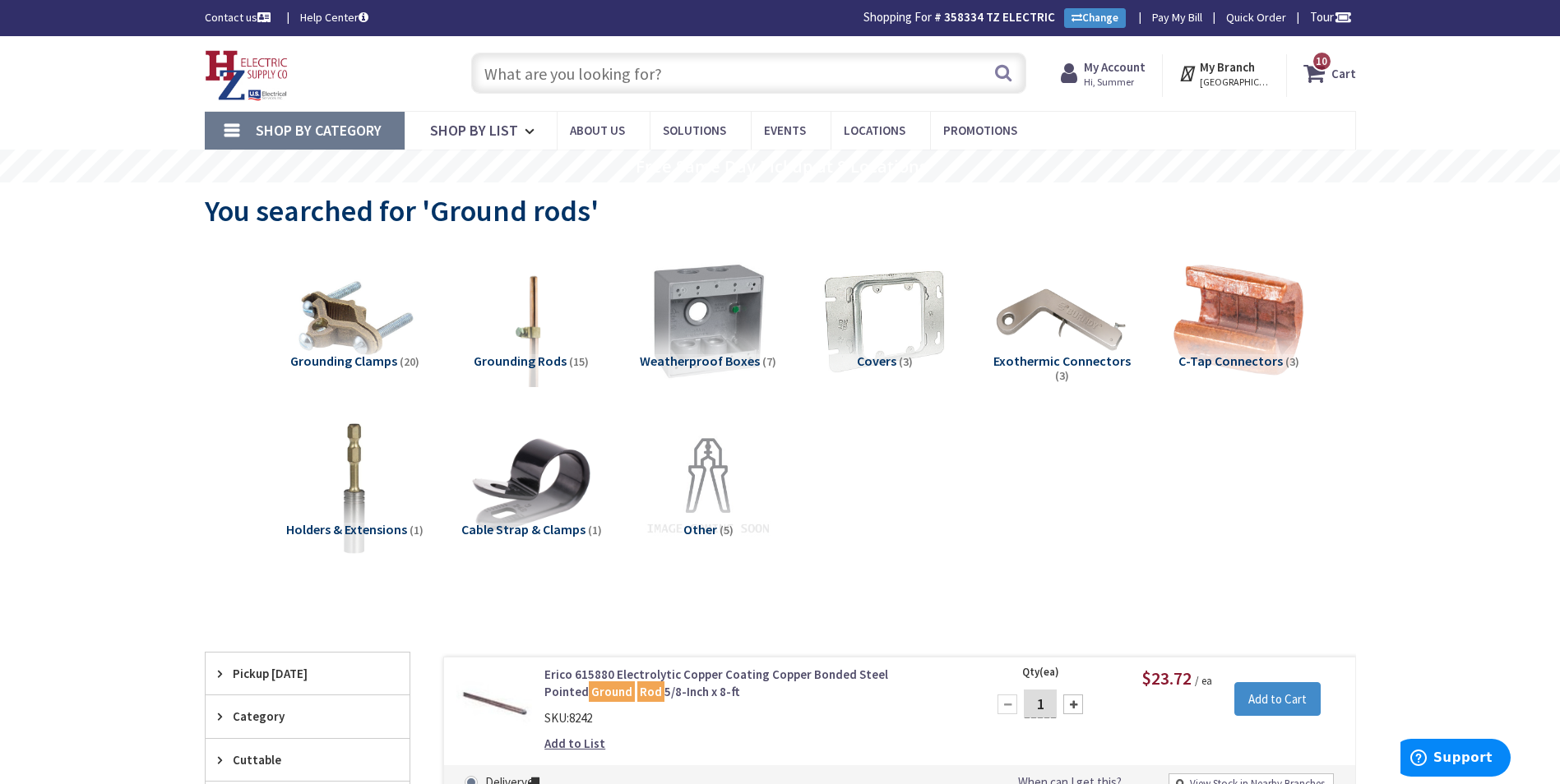
click at [1325, 60] on span "10" at bounding box center [1322, 60] width 11 height 14
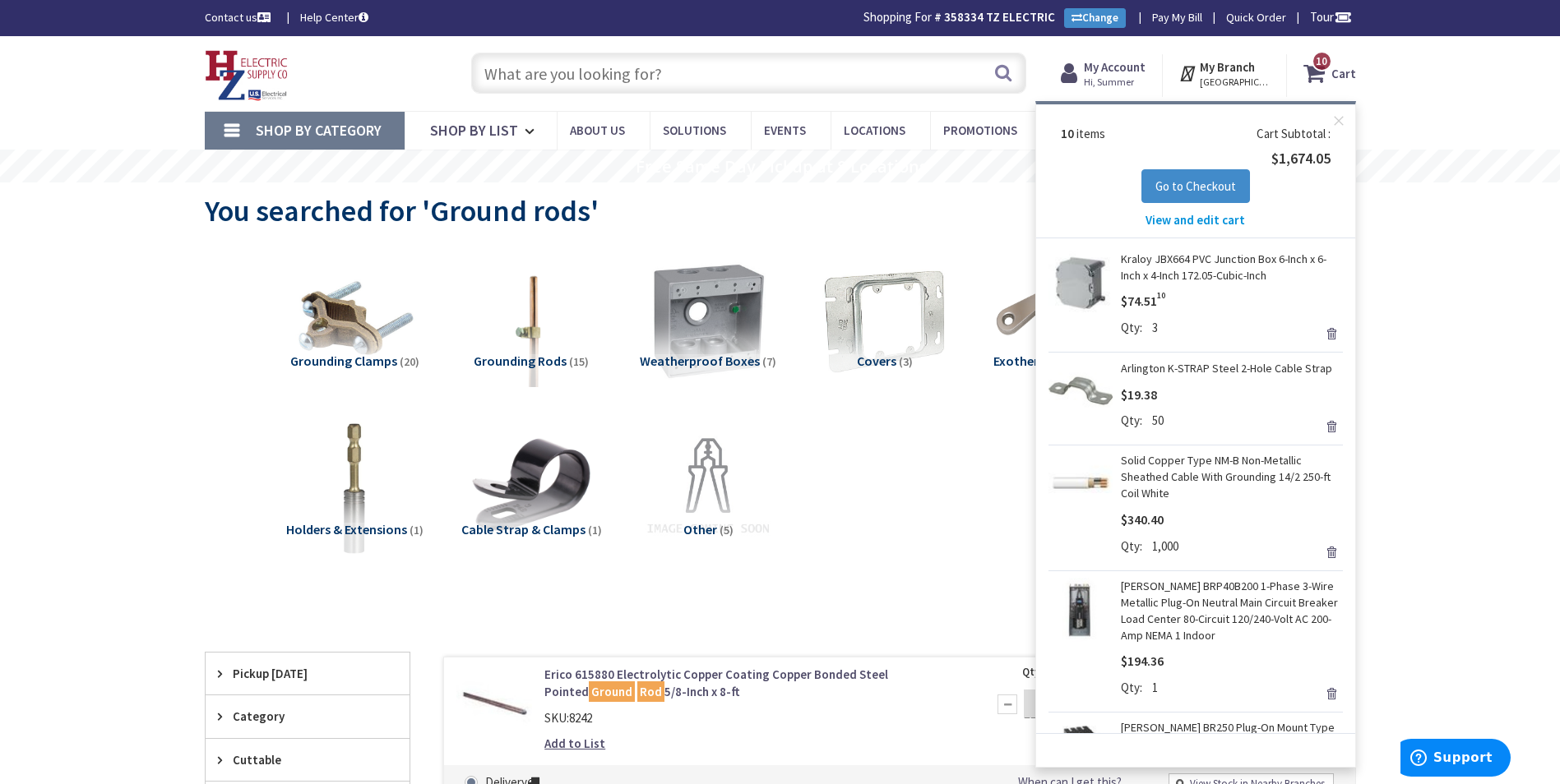
click at [1191, 216] on span "View and edit cart" at bounding box center [1195, 220] width 99 height 16
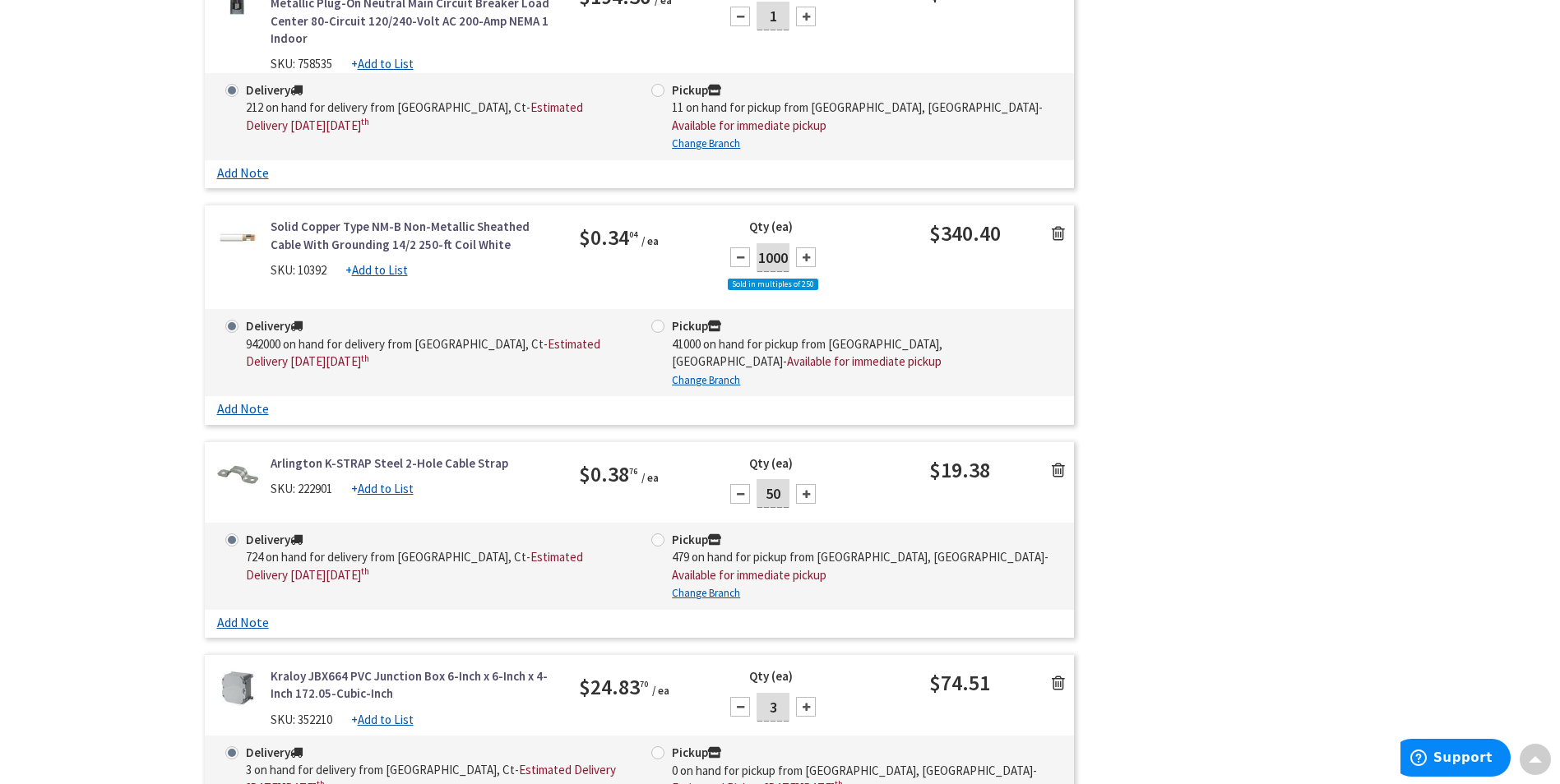
scroll to position [1452, 0]
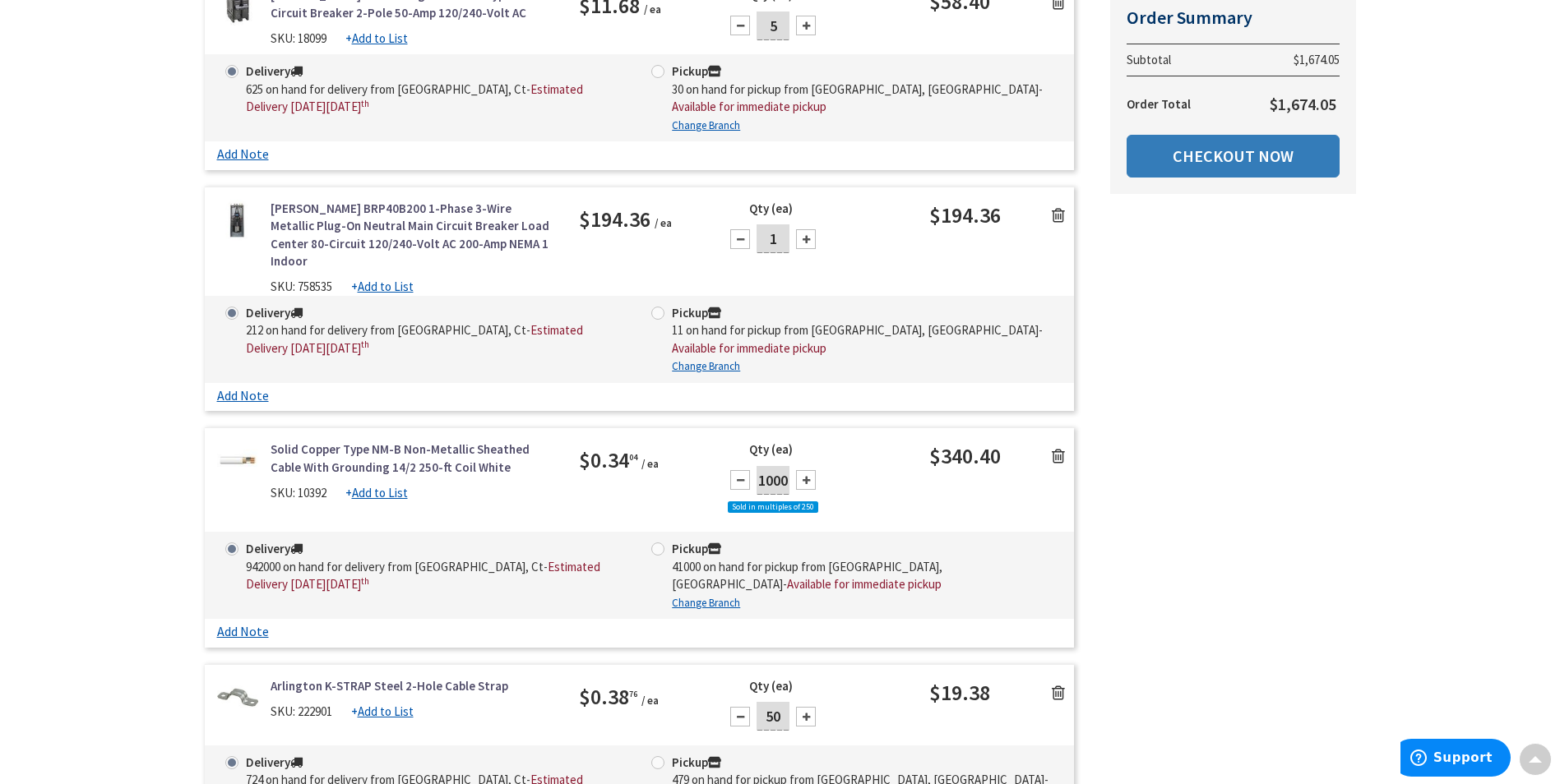
click at [1215, 162] on link "Checkout Now" at bounding box center [1233, 156] width 213 height 43
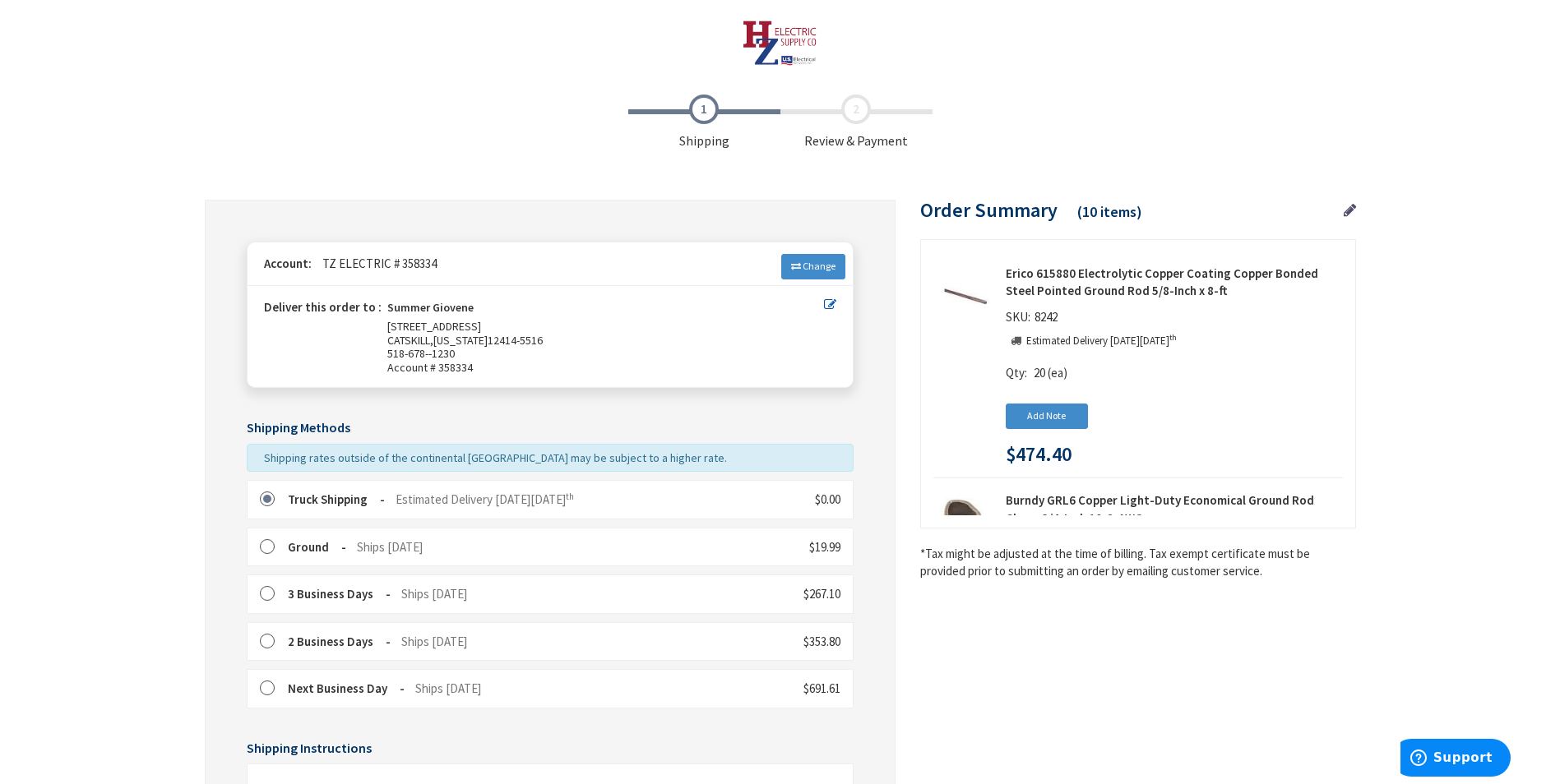
click at [468, 498] on span "Estimated Delivery [DATE][DATE]" at bounding box center [485, 500] width 179 height 16
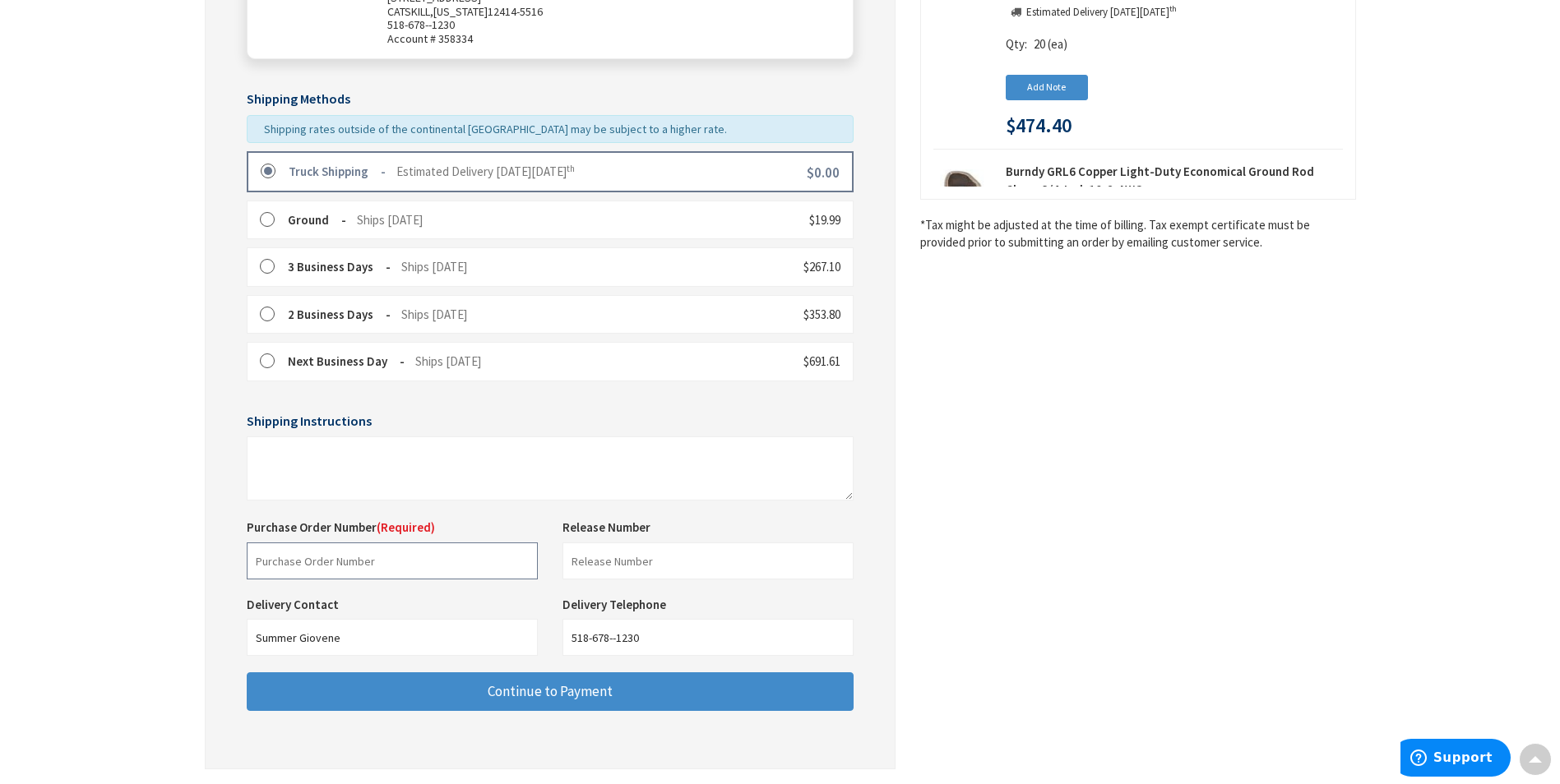
click at [383, 577] on input "text" at bounding box center [392, 561] width 291 height 37
type input "Shop Stock"
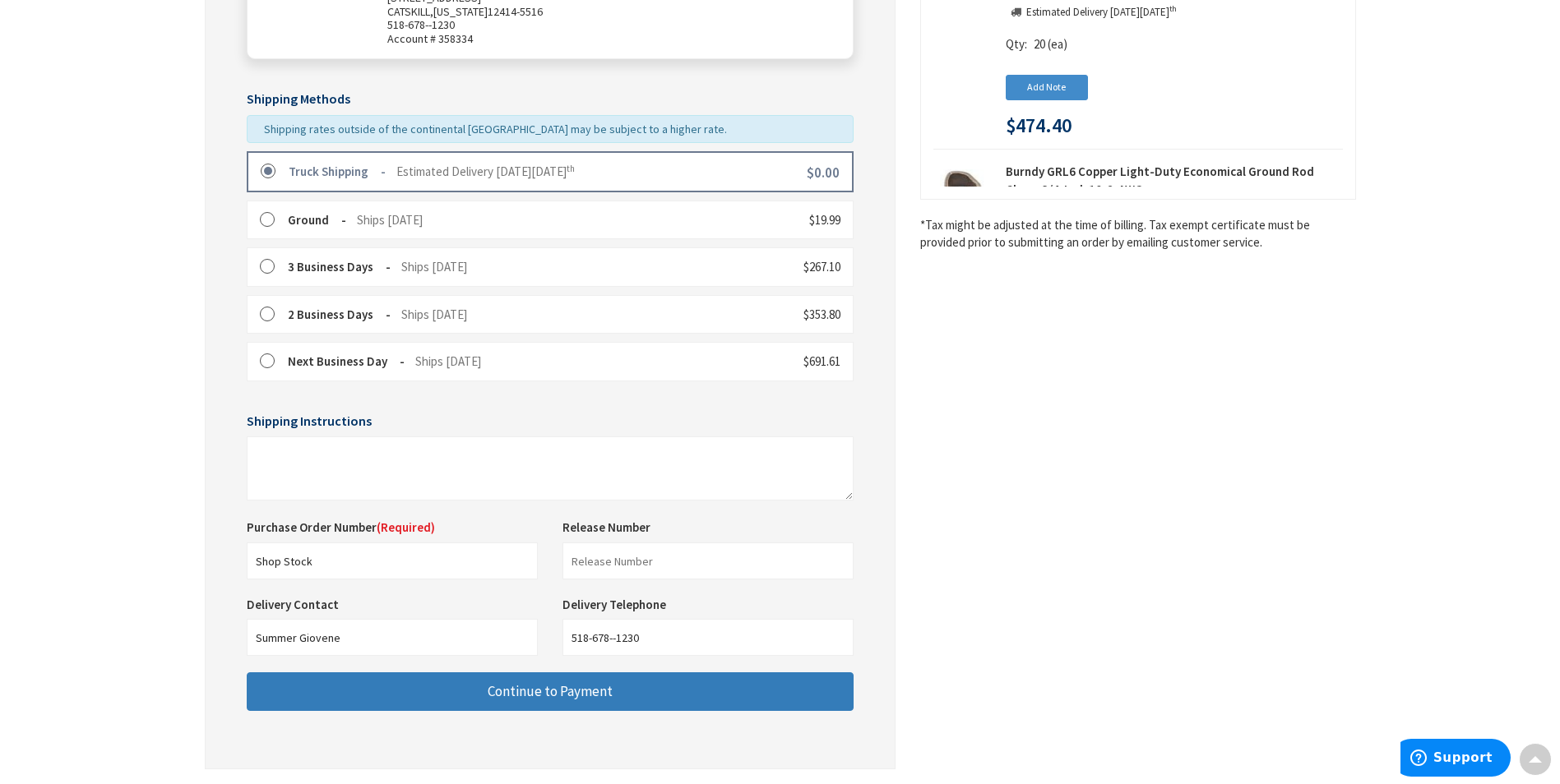
click at [448, 683] on button "Continue to Payment" at bounding box center [550, 691] width 607 height 39
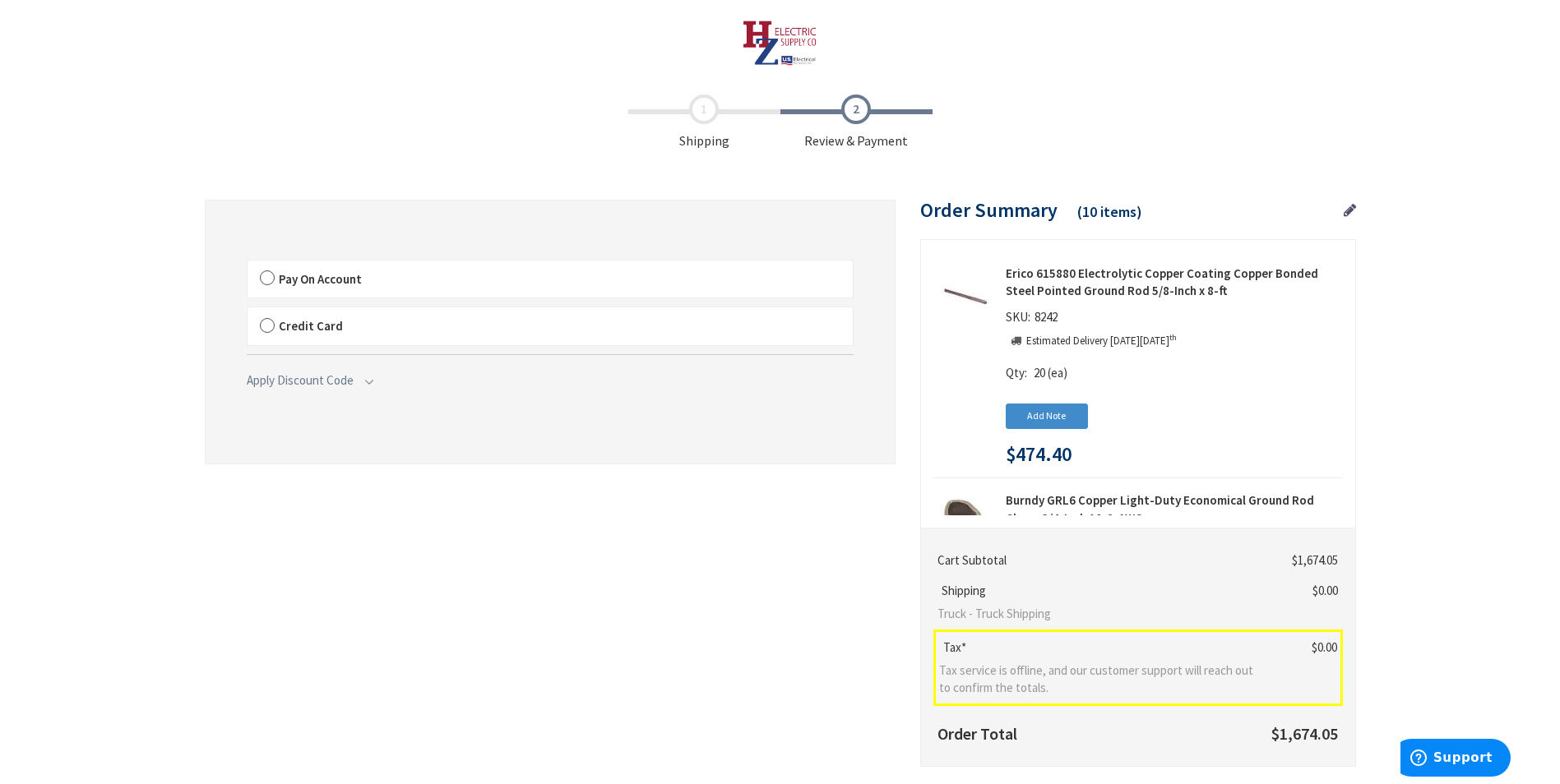
click at [354, 277] on span "Pay On Account" at bounding box center [320, 279] width 83 height 16
click at [339, 281] on span "Pay On Account" at bounding box center [320, 279] width 83 height 16
click at [248, 264] on input "Pay On Account" at bounding box center [248, 264] width 0 height 0
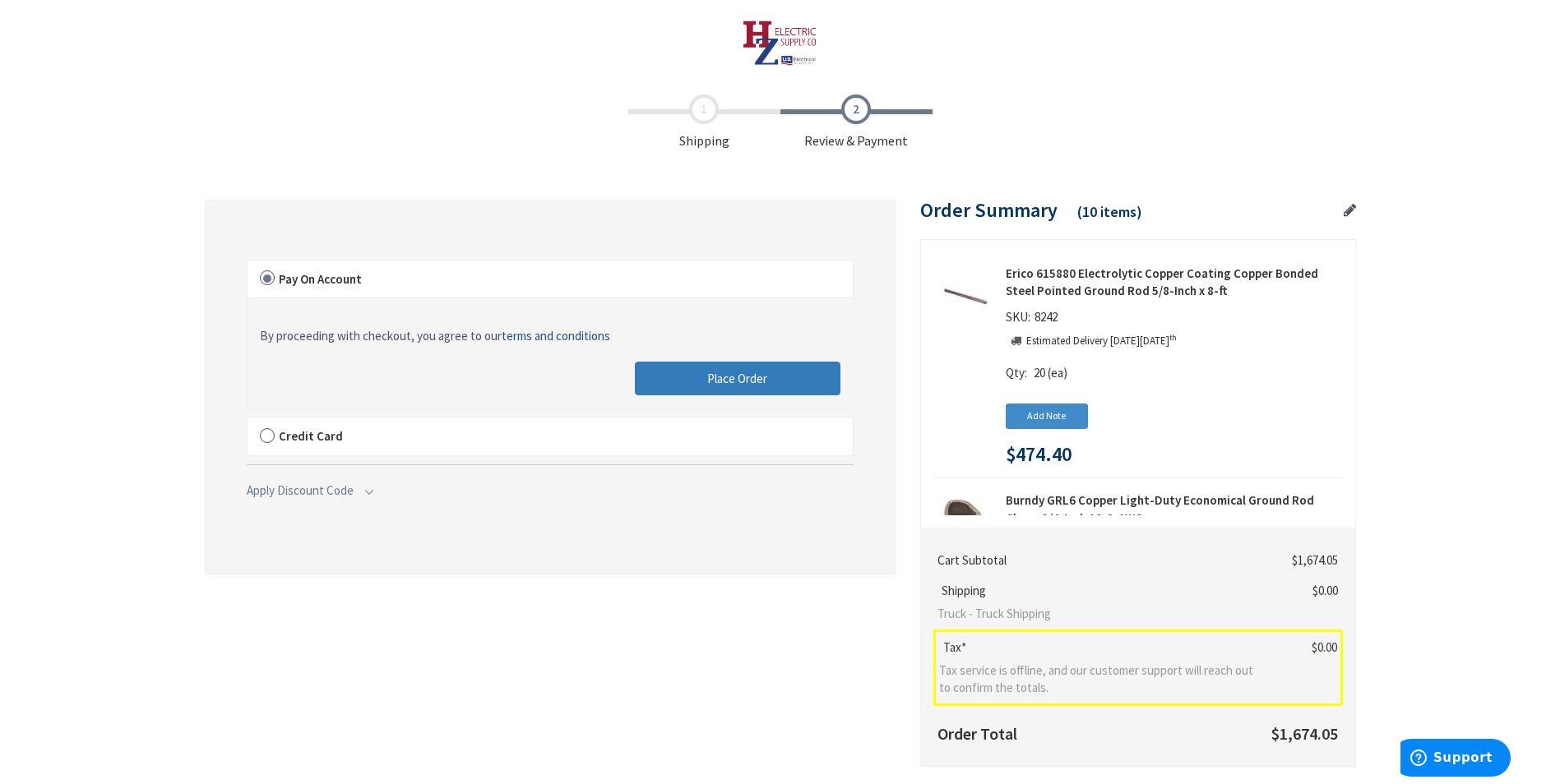
click at [677, 388] on button "Place Order" at bounding box center [738, 379] width 206 height 35
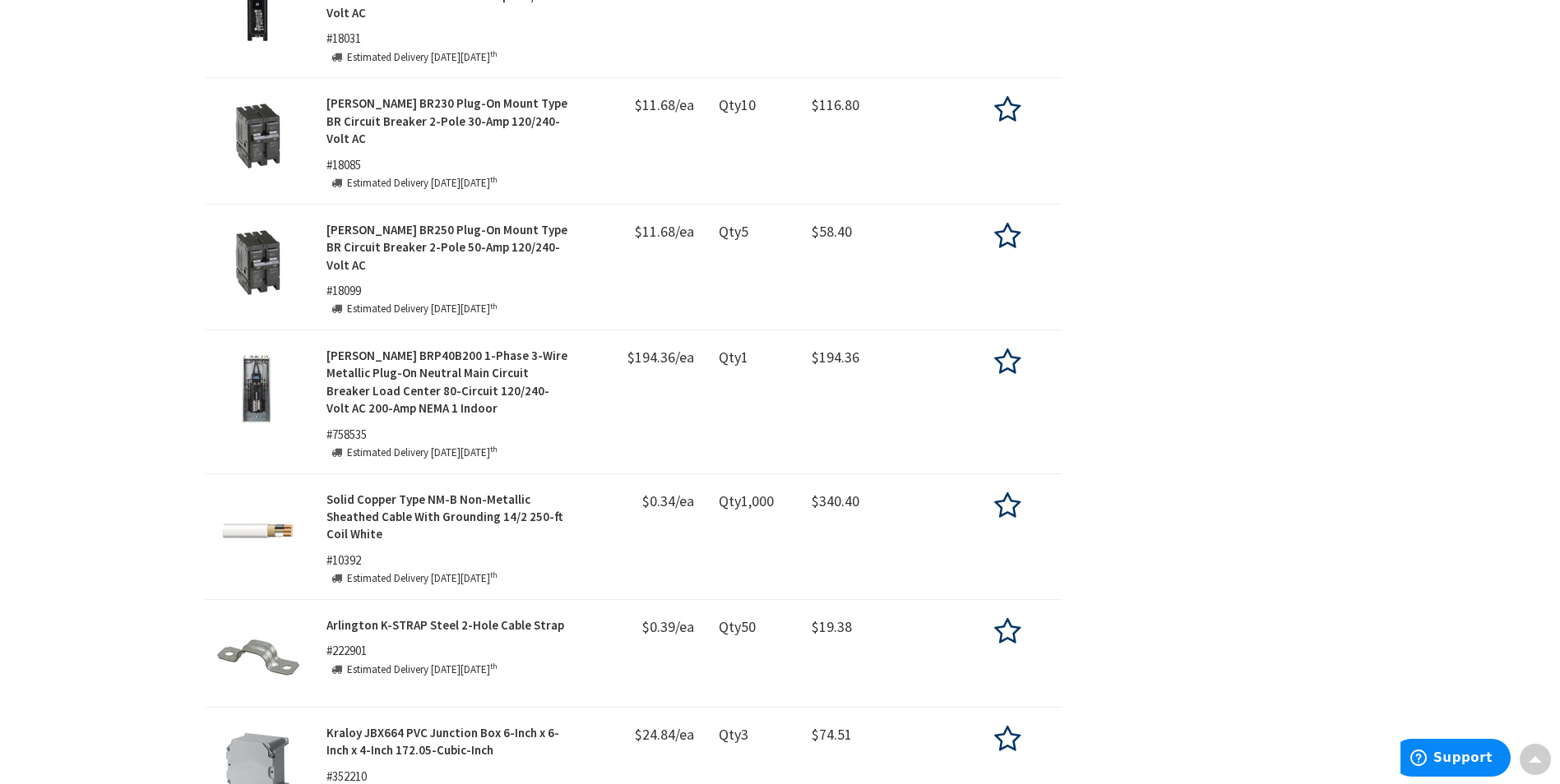
scroll to position [1389, 0]
